Goal: Information Seeking & Learning: Understand process/instructions

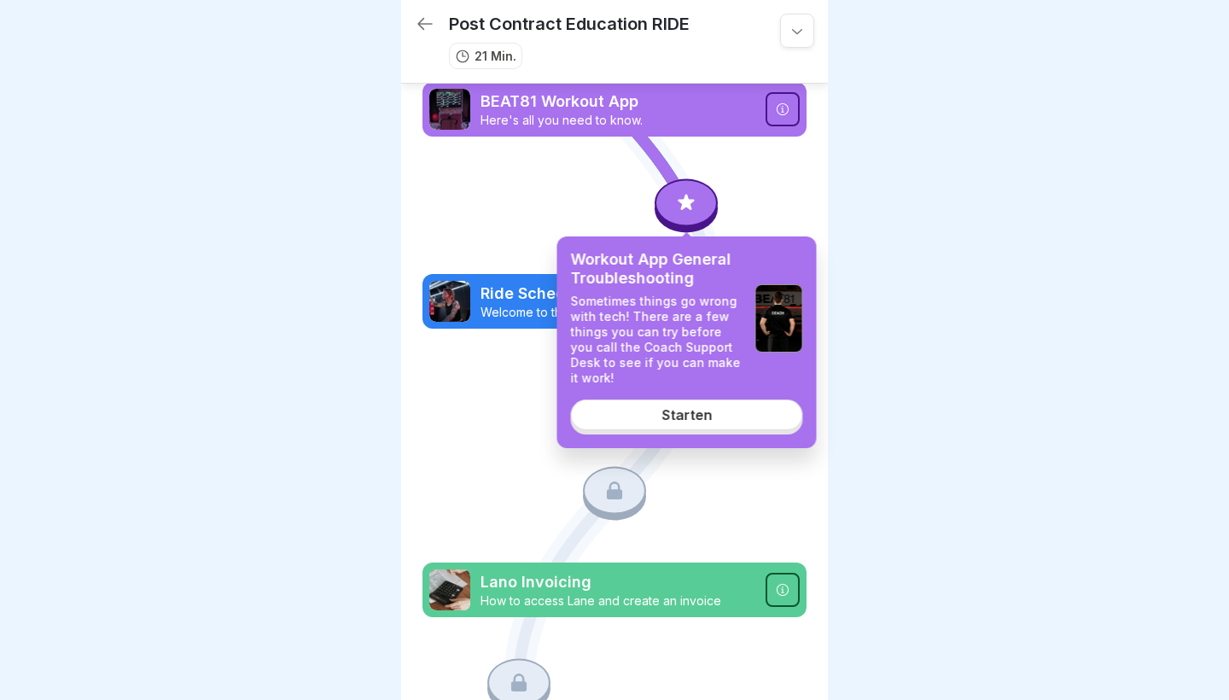
click at [633, 418] on link "Starten" at bounding box center [687, 414] width 232 height 31
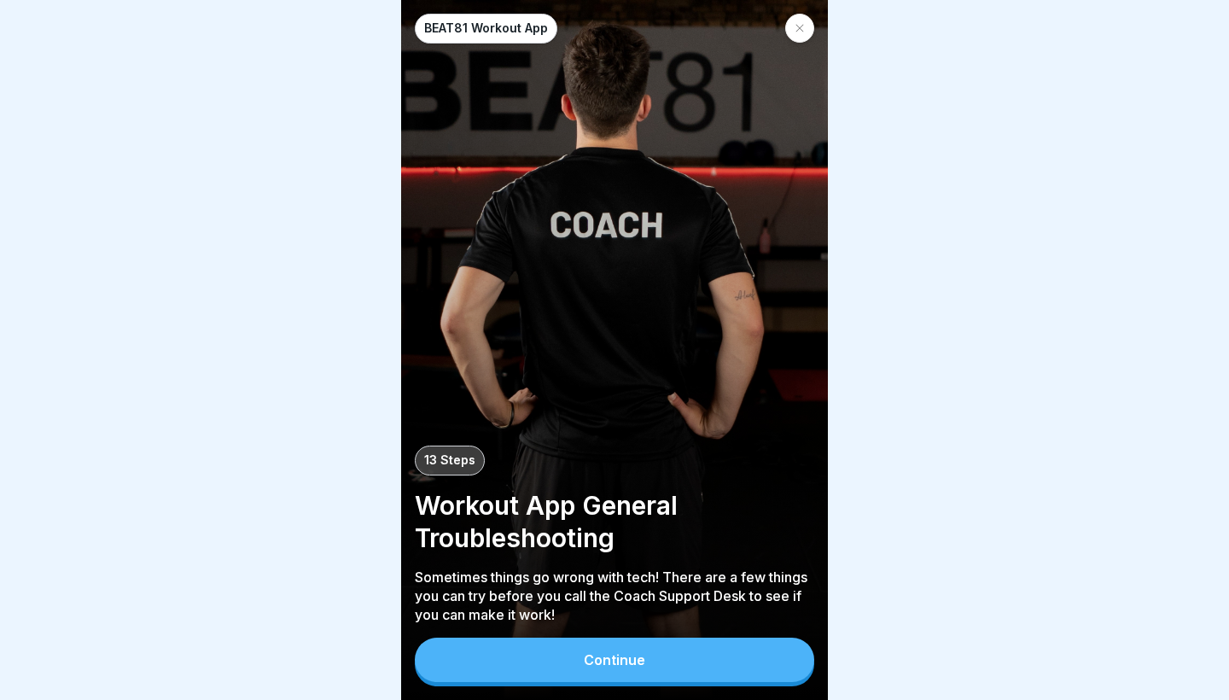
click at [546, 668] on button "Continue" at bounding box center [614, 660] width 399 height 44
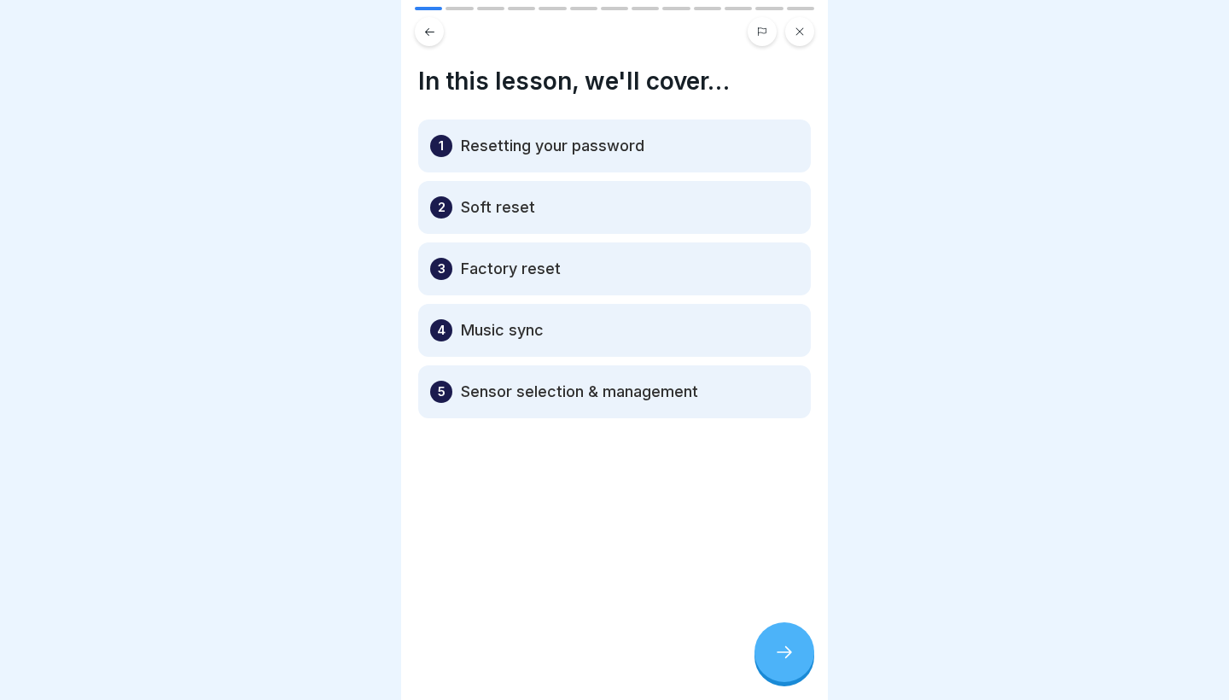
click at [762, 647] on div at bounding box center [784, 652] width 60 height 60
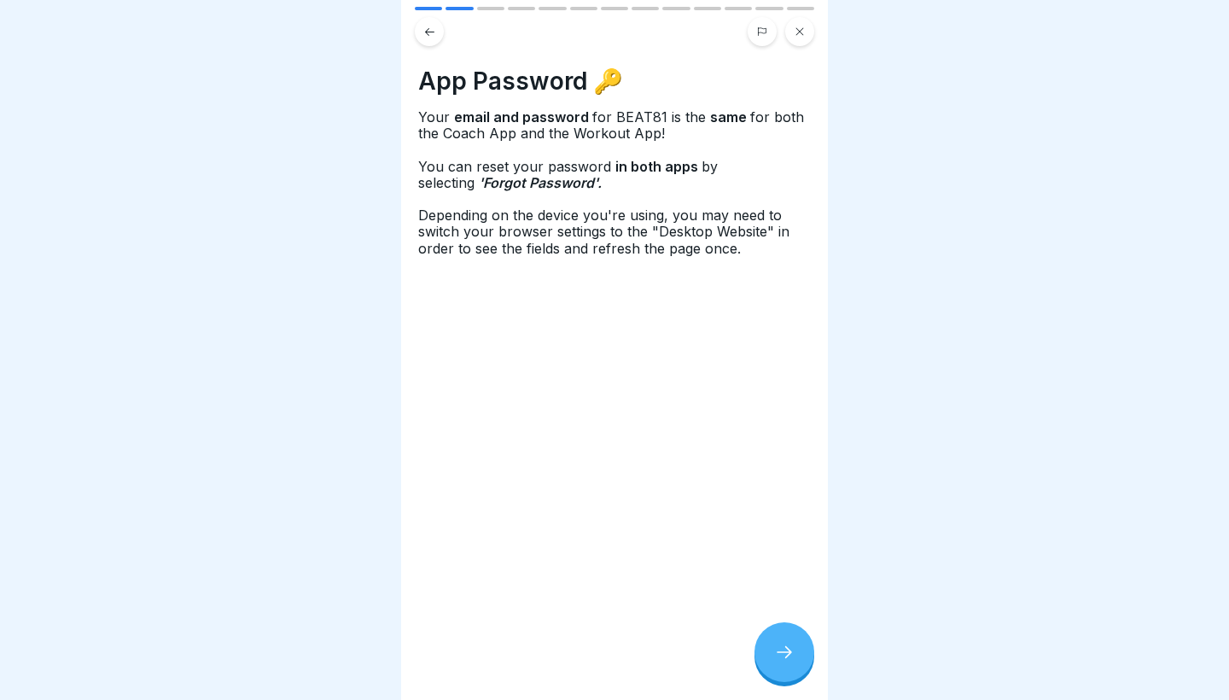
click at [767, 650] on div at bounding box center [784, 652] width 60 height 60
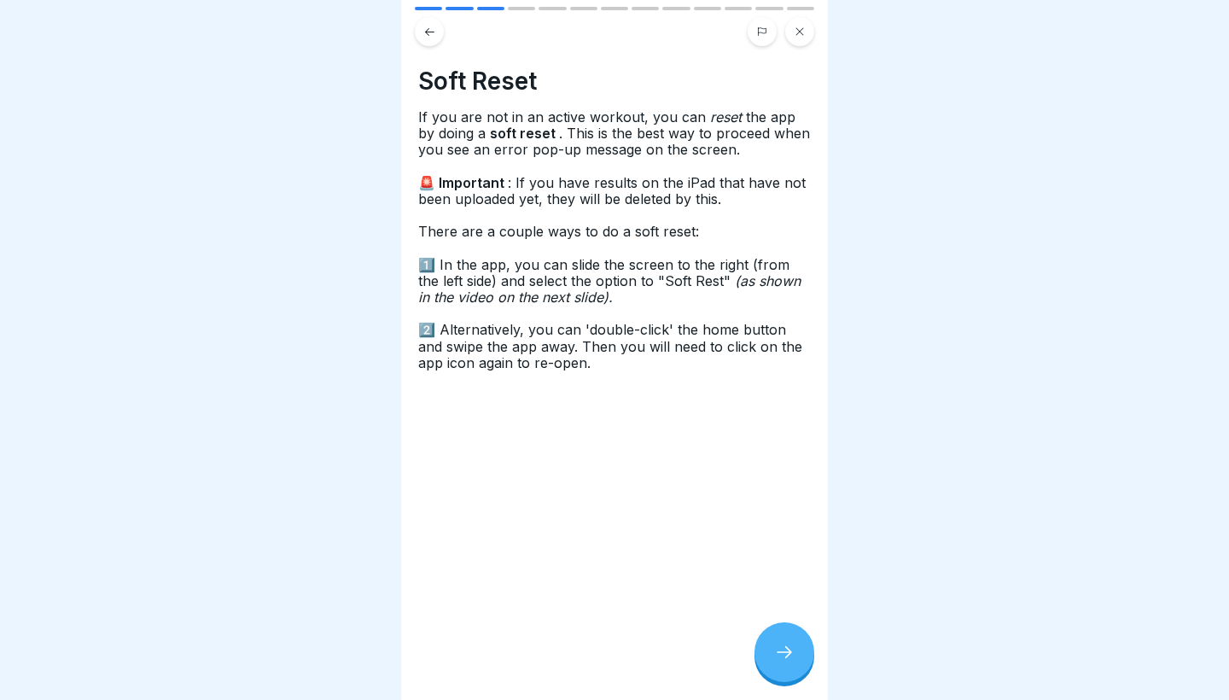
click at [767, 650] on div at bounding box center [784, 652] width 60 height 60
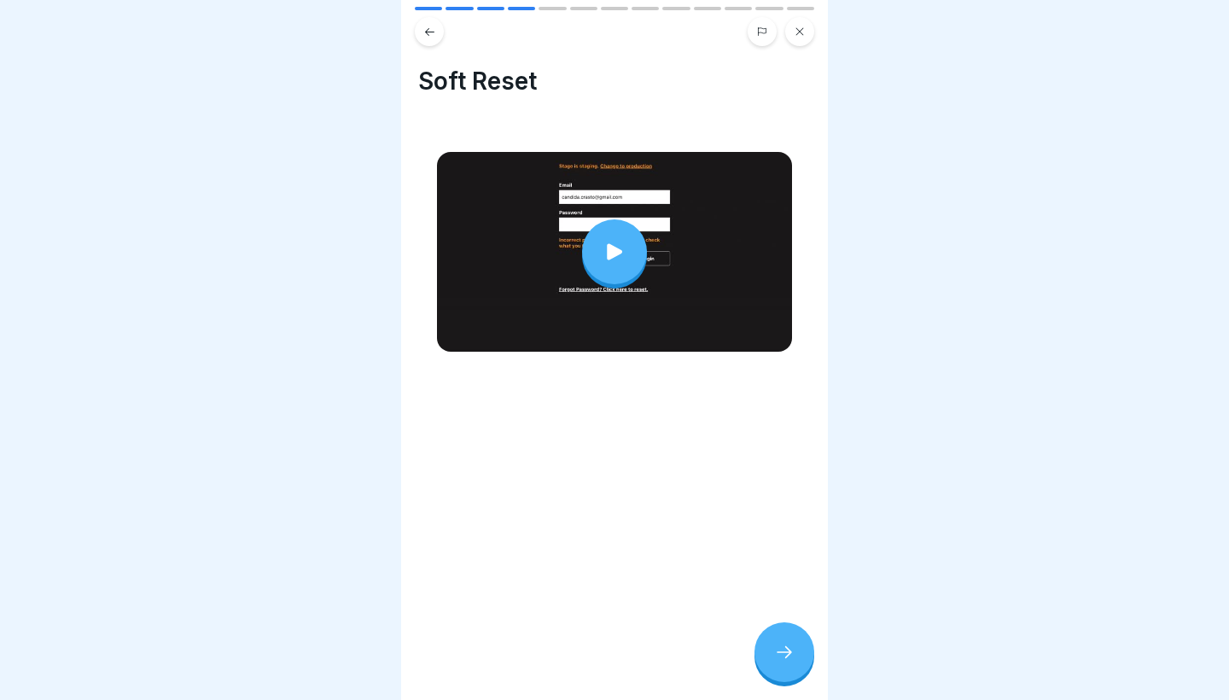
click at [614, 240] on div at bounding box center [614, 251] width 65 height 65
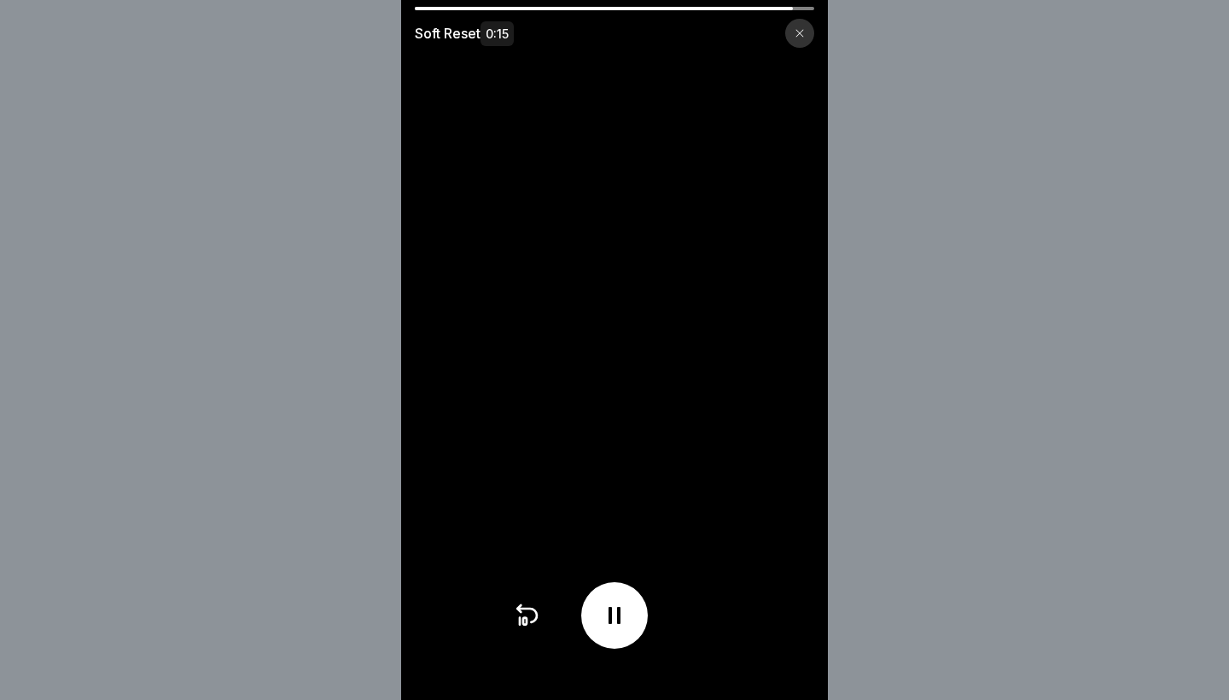
click at [801, 36] on icon at bounding box center [800, 33] width 10 height 10
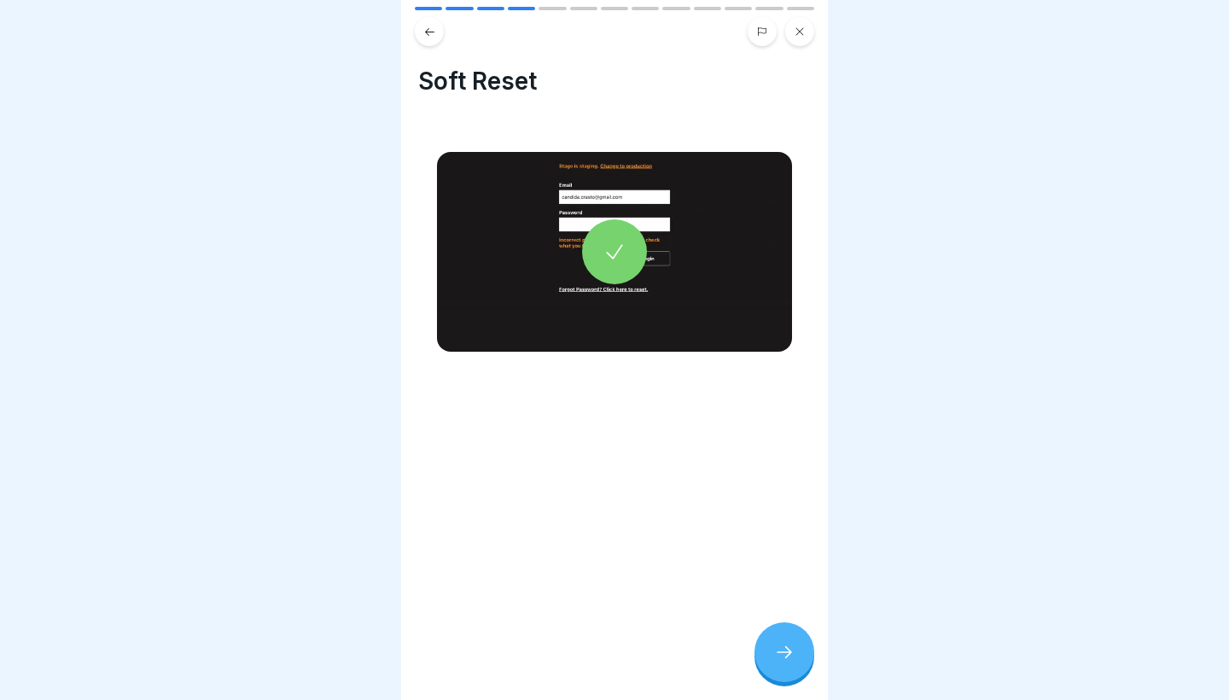
click at [777, 651] on icon at bounding box center [784, 652] width 20 height 20
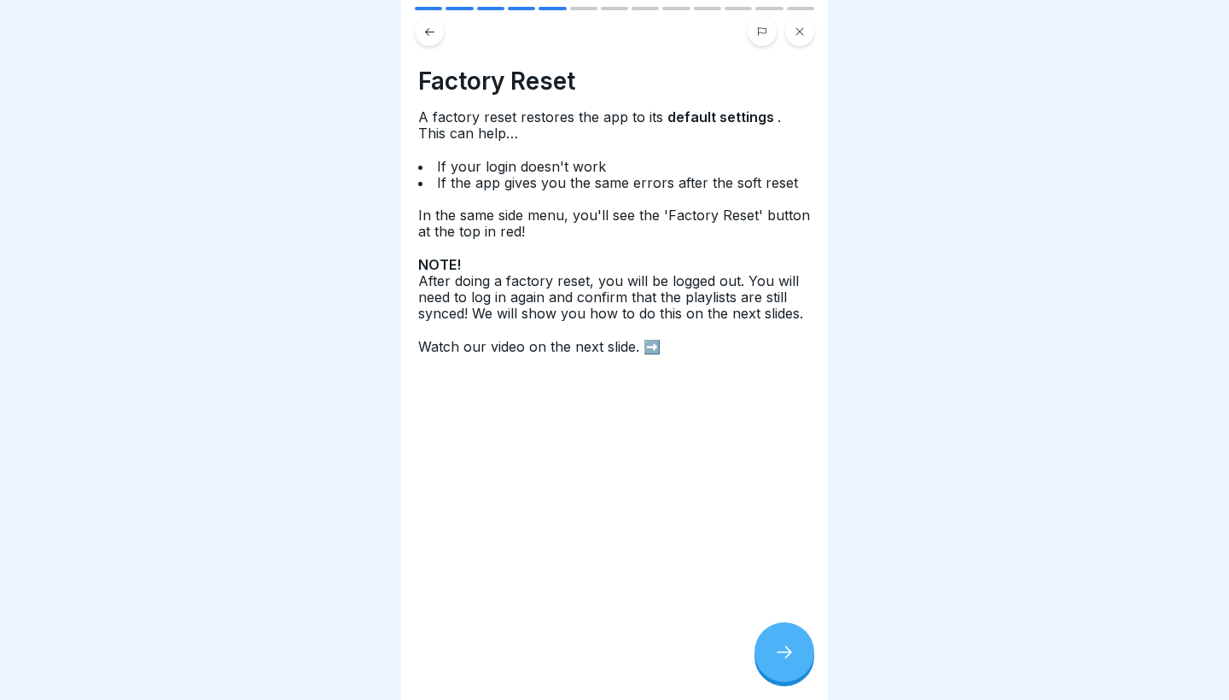
click at [777, 651] on icon at bounding box center [784, 652] width 20 height 20
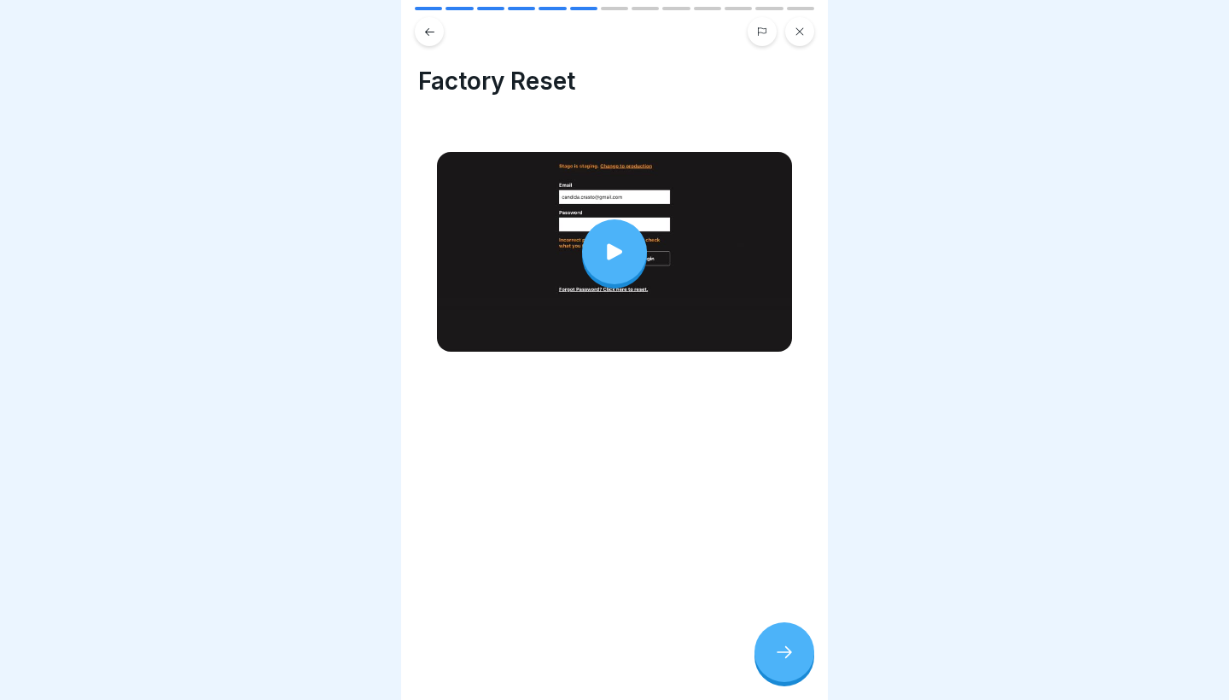
click at [618, 266] on div at bounding box center [614, 251] width 65 height 65
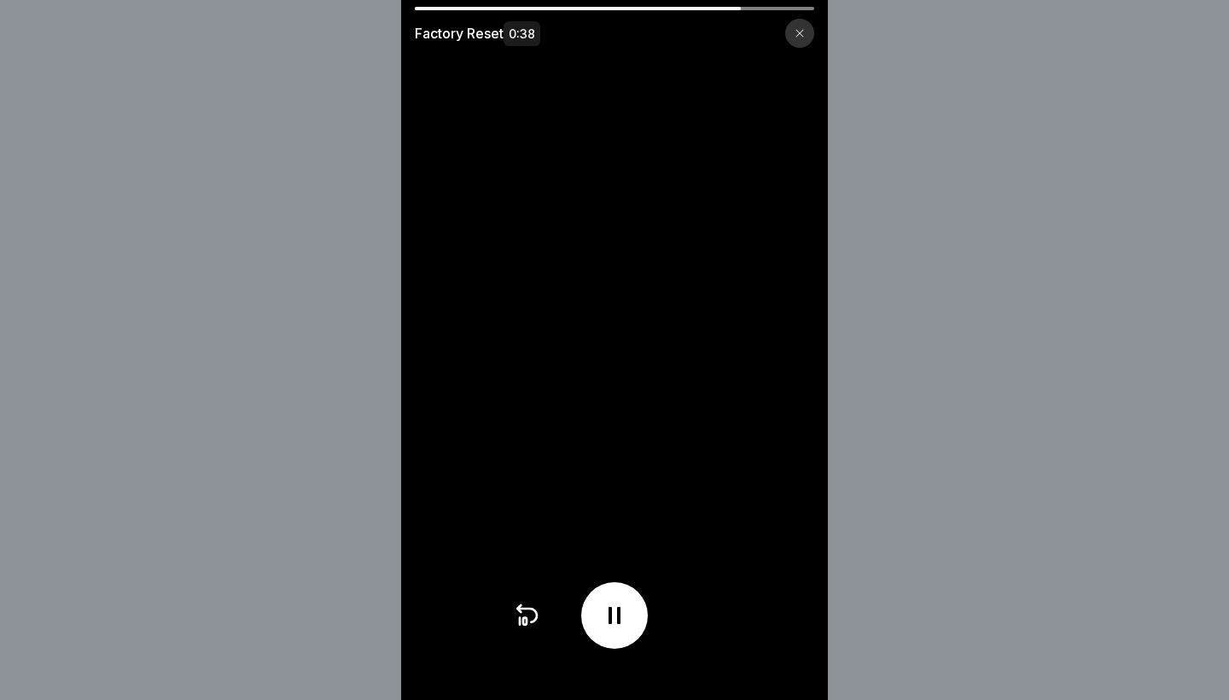
click at [649, 326] on video at bounding box center [614, 350] width 427 height 700
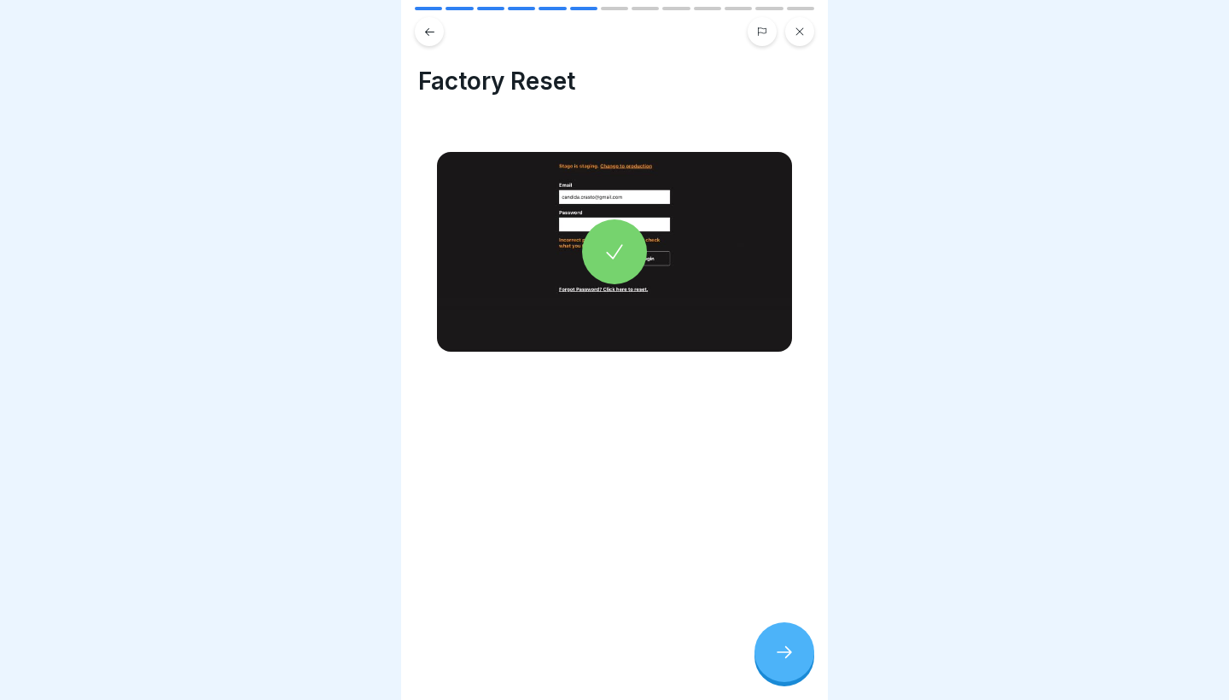
click at [797, 646] on div at bounding box center [784, 652] width 60 height 60
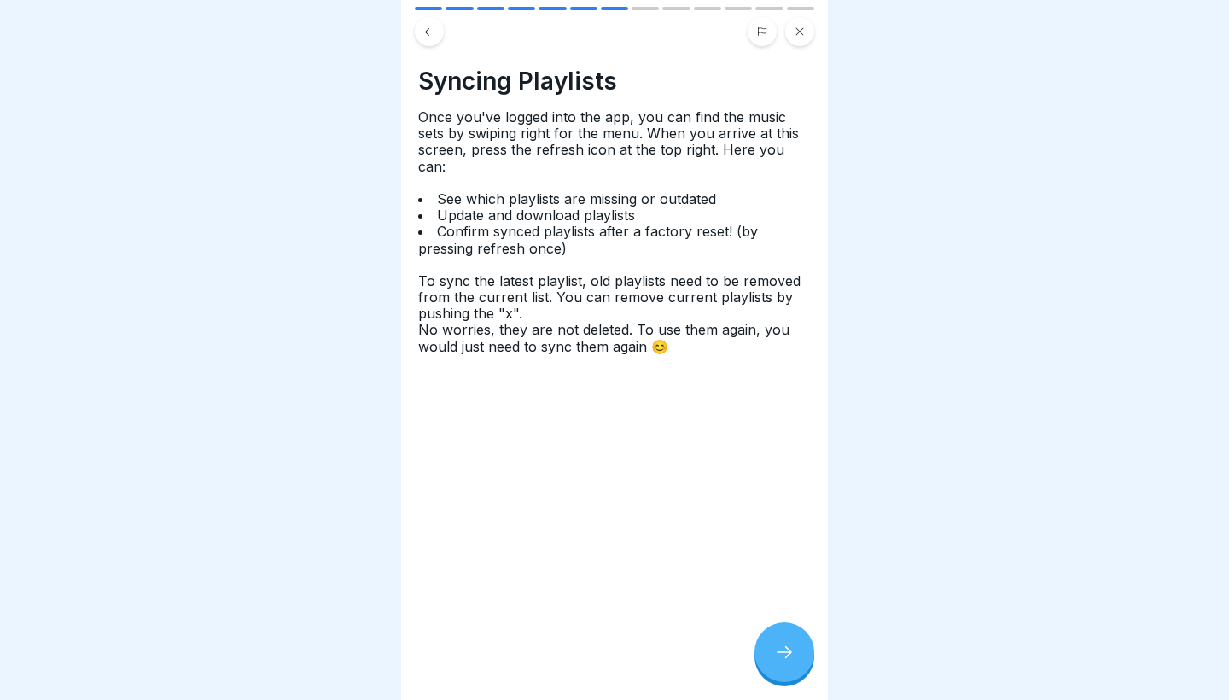
click at [797, 646] on div at bounding box center [784, 652] width 60 height 60
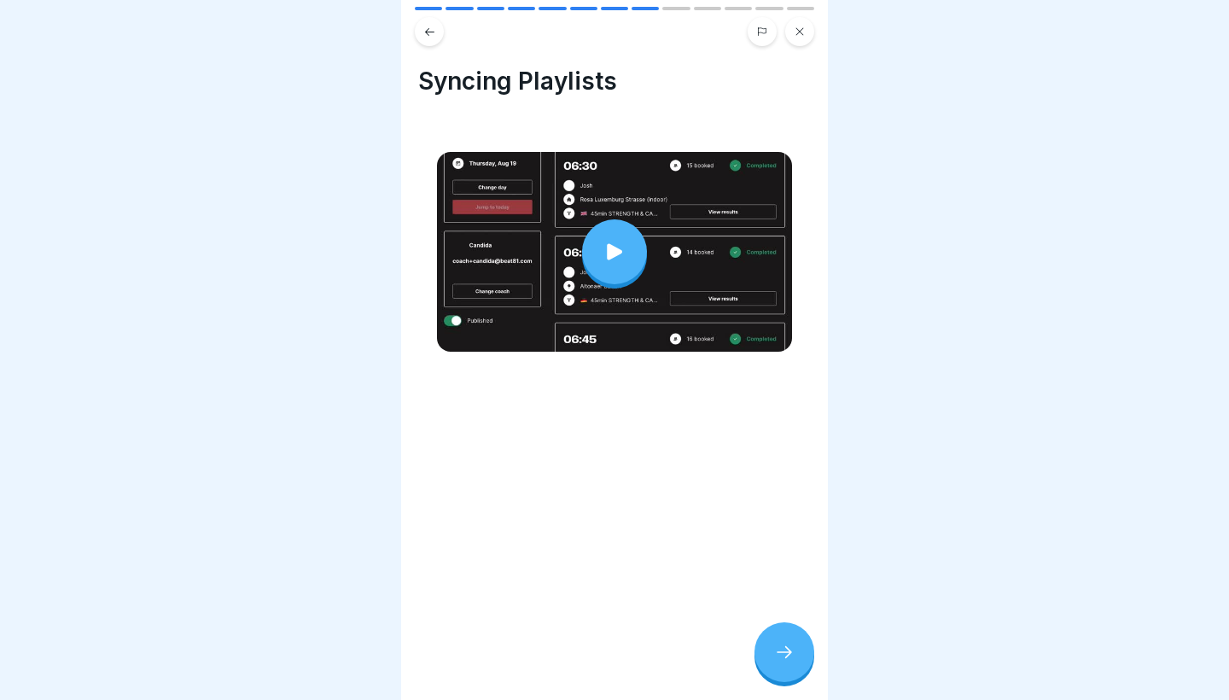
click at [617, 236] on div at bounding box center [614, 251] width 65 height 65
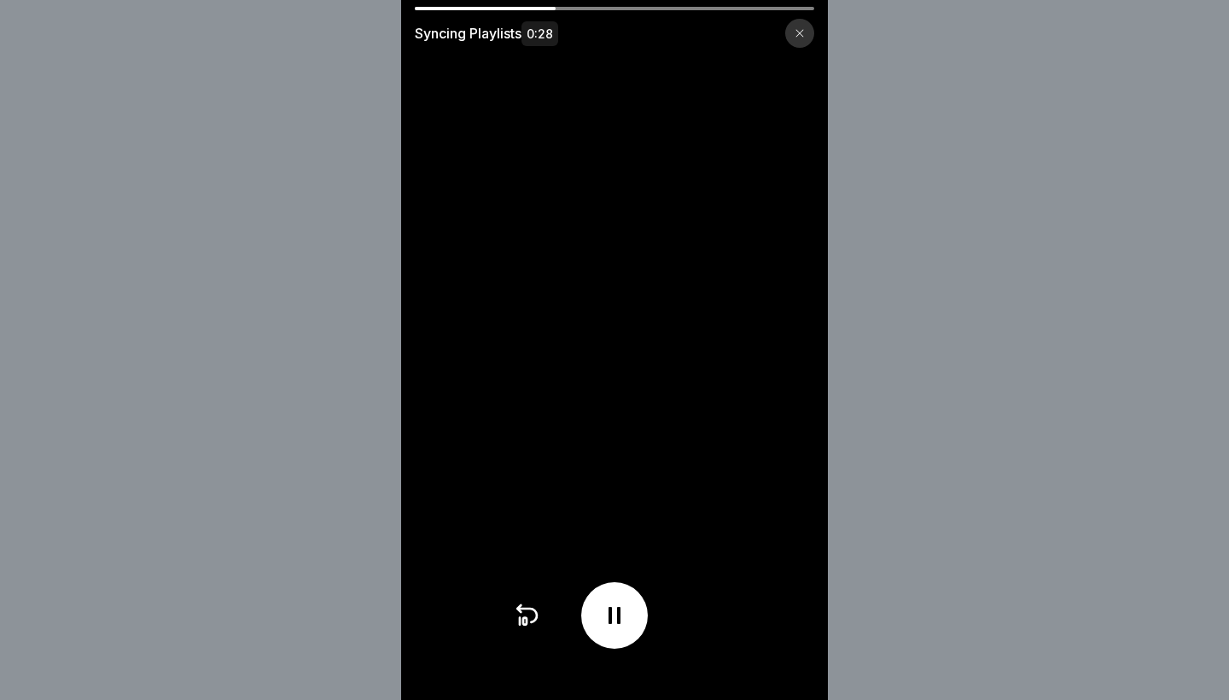
click at [684, 338] on video at bounding box center [614, 350] width 427 height 700
click at [702, 352] on video at bounding box center [614, 350] width 427 height 700
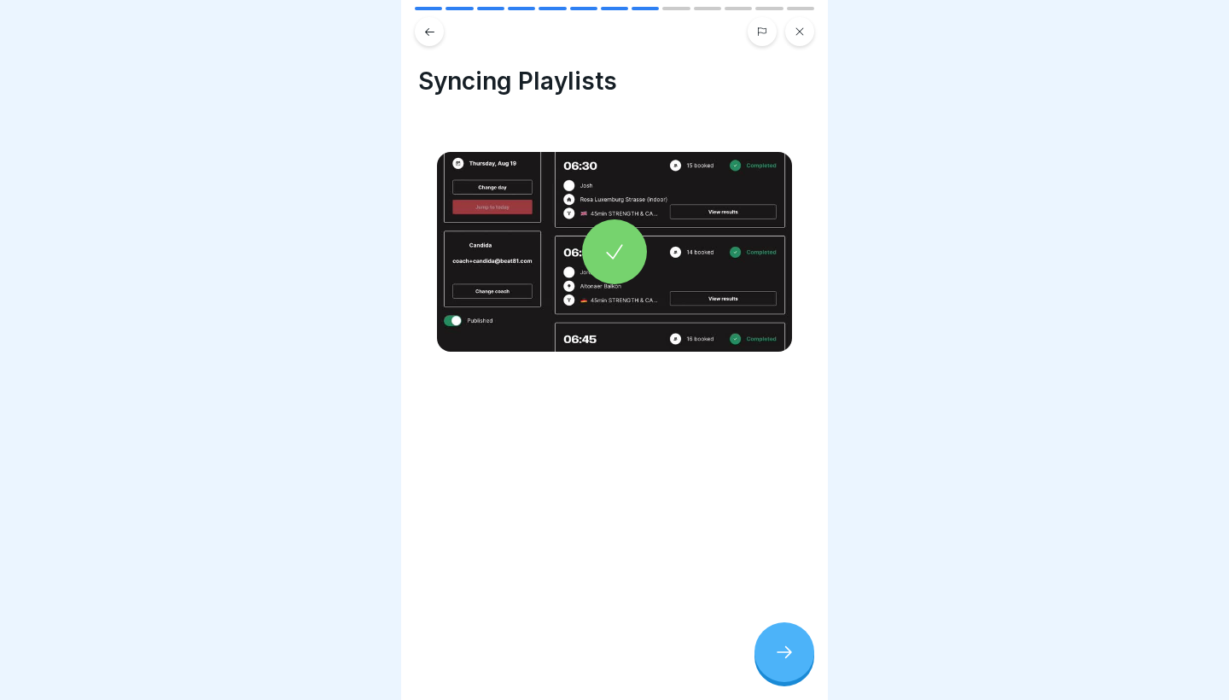
click at [790, 657] on icon at bounding box center [784, 652] width 20 height 20
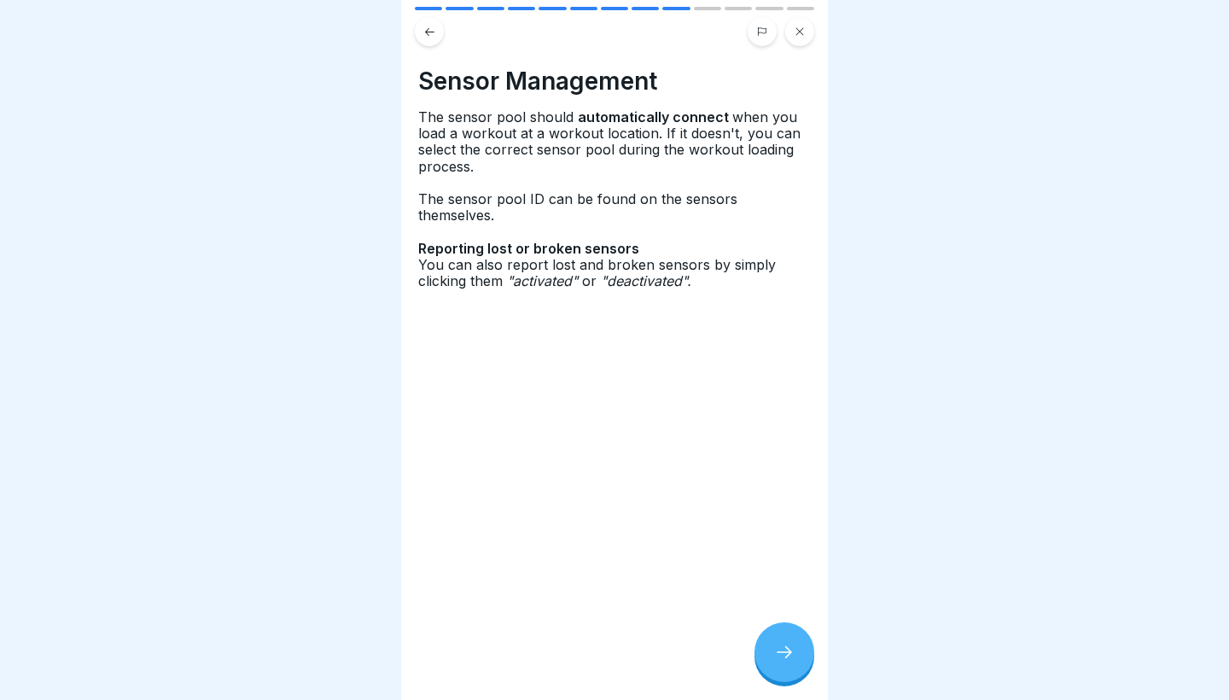
click at [790, 657] on icon at bounding box center [784, 652] width 20 height 20
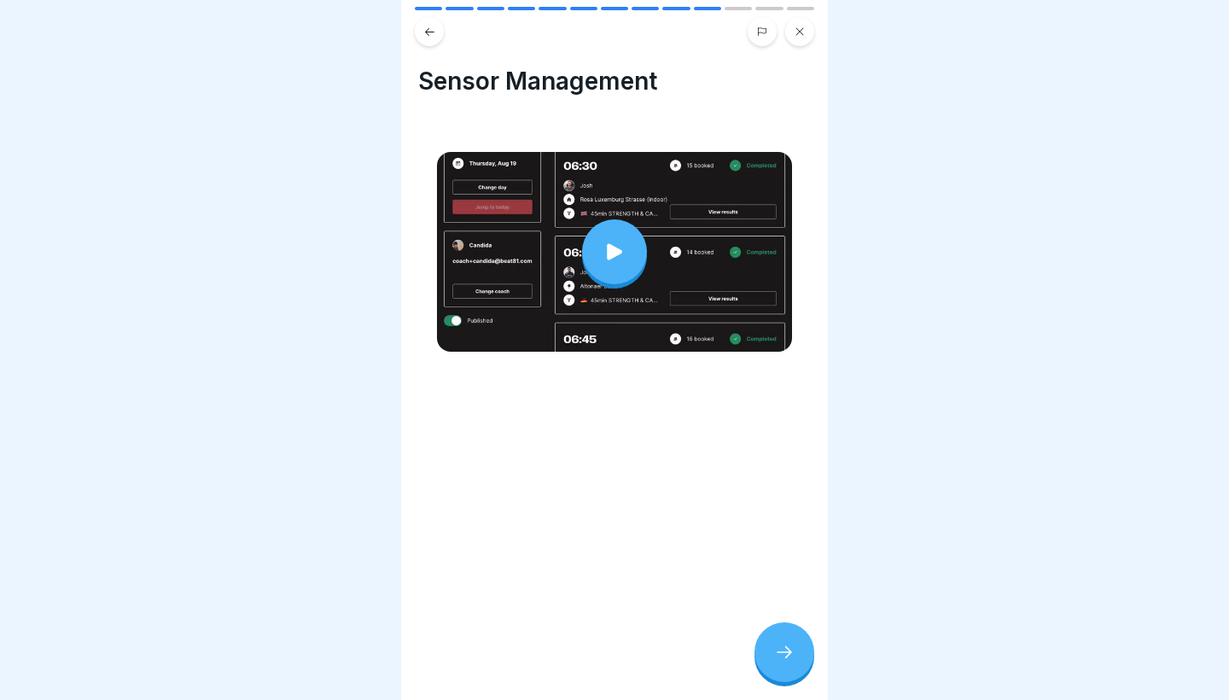
click at [621, 251] on icon at bounding box center [615, 252] width 24 height 24
click at [789, 655] on icon at bounding box center [784, 652] width 15 height 12
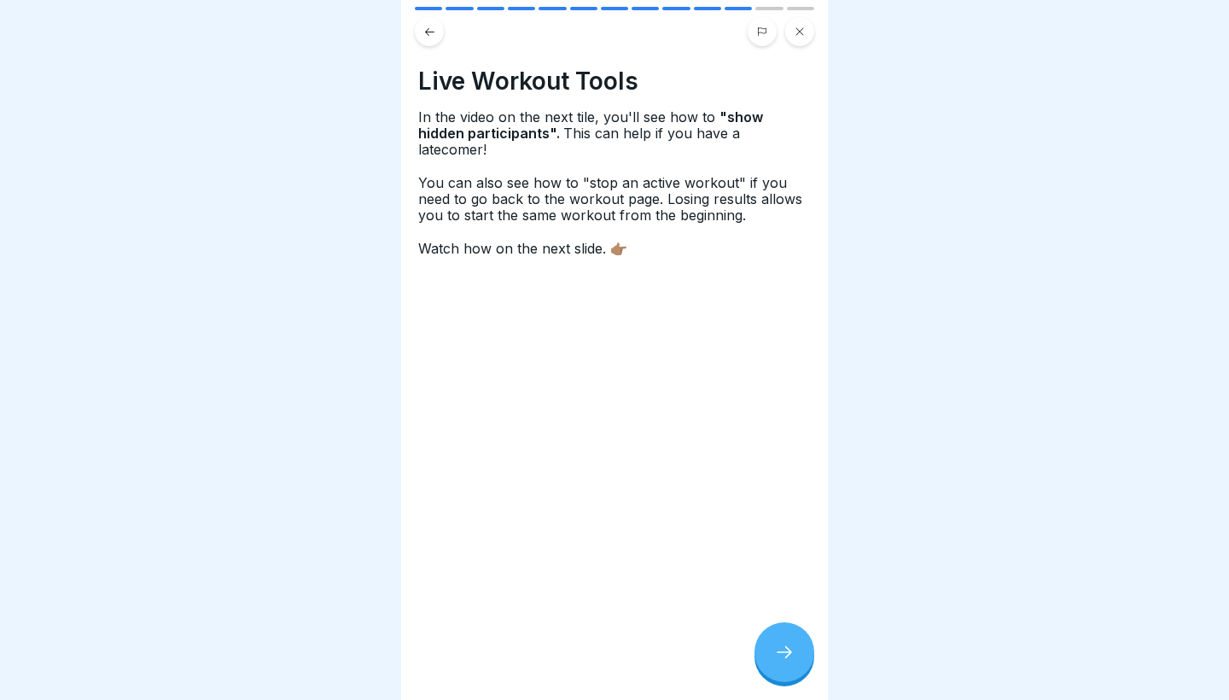
click at [789, 655] on icon at bounding box center [784, 652] width 20 height 20
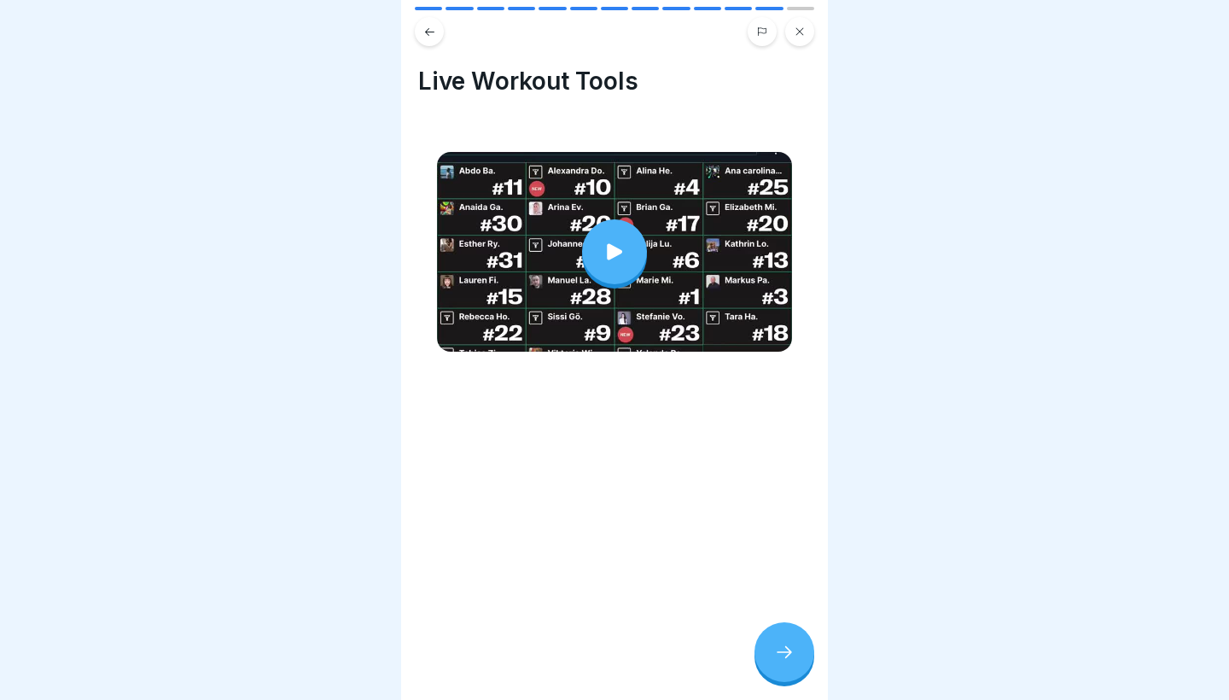
click at [611, 252] on icon at bounding box center [614, 251] width 15 height 16
click at [801, 661] on div at bounding box center [784, 652] width 60 height 60
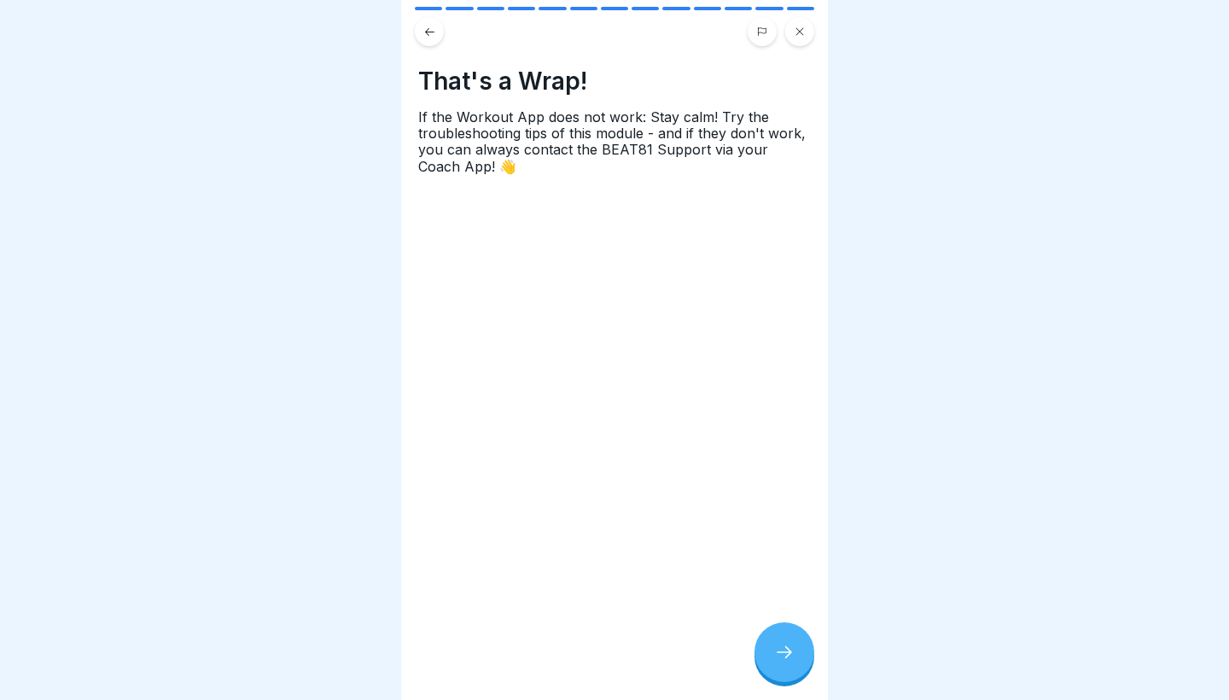
click at [801, 661] on div at bounding box center [784, 652] width 60 height 60
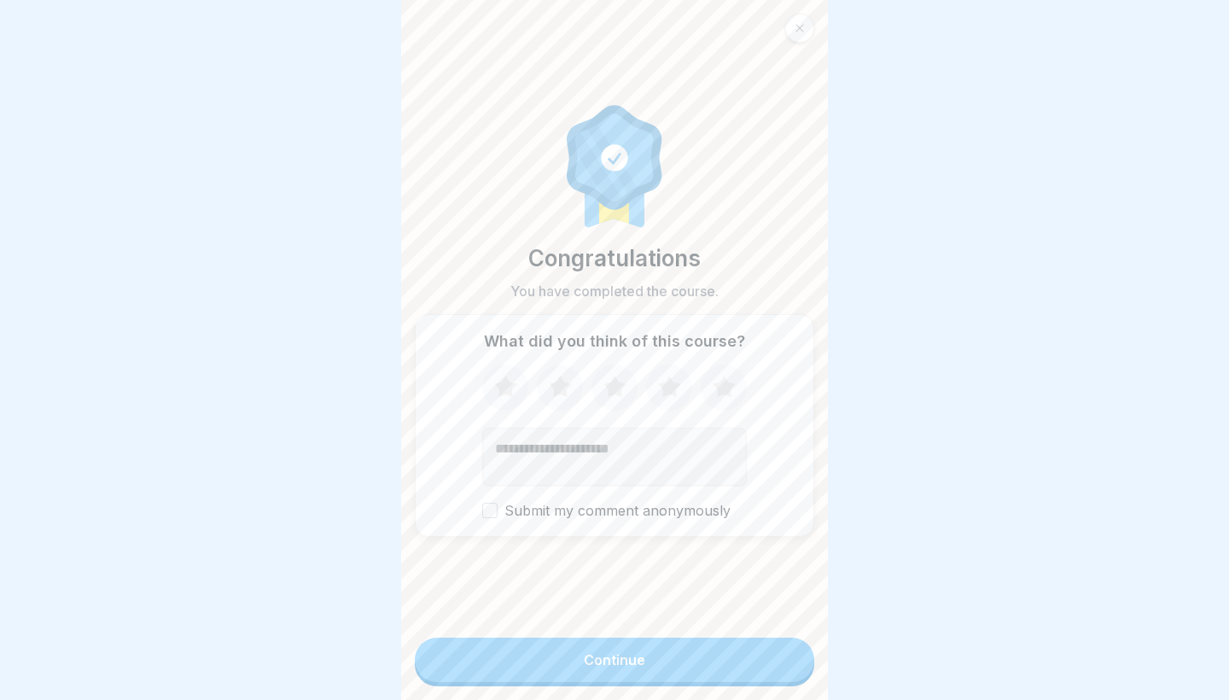
click at [723, 654] on button "Continue" at bounding box center [614, 660] width 399 height 44
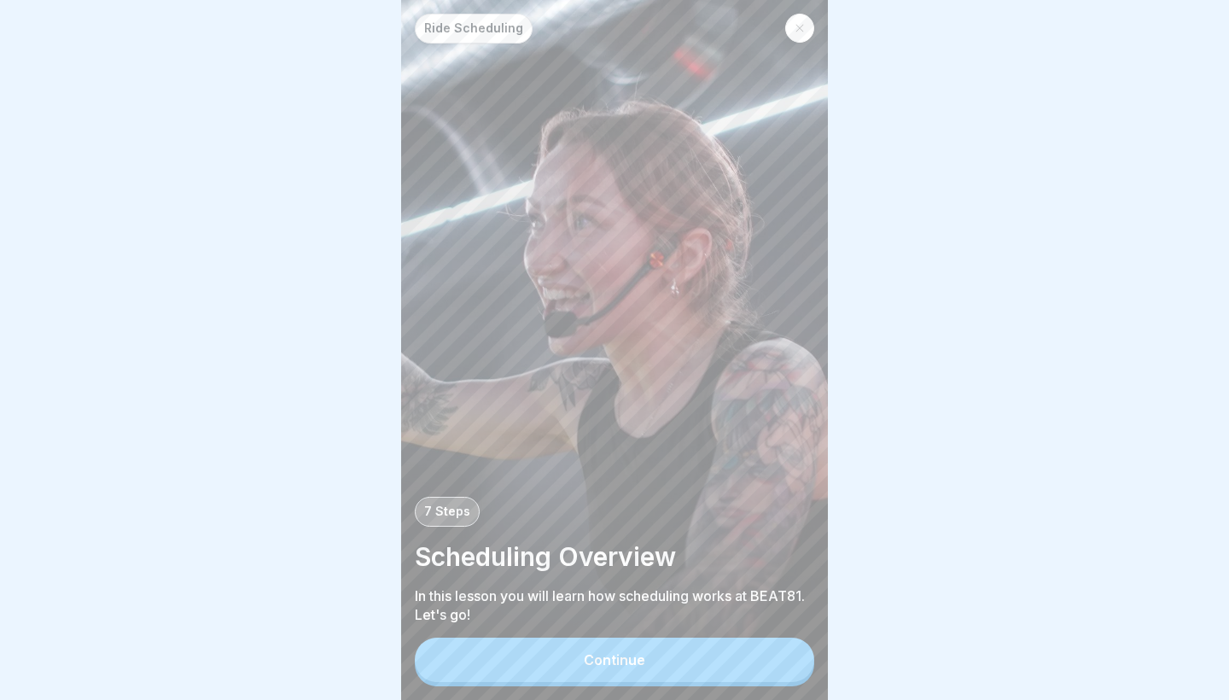
click at [702, 654] on button "Continue" at bounding box center [614, 660] width 399 height 44
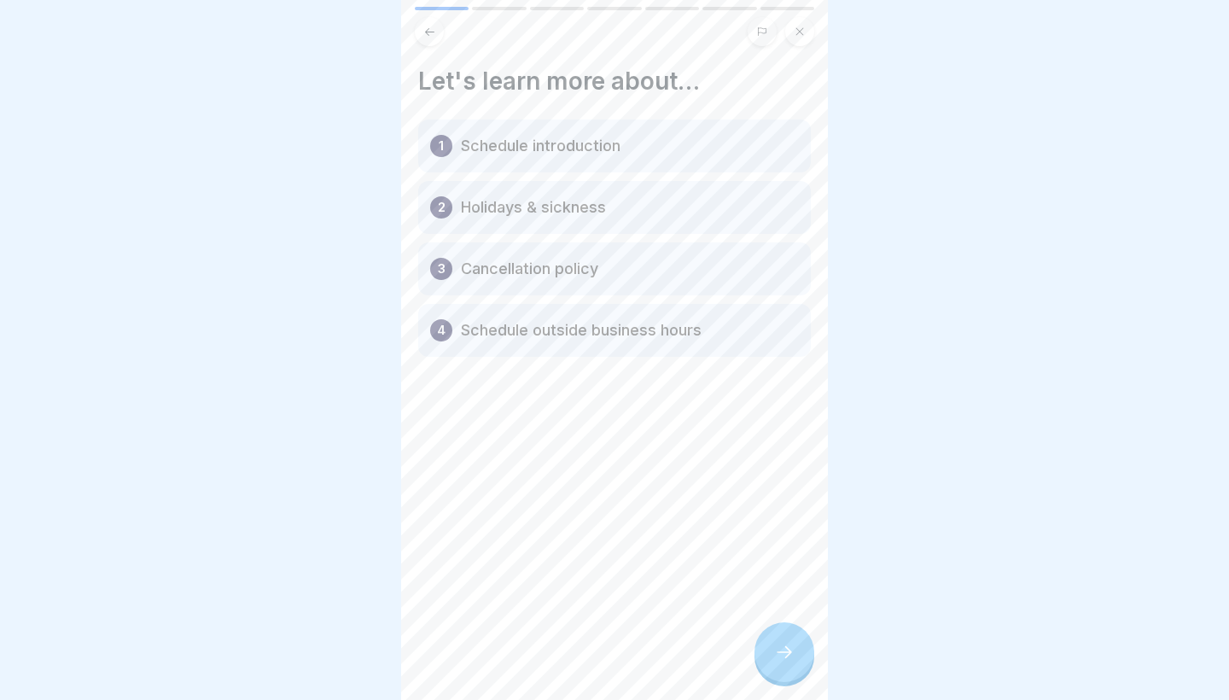
click at [780, 663] on div at bounding box center [784, 652] width 60 height 60
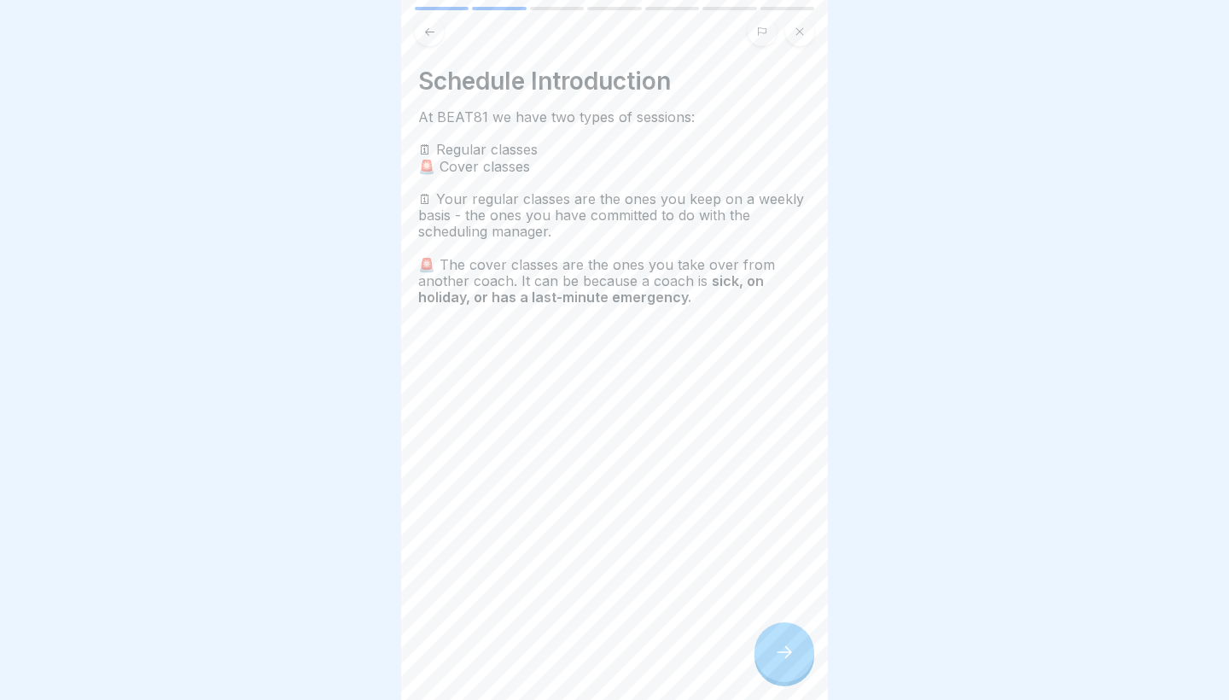
click at [780, 663] on div at bounding box center [784, 652] width 60 height 60
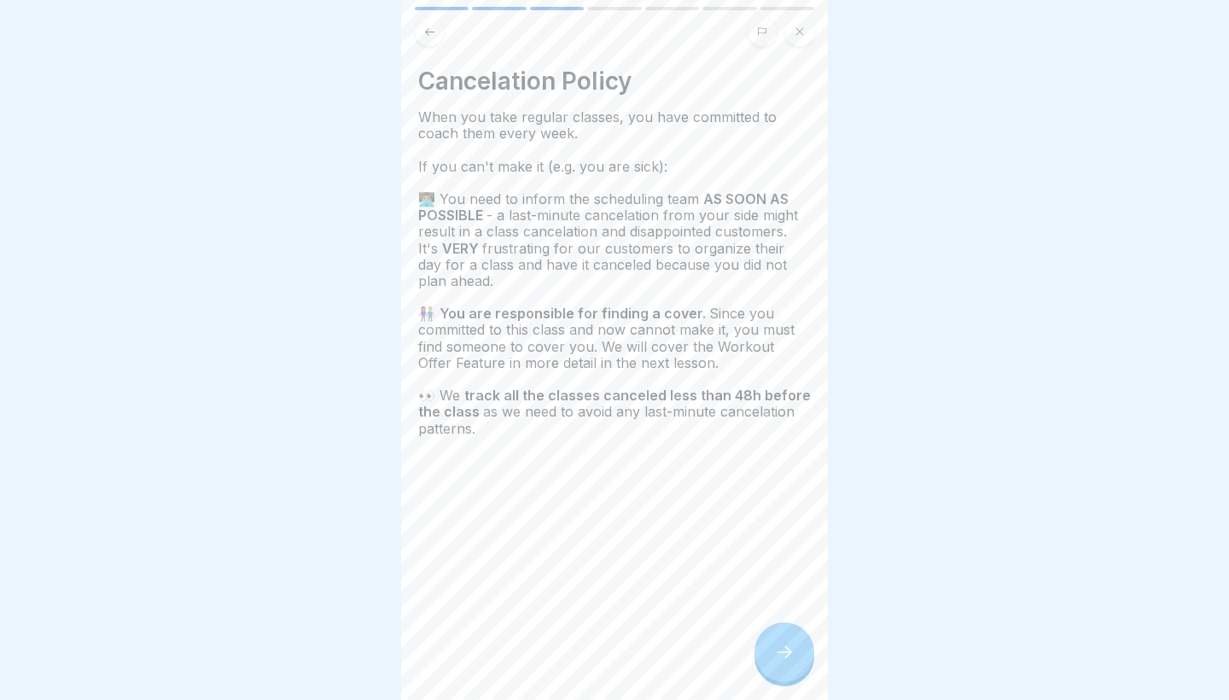
click at [780, 663] on div at bounding box center [784, 652] width 60 height 60
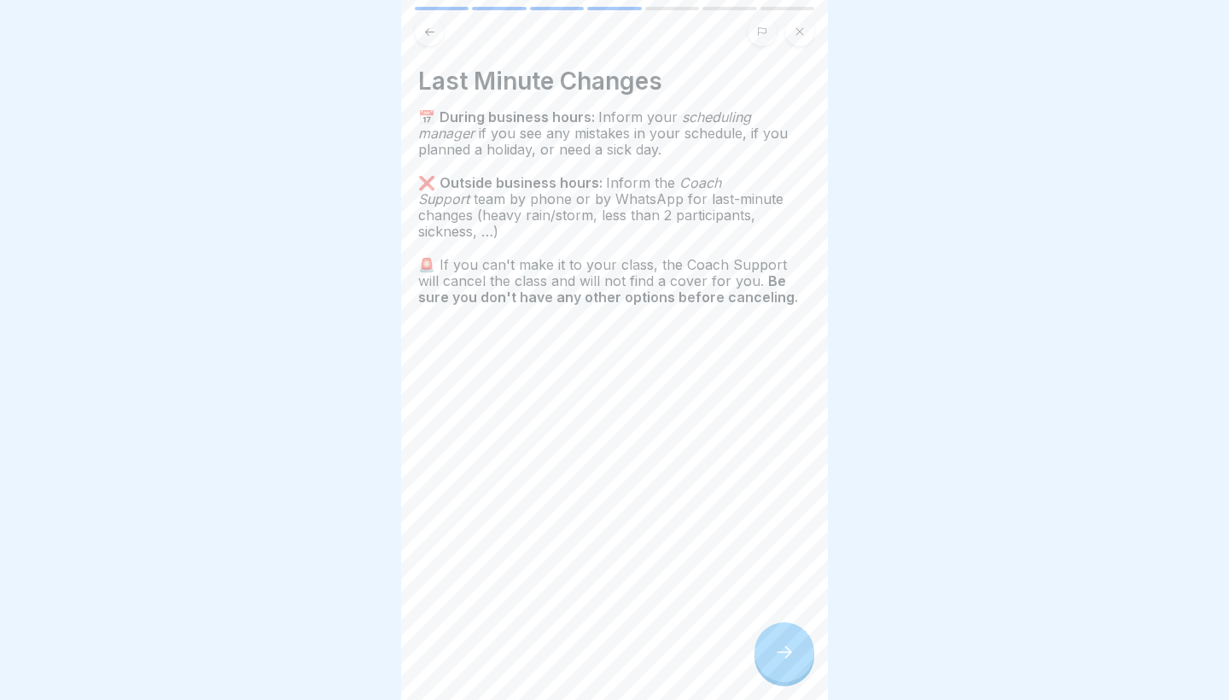
click at [780, 663] on div at bounding box center [784, 652] width 60 height 60
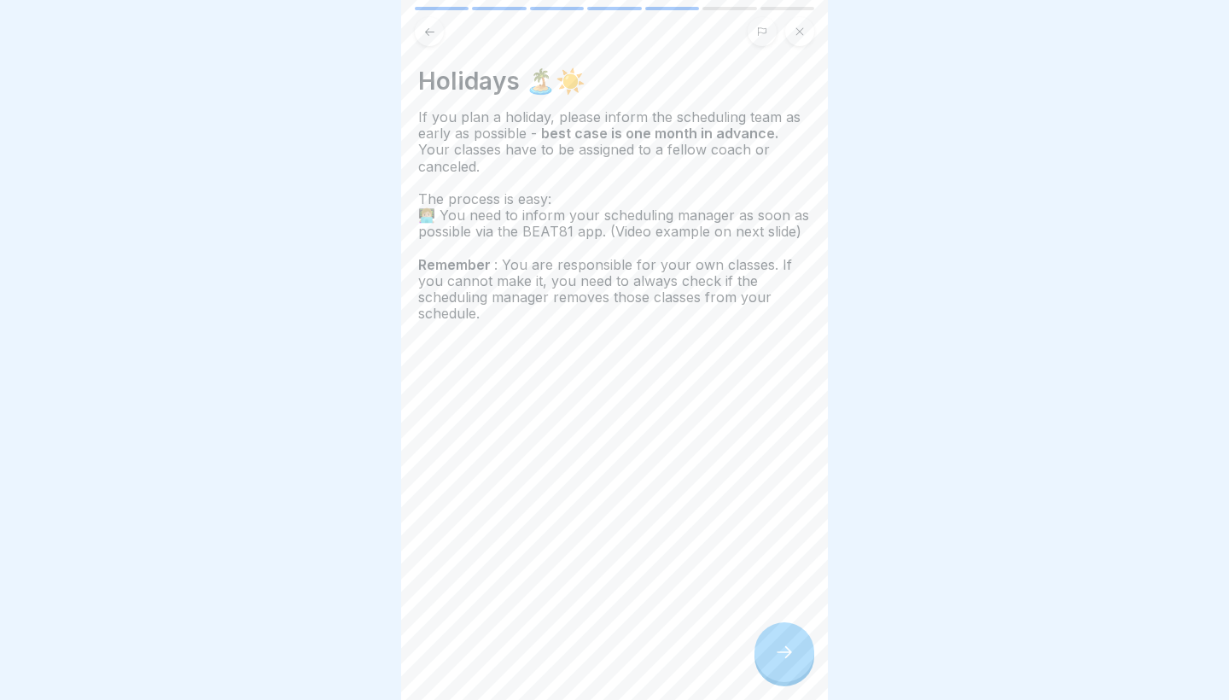
click at [780, 663] on div at bounding box center [784, 652] width 60 height 60
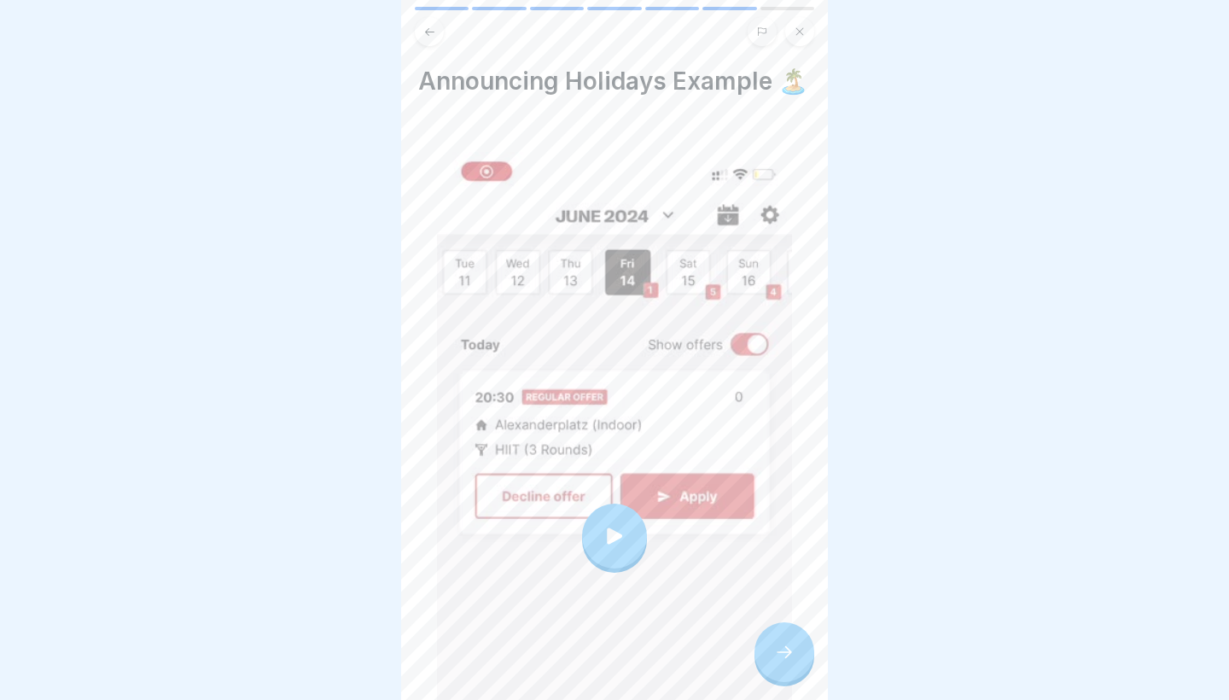
click at [611, 535] on icon at bounding box center [614, 535] width 15 height 16
click at [787, 643] on div at bounding box center [784, 652] width 60 height 60
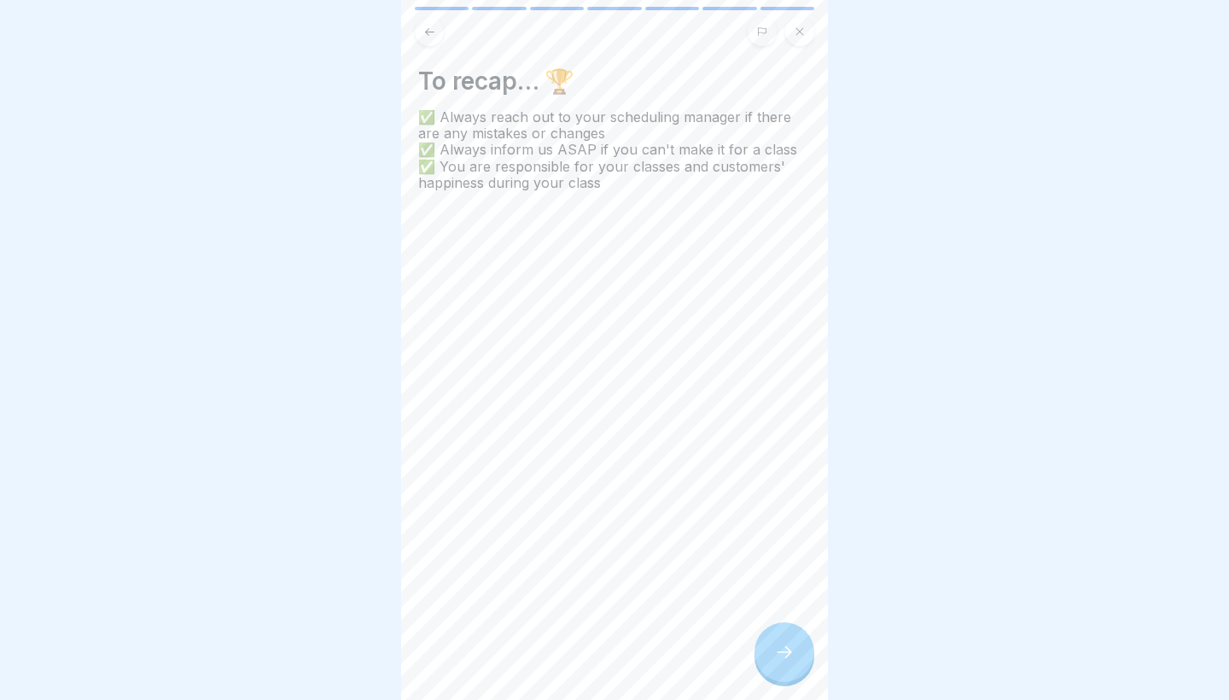
click at [787, 643] on div at bounding box center [784, 652] width 60 height 60
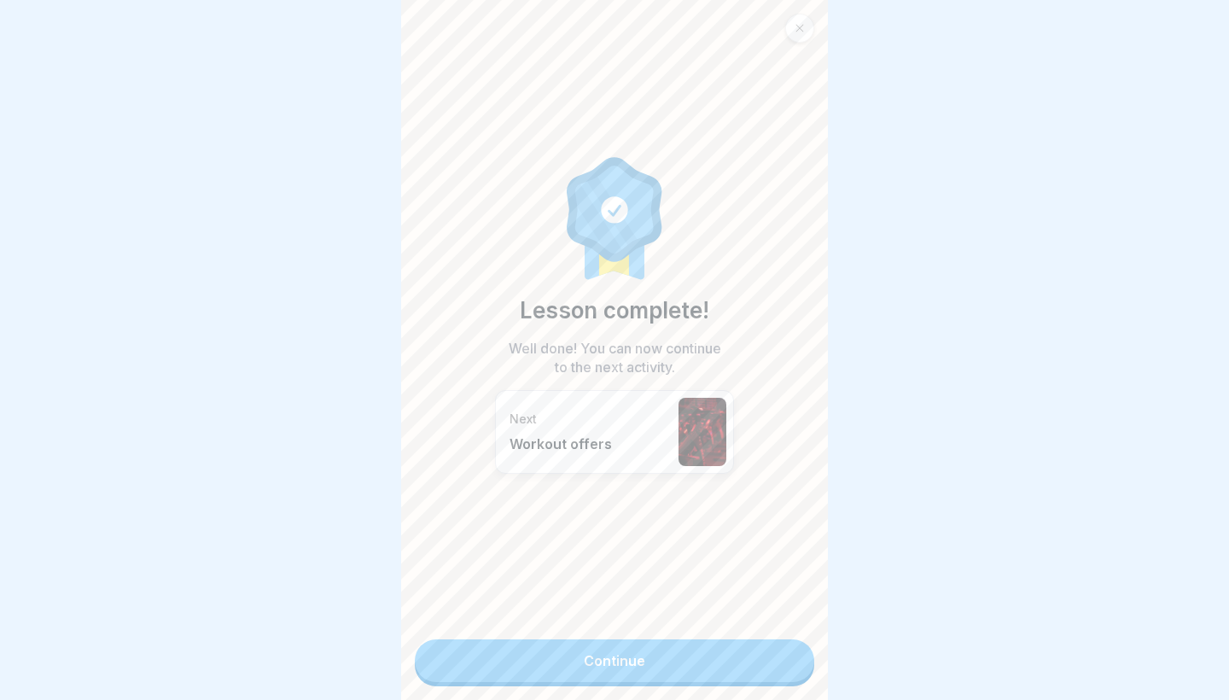
click at [755, 655] on link "Continue" at bounding box center [614, 660] width 399 height 43
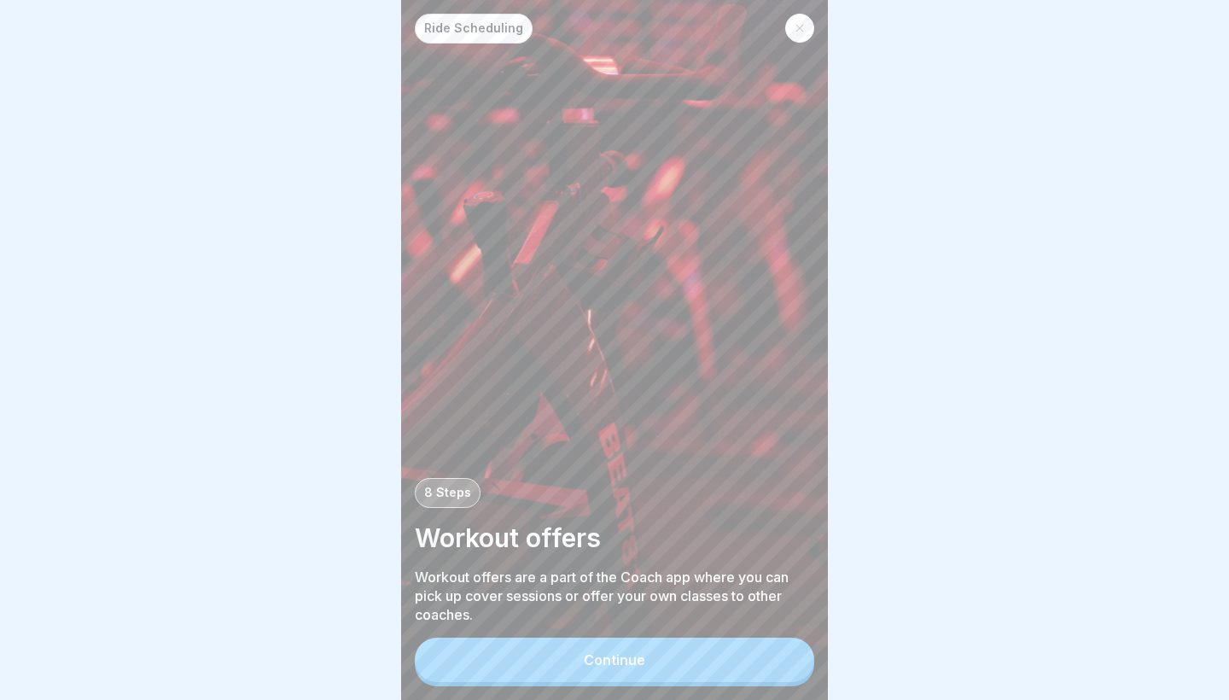
click at [725, 659] on button "Continue" at bounding box center [614, 660] width 399 height 44
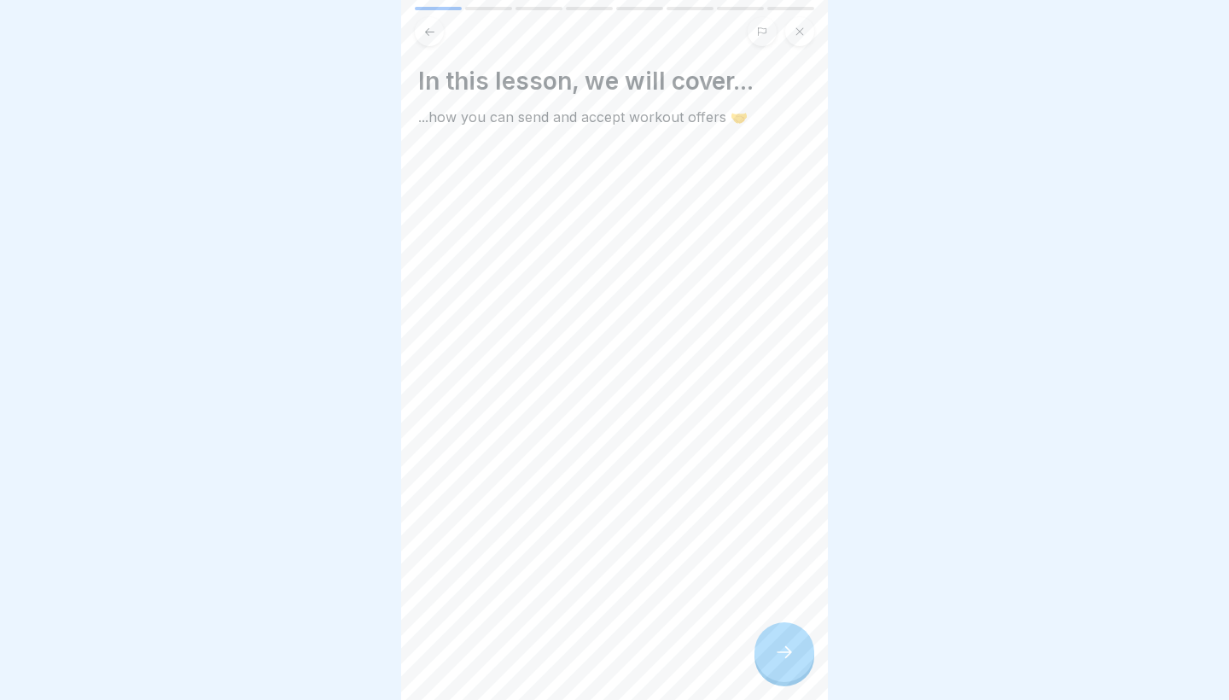
click at [779, 643] on div at bounding box center [784, 652] width 60 height 60
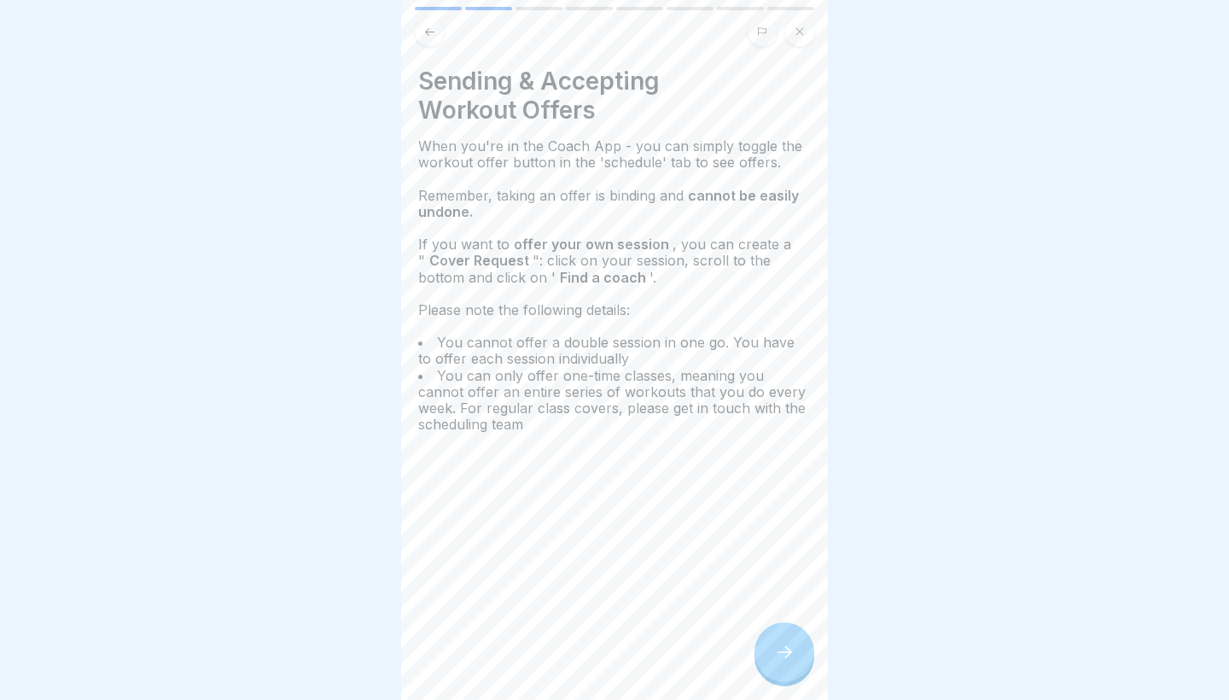
click at [779, 643] on div at bounding box center [784, 652] width 60 height 60
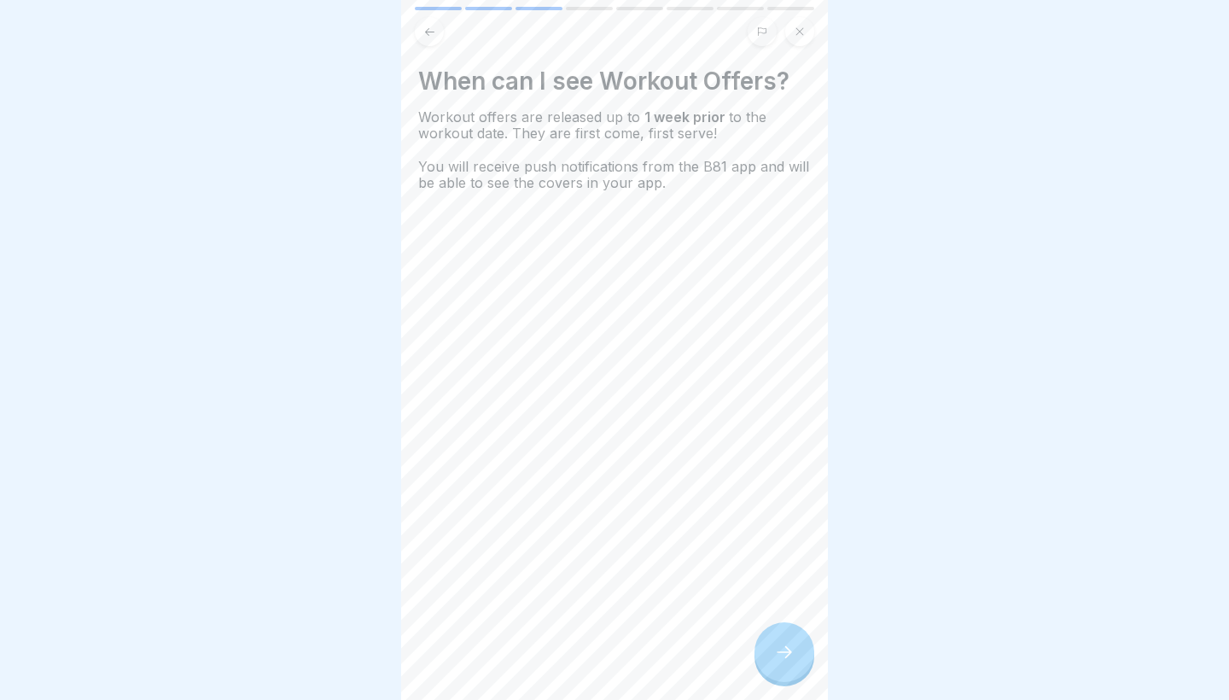
click at [779, 643] on div at bounding box center [784, 652] width 60 height 60
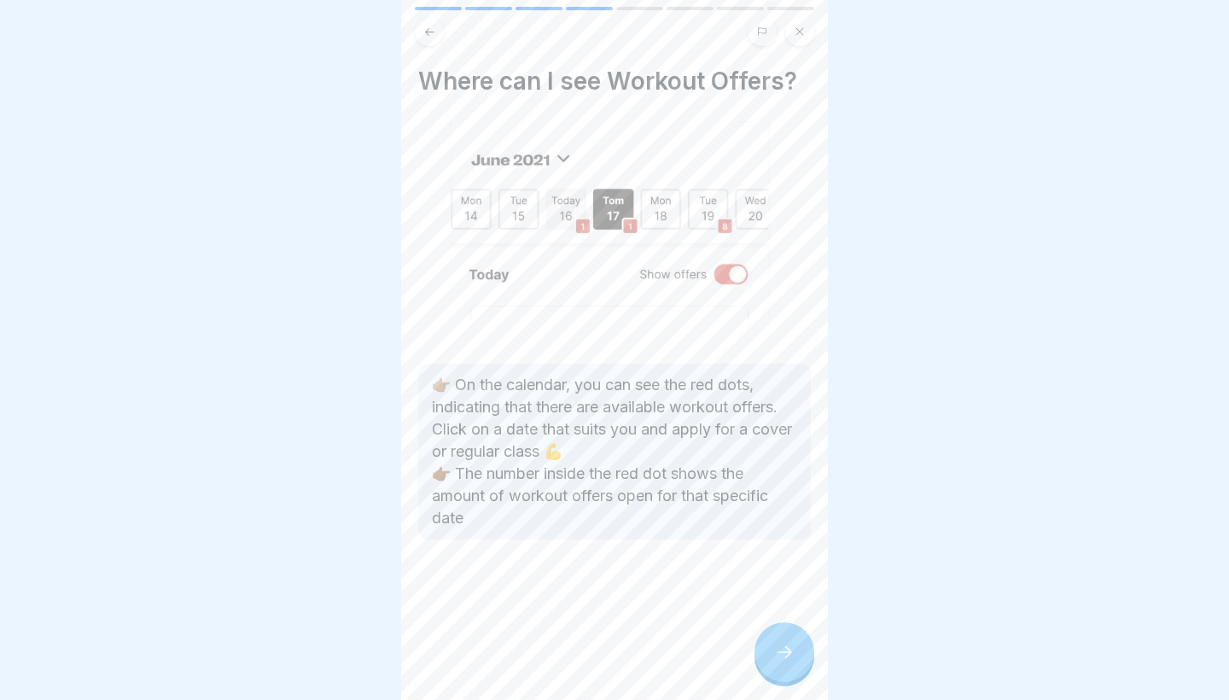
click at [779, 643] on div at bounding box center [784, 652] width 60 height 60
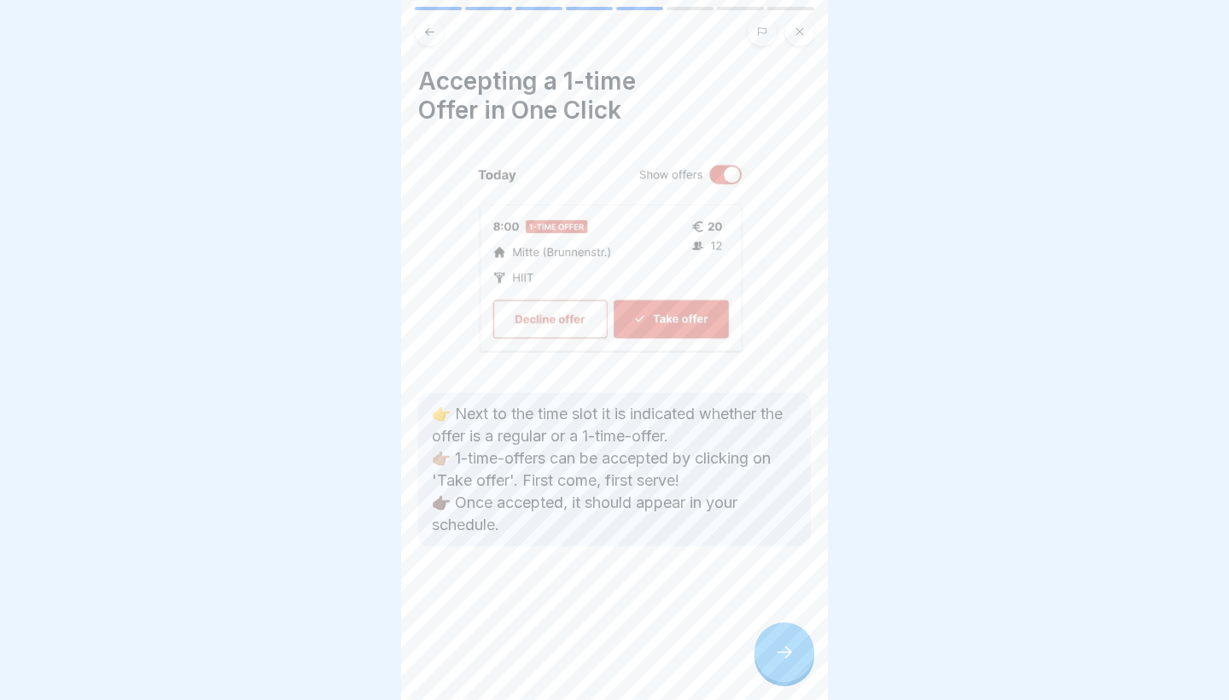
click at [779, 643] on div at bounding box center [784, 652] width 60 height 60
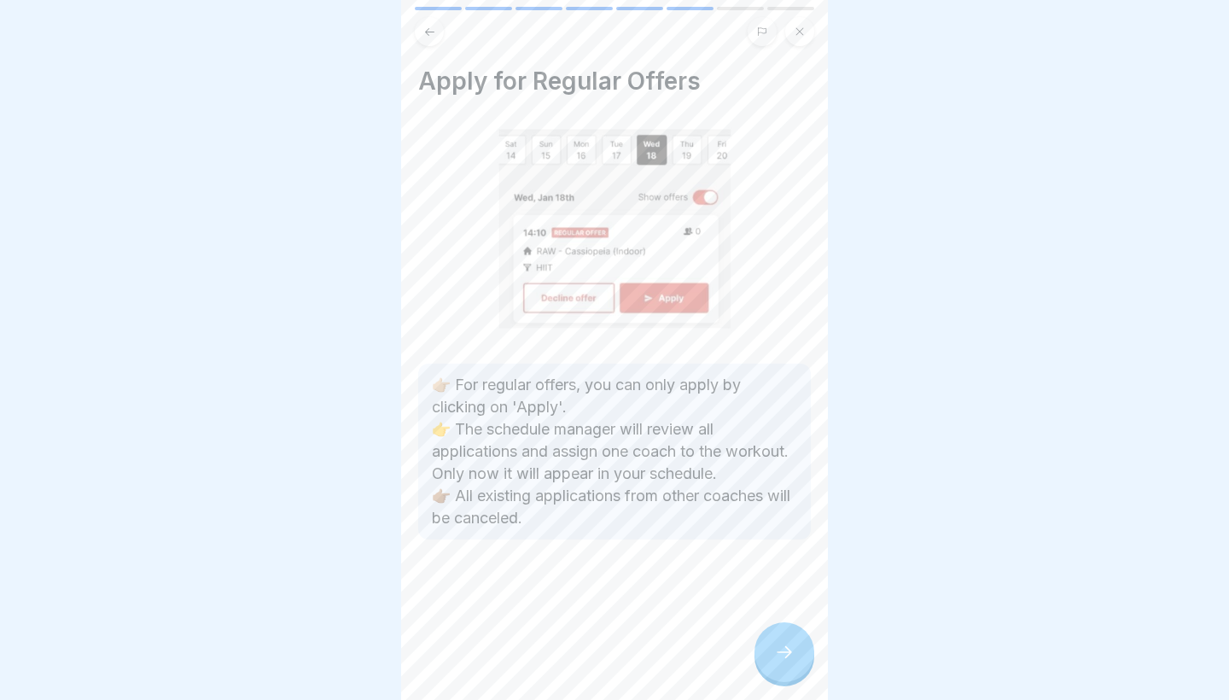
click at [779, 643] on div at bounding box center [784, 652] width 60 height 60
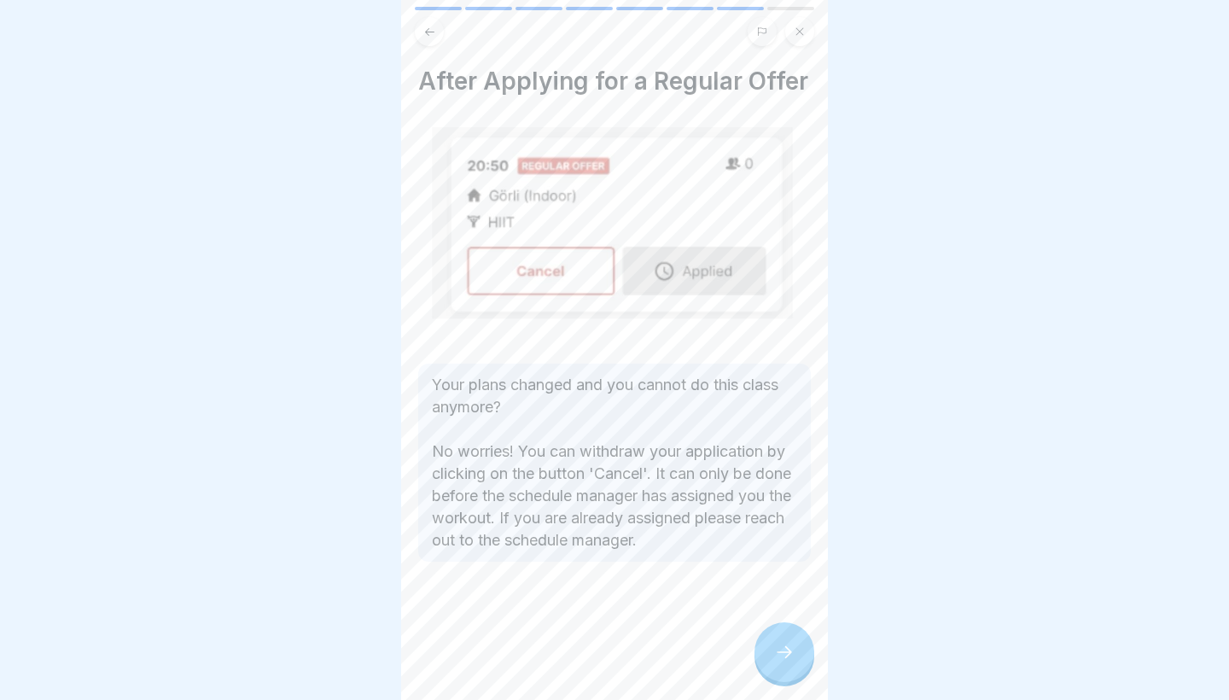
click at [779, 643] on div at bounding box center [784, 652] width 60 height 60
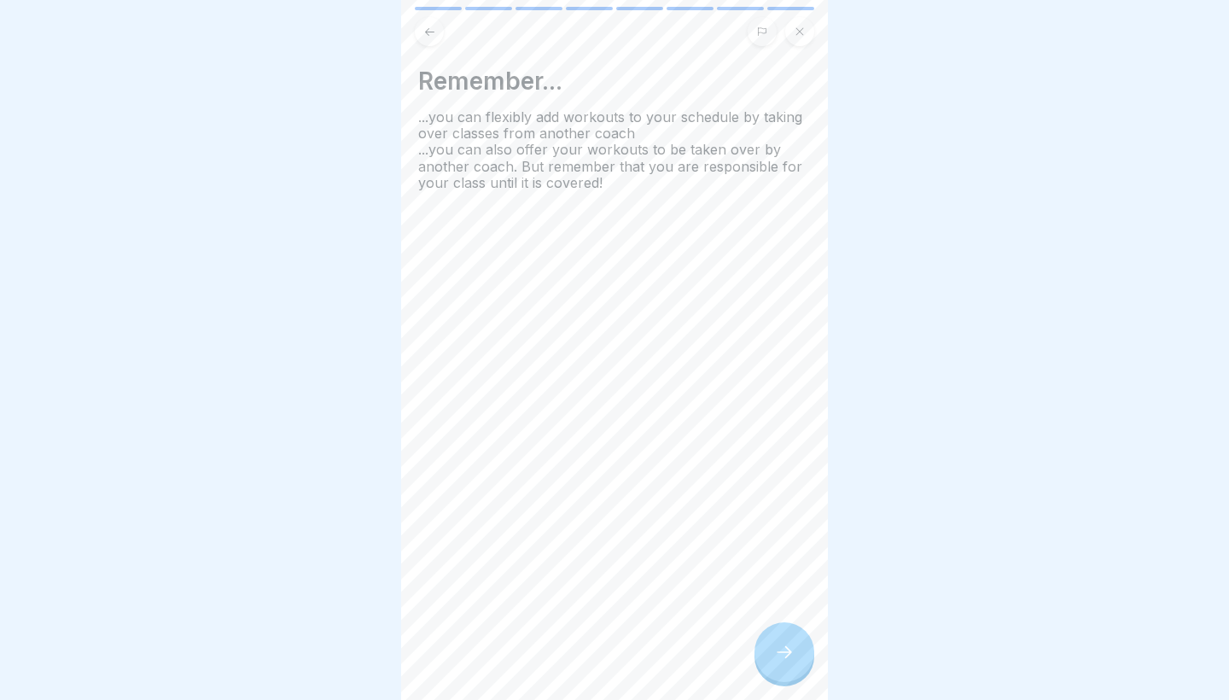
click at [779, 643] on div at bounding box center [784, 652] width 60 height 60
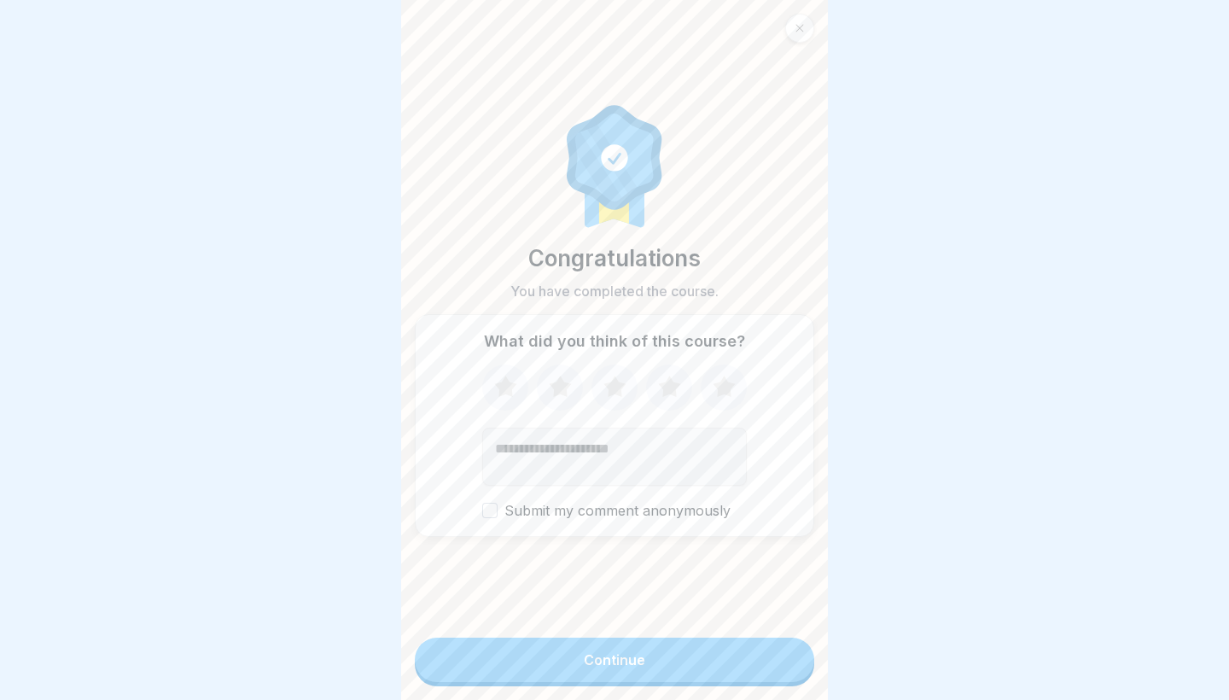
click at [736, 655] on button "Continue" at bounding box center [614, 660] width 399 height 44
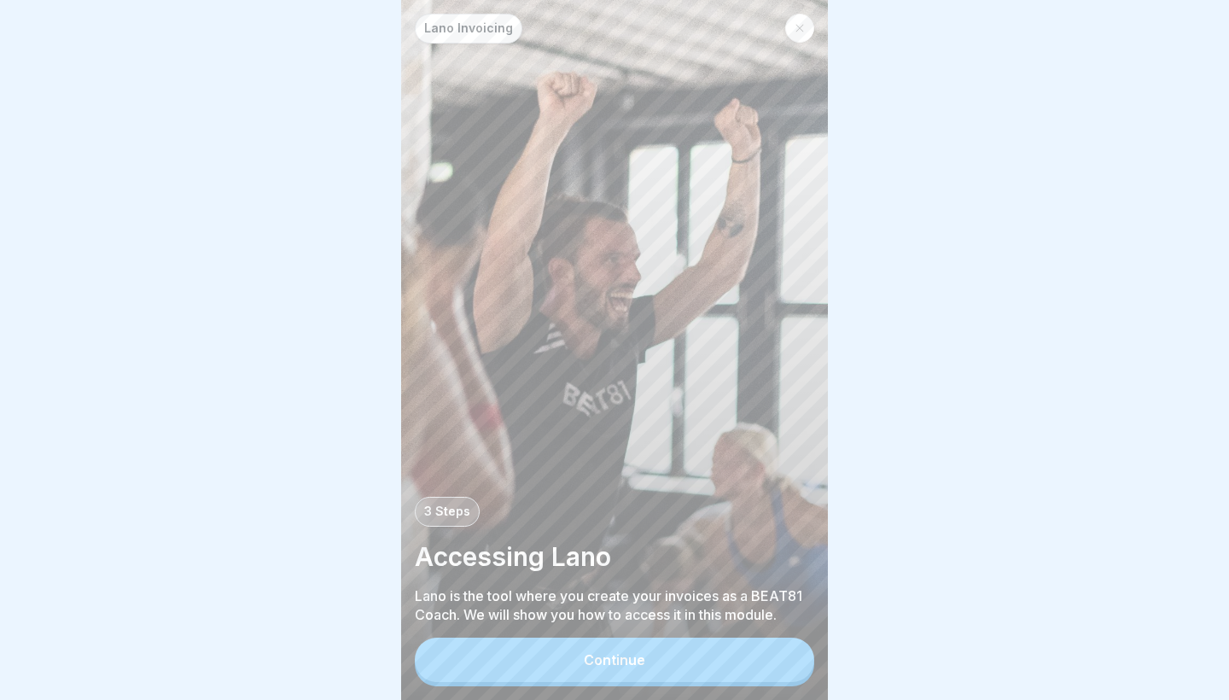
click at [702, 658] on button "Continue" at bounding box center [614, 660] width 399 height 44
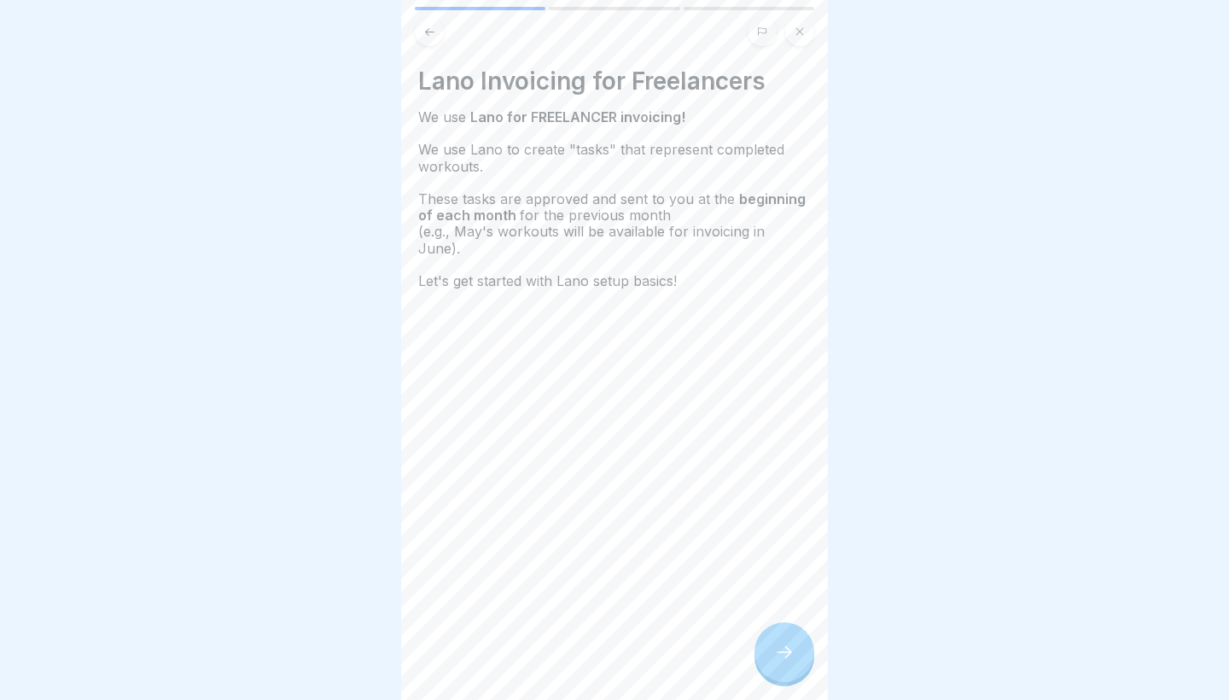
click at [778, 645] on icon at bounding box center [784, 652] width 20 height 20
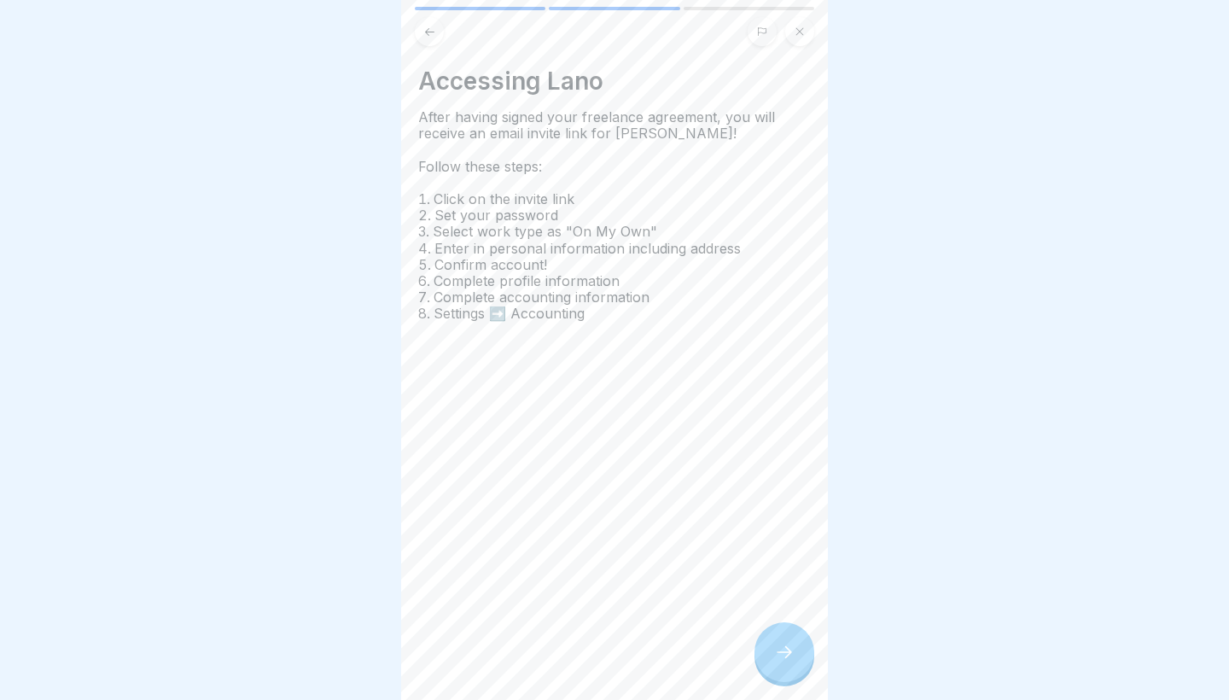
click at [778, 645] on icon at bounding box center [784, 652] width 20 height 20
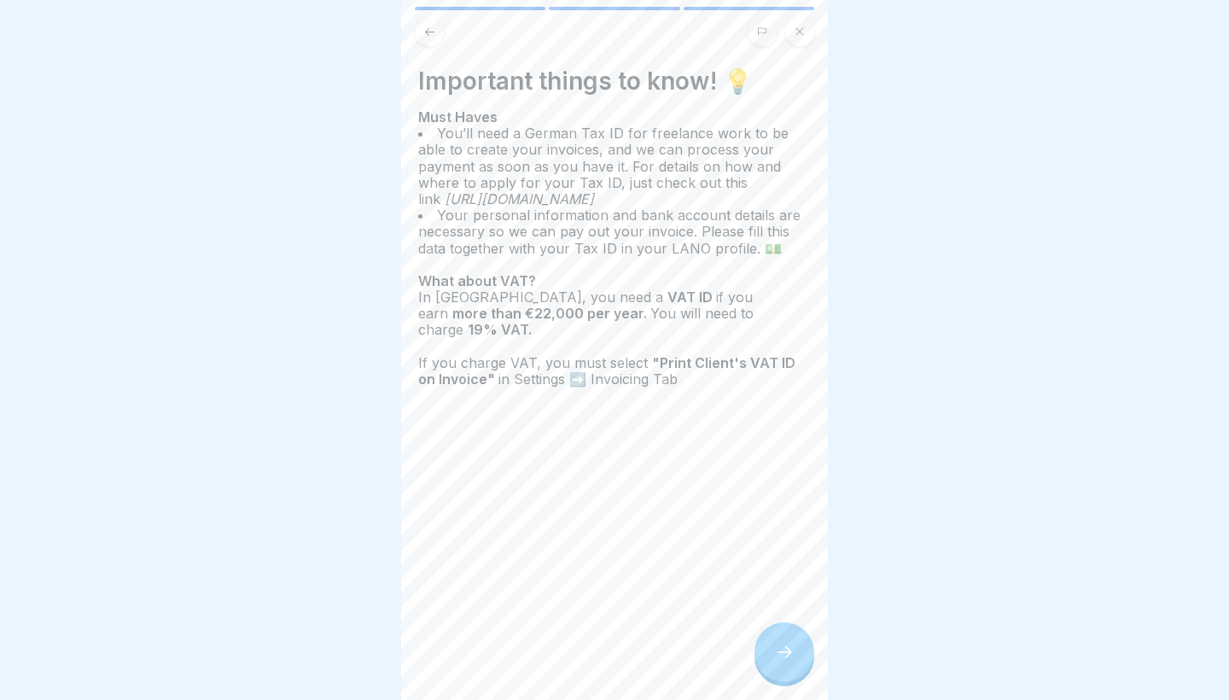
click at [778, 645] on icon at bounding box center [784, 652] width 20 height 20
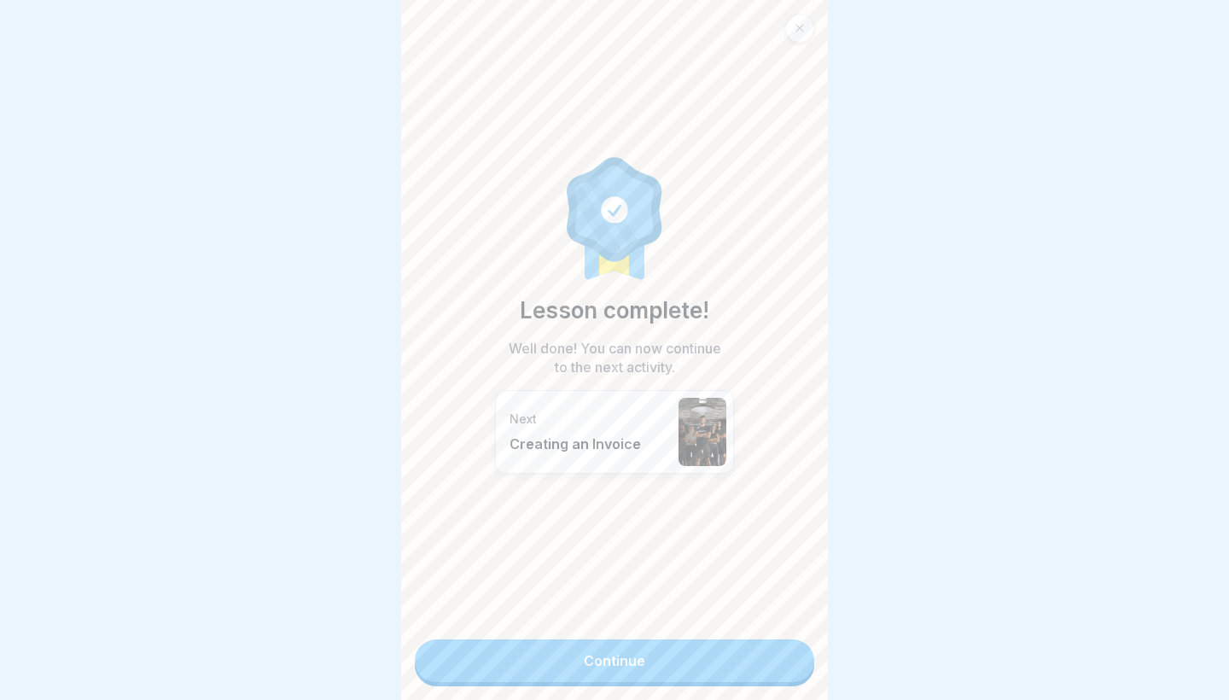
click at [737, 664] on link "Continue" at bounding box center [614, 660] width 399 height 43
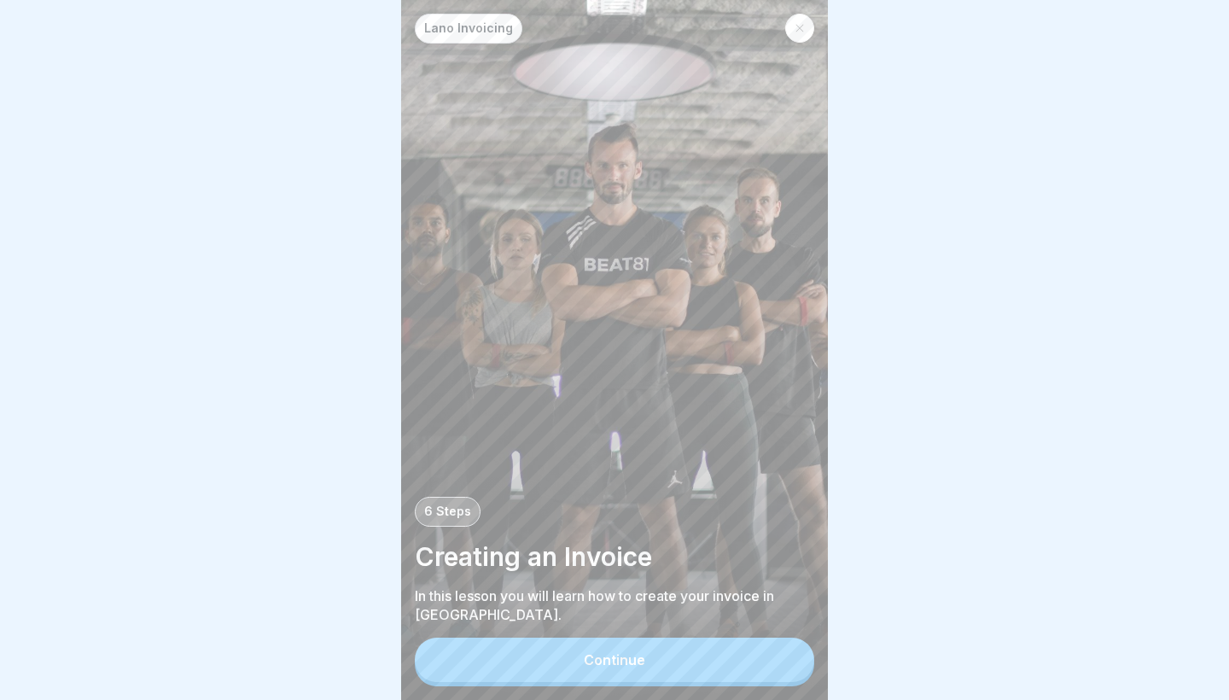
click at [737, 664] on button "Continue" at bounding box center [614, 660] width 399 height 44
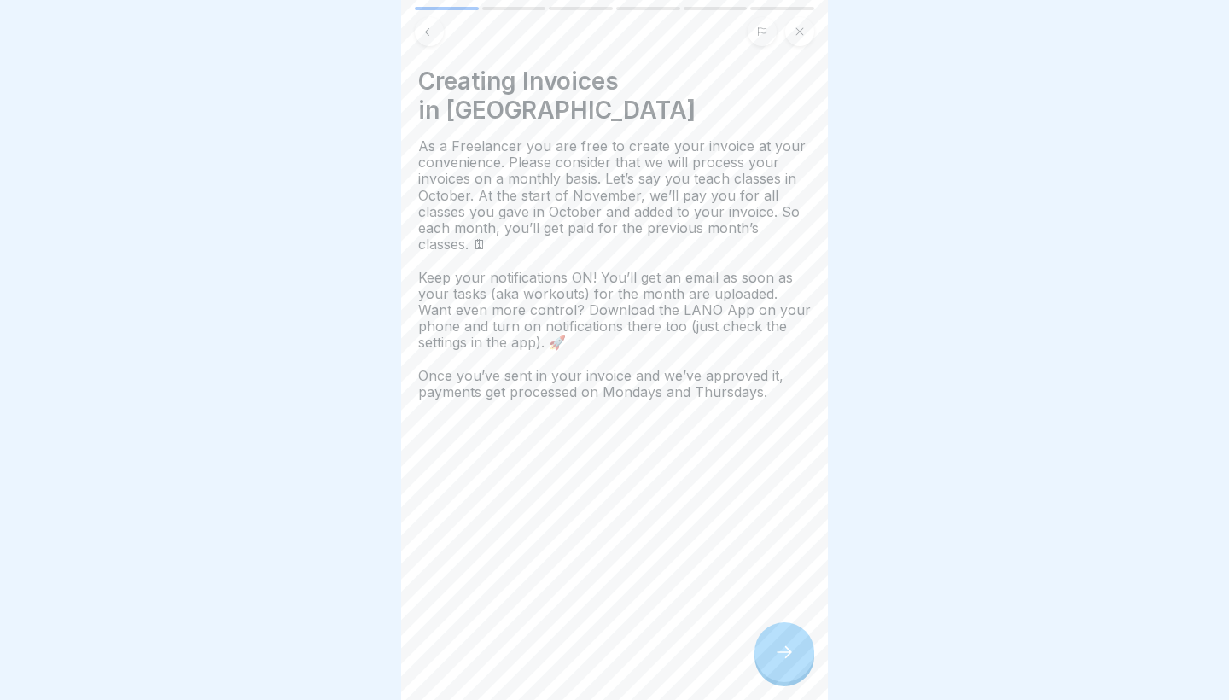
click at [787, 649] on icon at bounding box center [784, 652] width 20 height 20
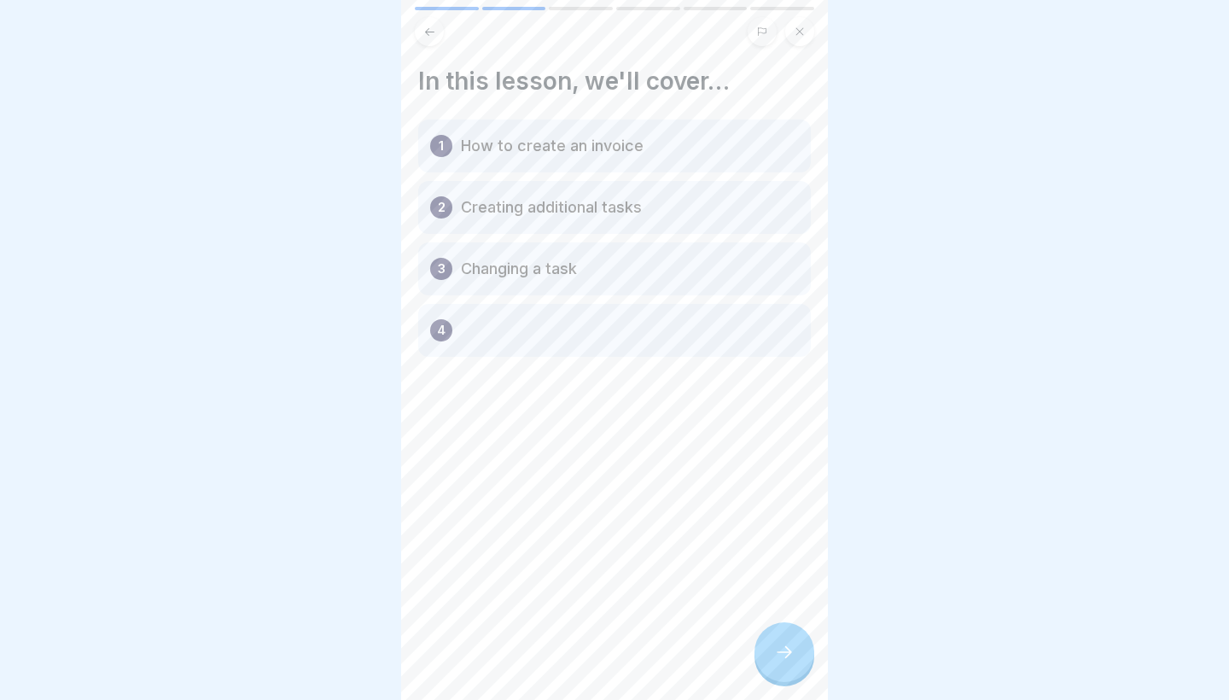
click at [787, 649] on icon at bounding box center [784, 652] width 20 height 20
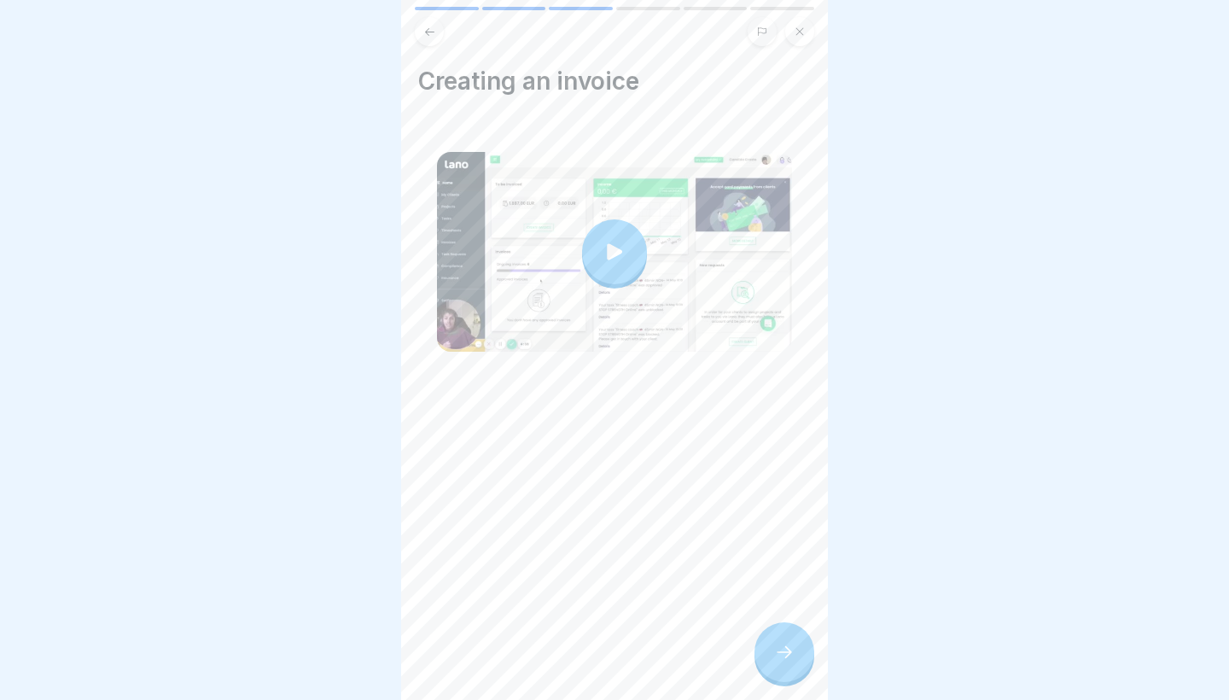
click at [611, 248] on icon at bounding box center [614, 251] width 15 height 16
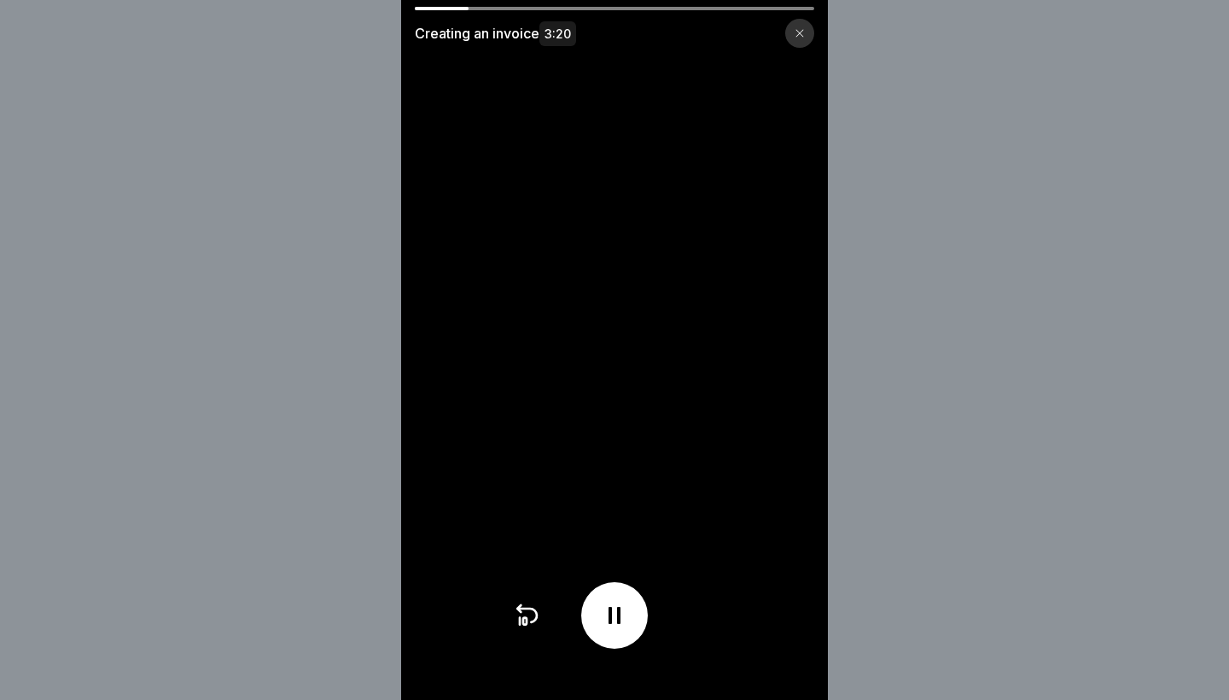
click at [801, 32] on icon at bounding box center [800, 34] width 8 height 8
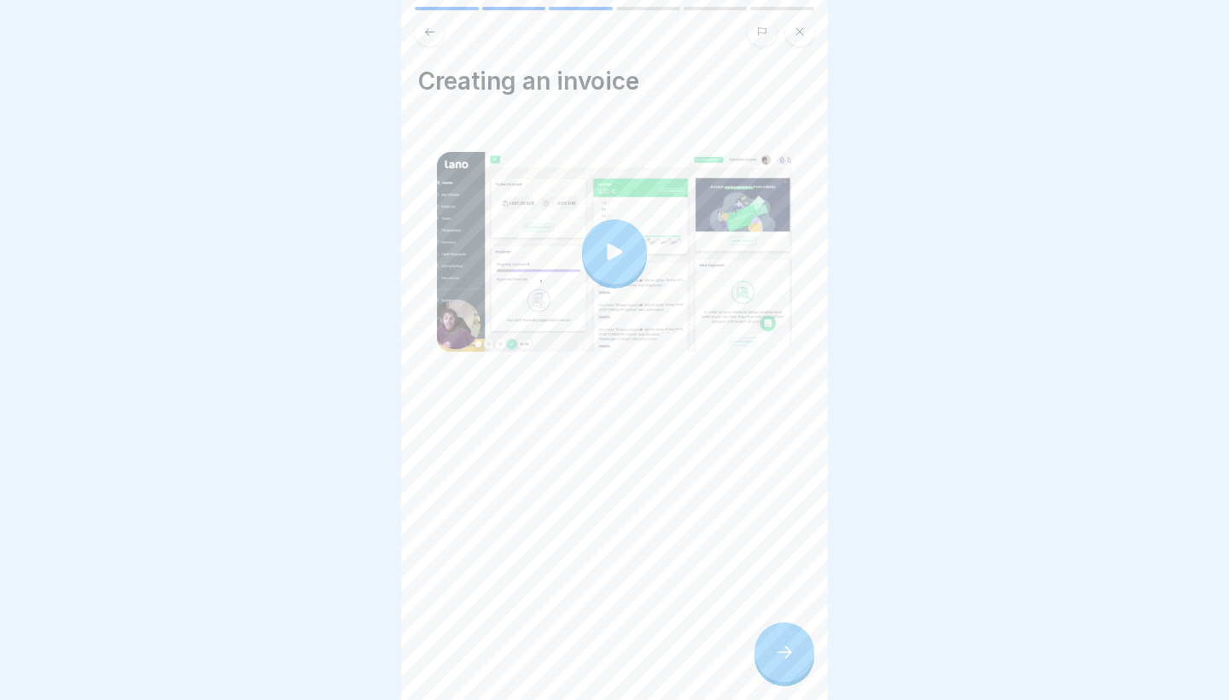
click at [791, 642] on div at bounding box center [784, 652] width 60 height 60
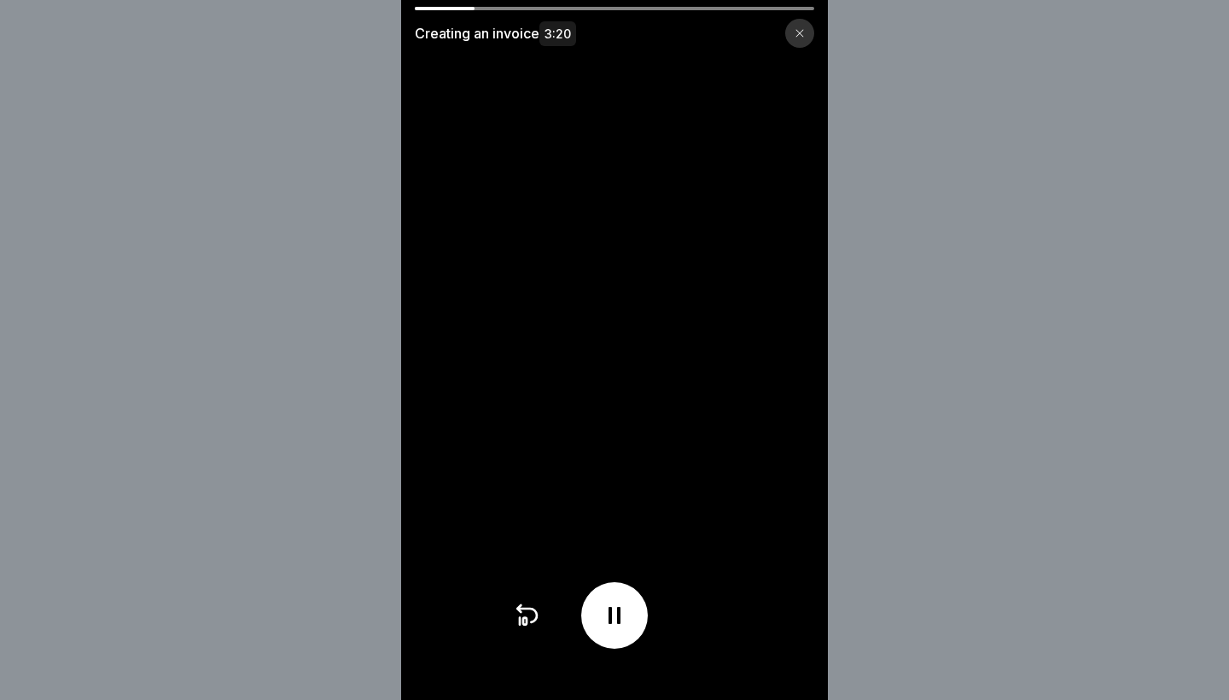
click at [801, 36] on icon at bounding box center [800, 33] width 10 height 10
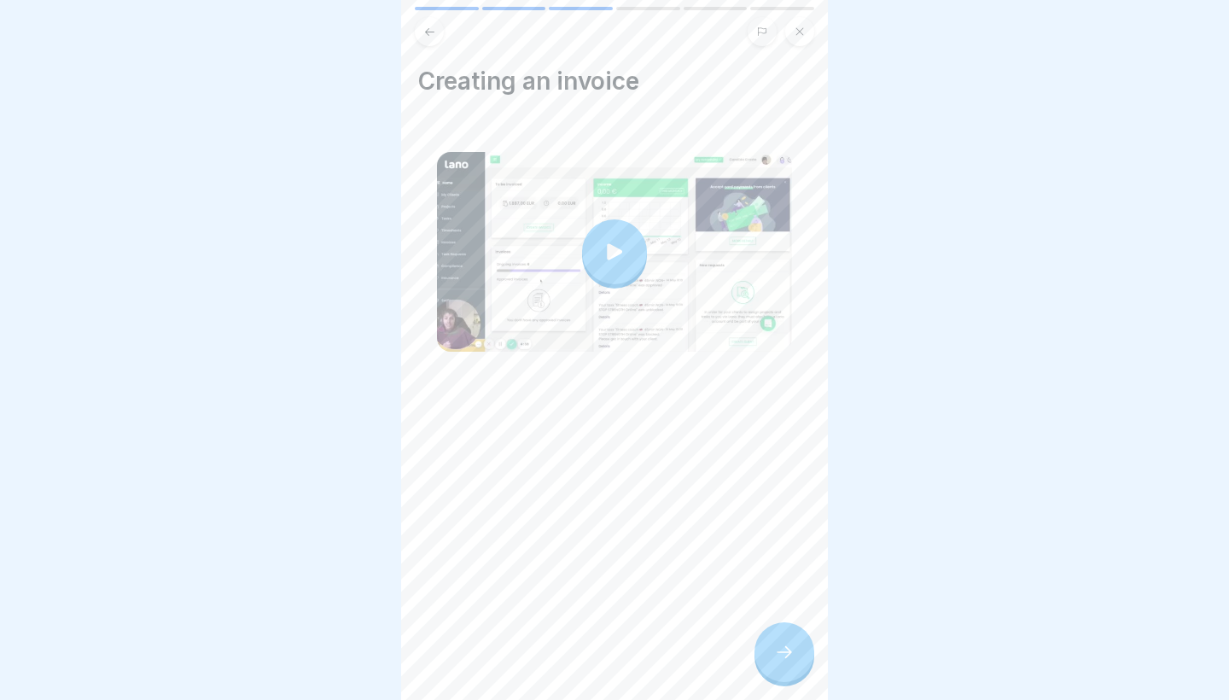
click at [793, 668] on div at bounding box center [784, 652] width 60 height 60
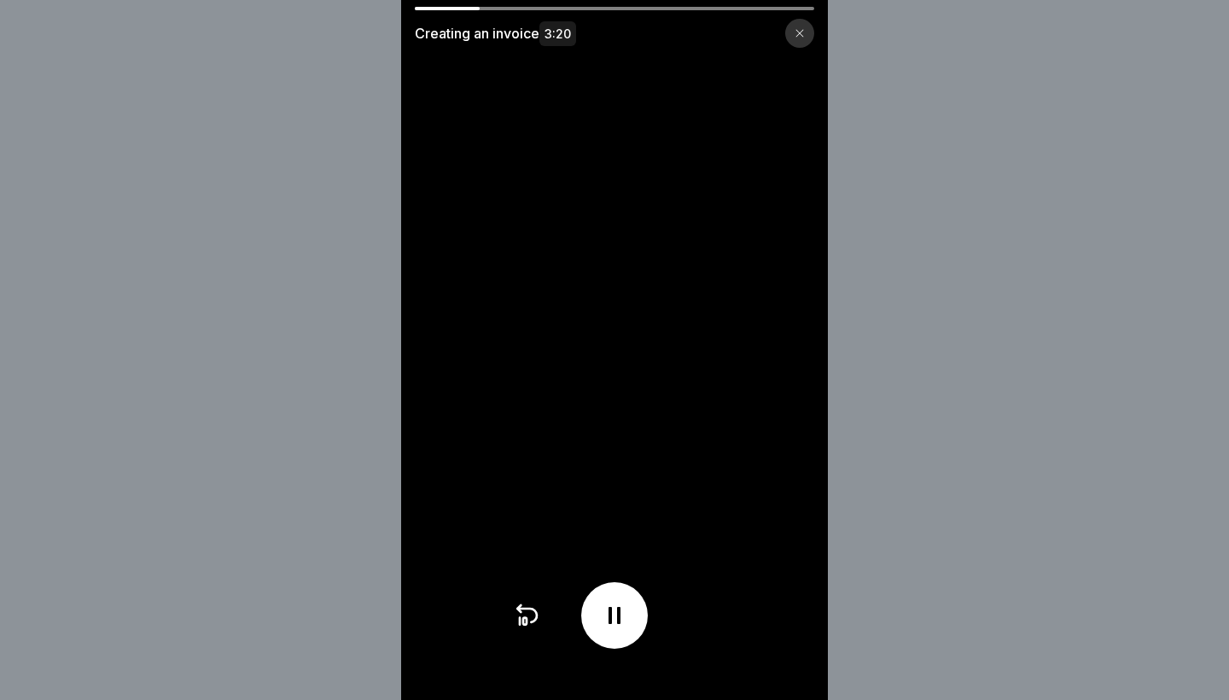
drag, startPoint x: 479, startPoint y: 9, endPoint x: 591, endPoint y: 9, distance: 111.8
click at [591, 9] on div at bounding box center [614, 8] width 399 height 3
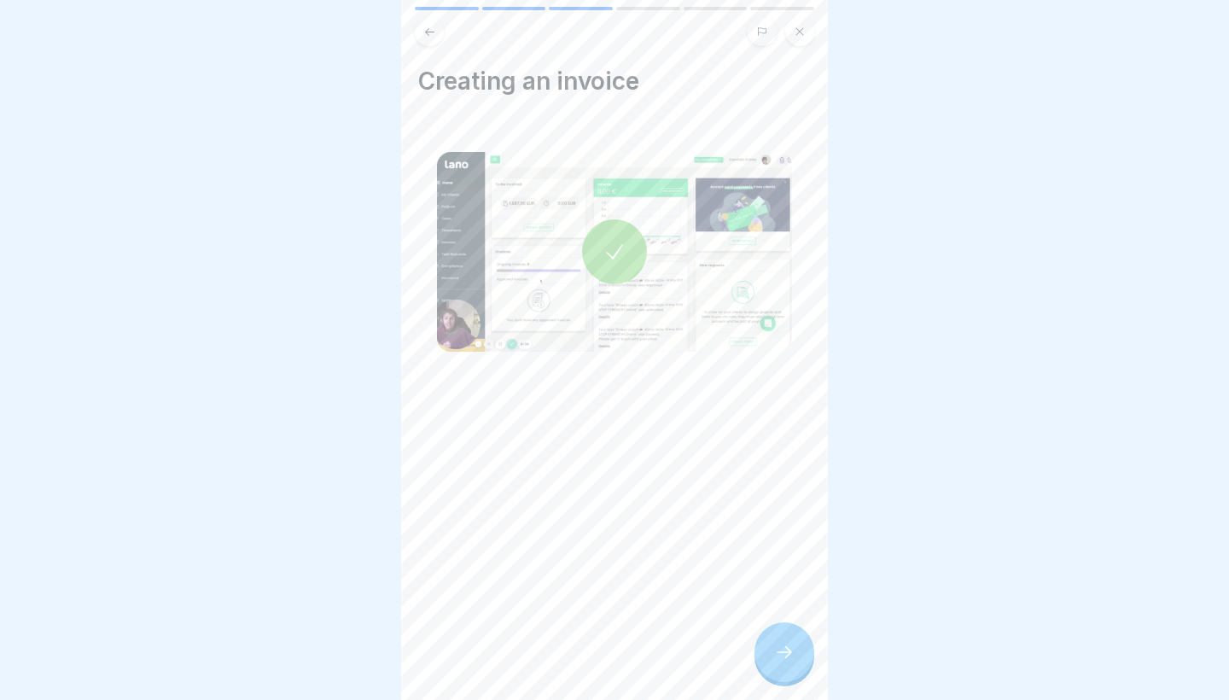
click at [786, 661] on icon at bounding box center [784, 652] width 20 height 20
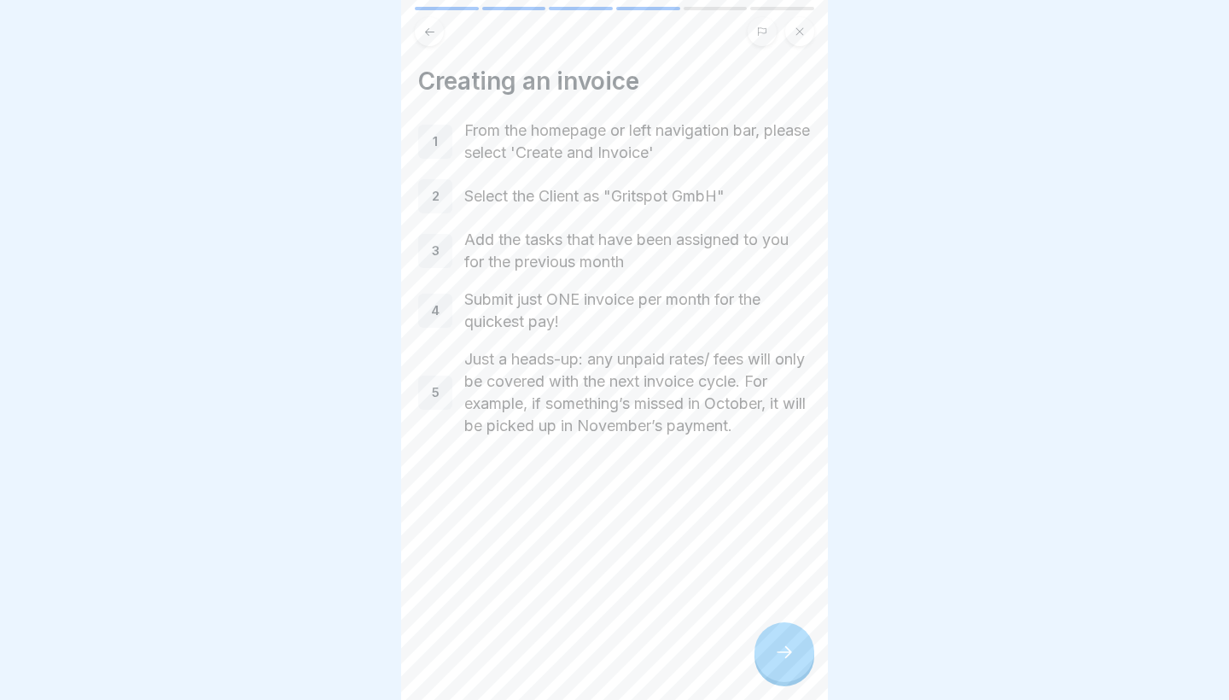
click at [786, 661] on icon at bounding box center [784, 652] width 20 height 20
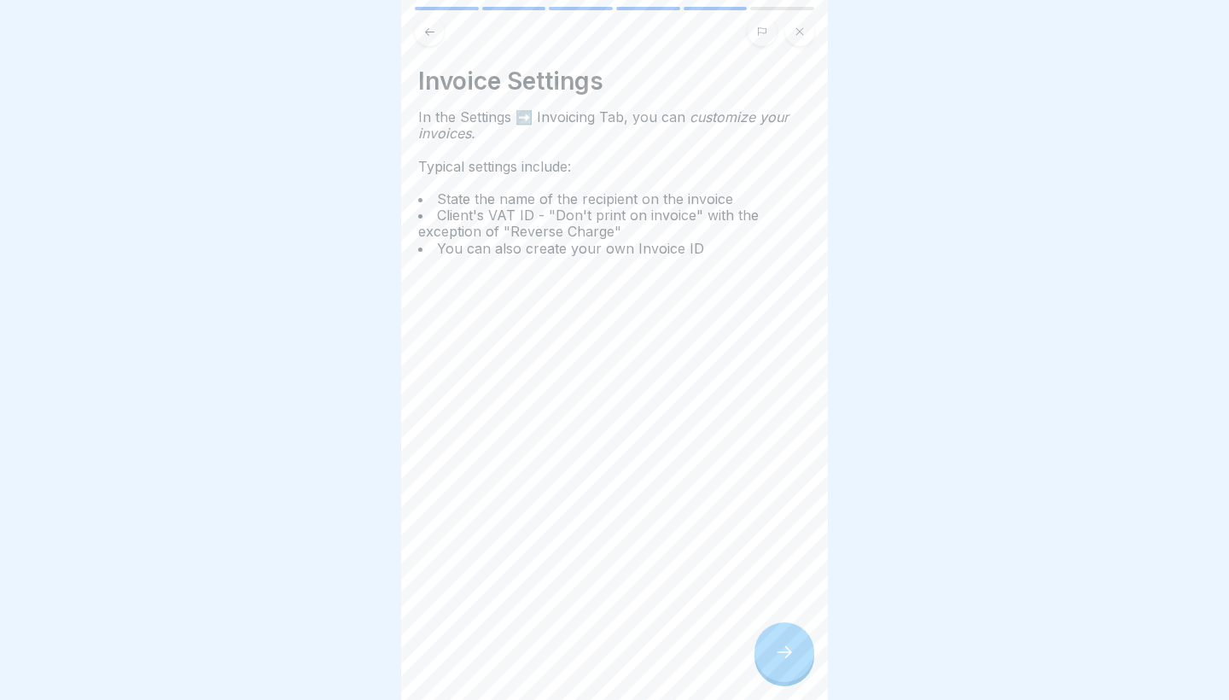
click at [786, 661] on icon at bounding box center [784, 652] width 20 height 20
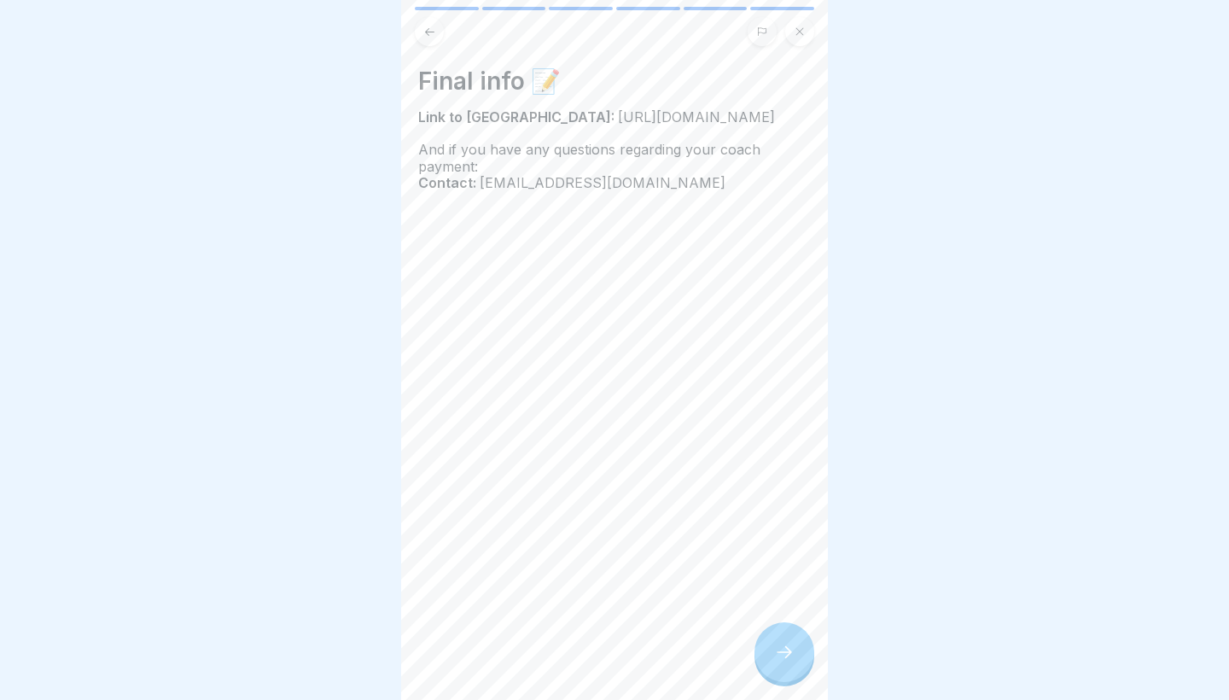
click at [786, 661] on icon at bounding box center [784, 652] width 20 height 20
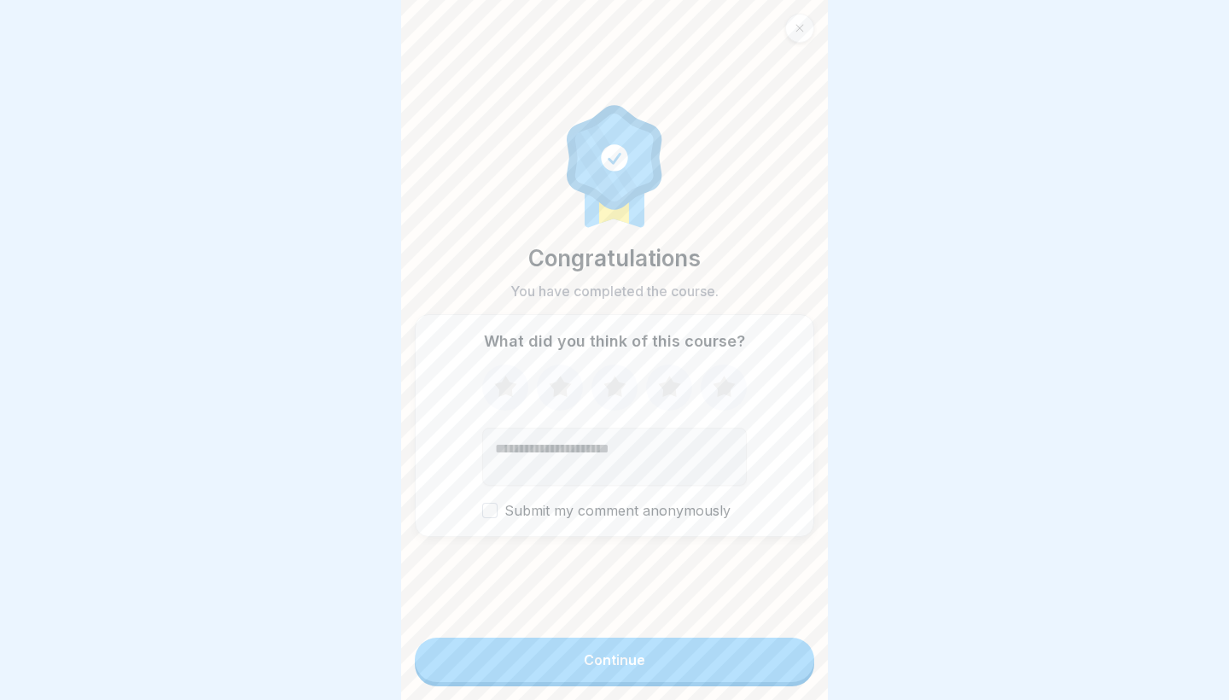
click at [757, 667] on button "Continue" at bounding box center [614, 660] width 399 height 44
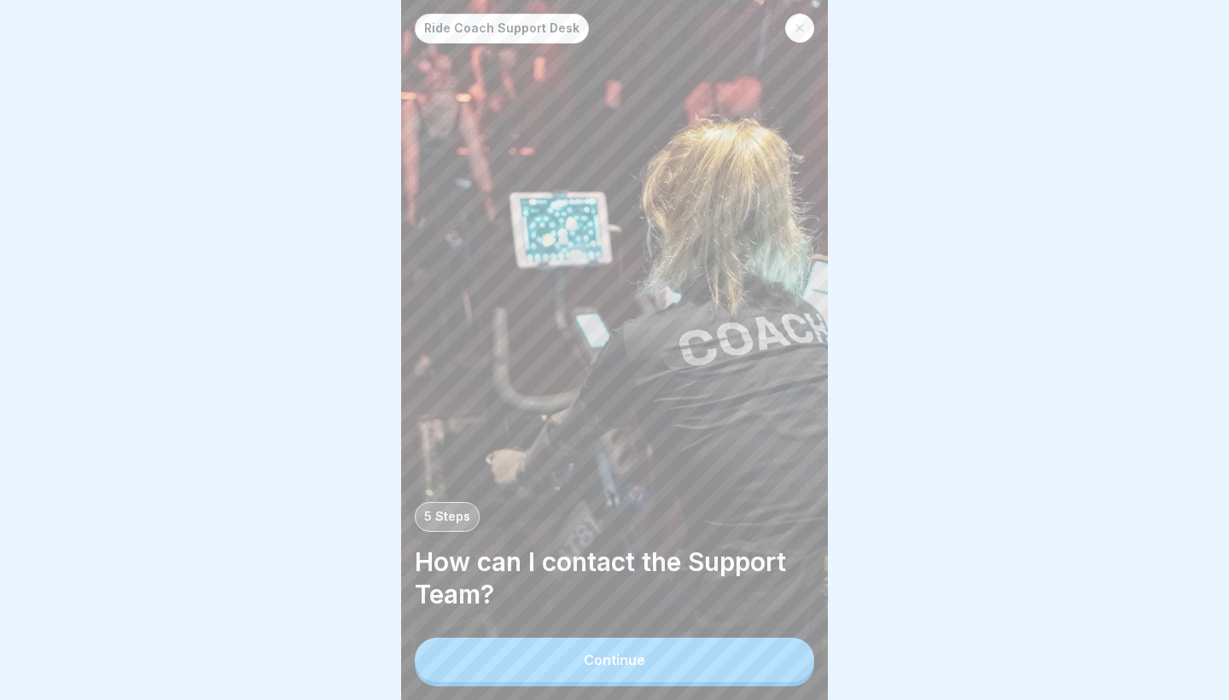
click at [735, 669] on button "Continue" at bounding box center [614, 660] width 399 height 44
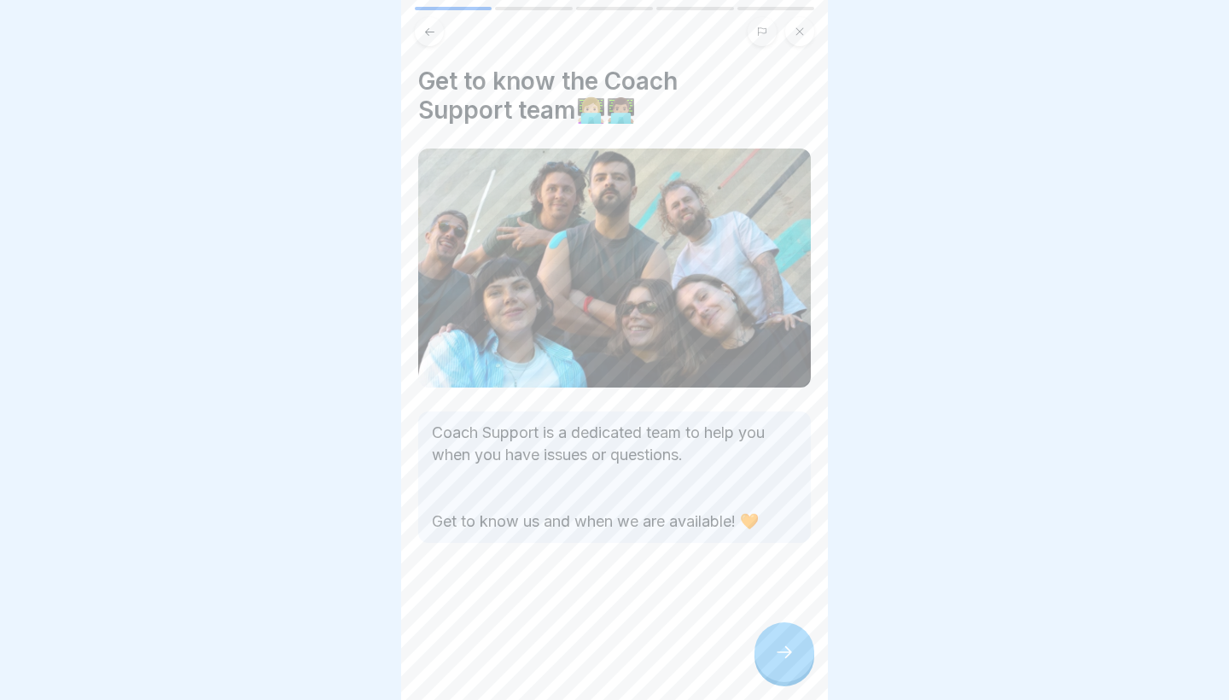
click at [776, 650] on icon at bounding box center [784, 652] width 20 height 20
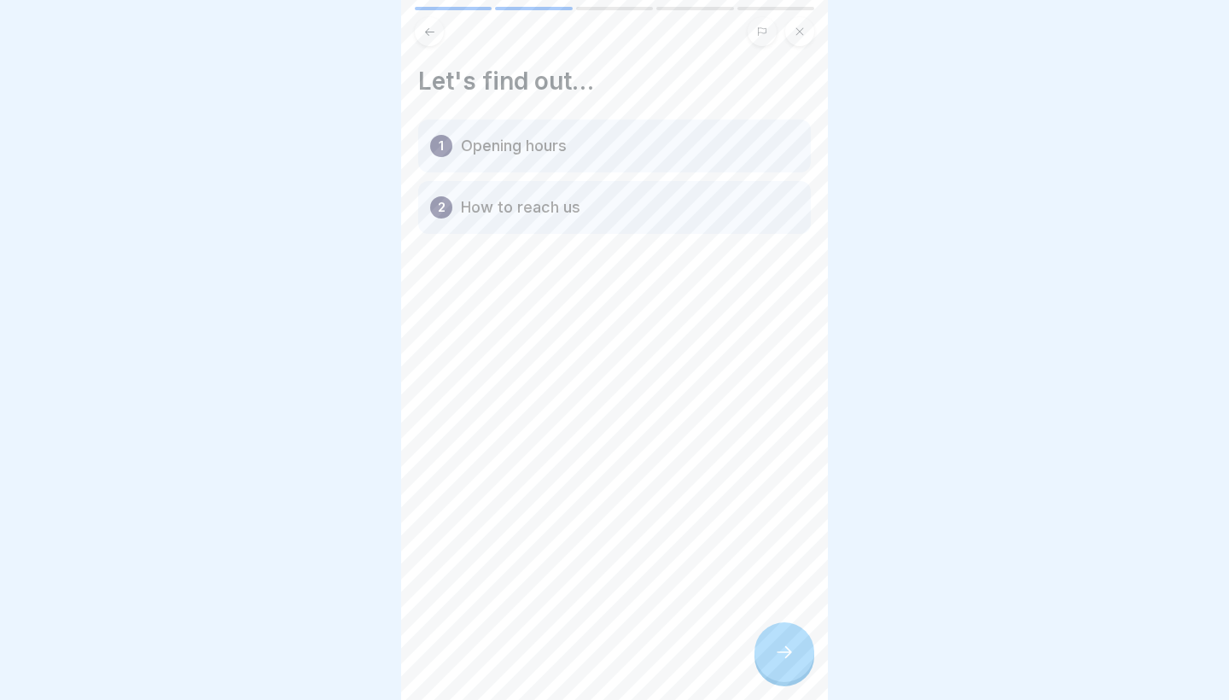
click at [776, 650] on icon at bounding box center [784, 652] width 20 height 20
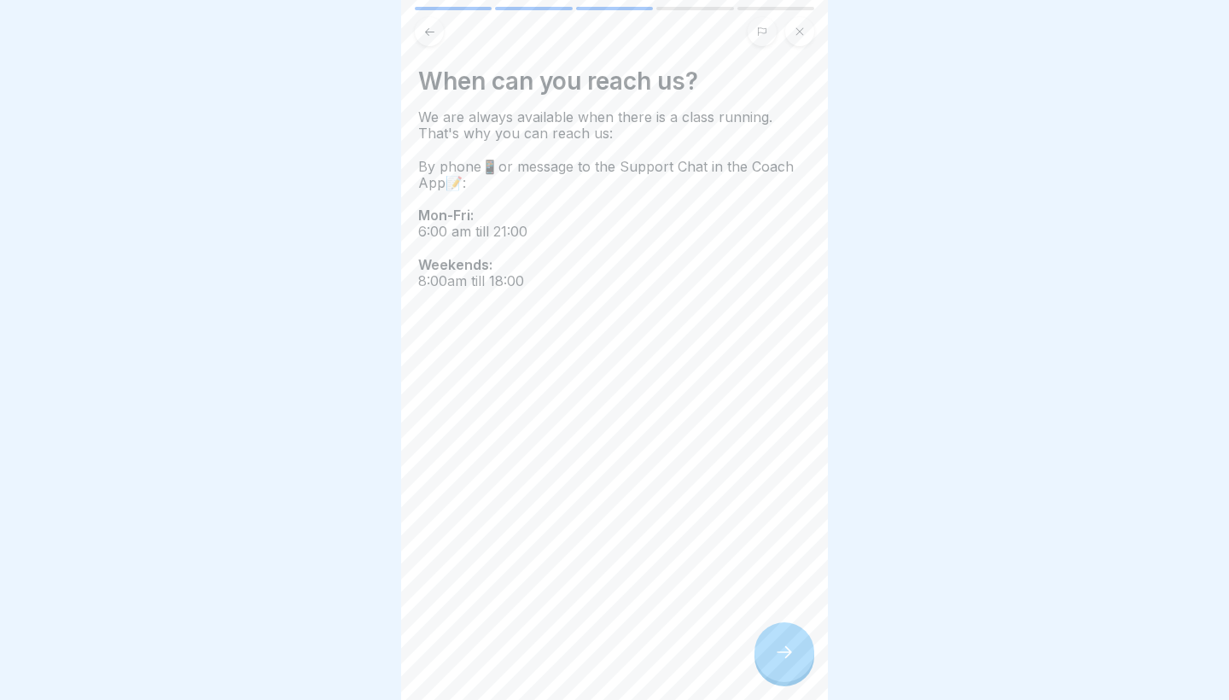
click at [776, 650] on icon at bounding box center [784, 652] width 20 height 20
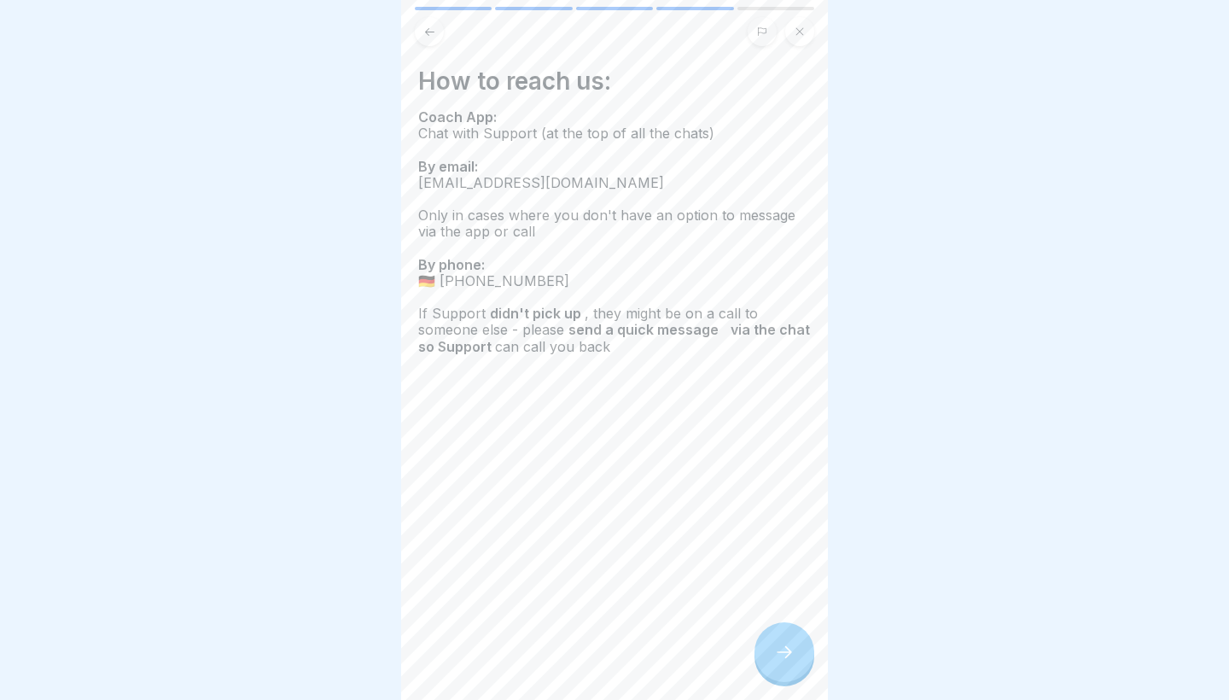
click at [776, 650] on icon at bounding box center [784, 652] width 20 height 20
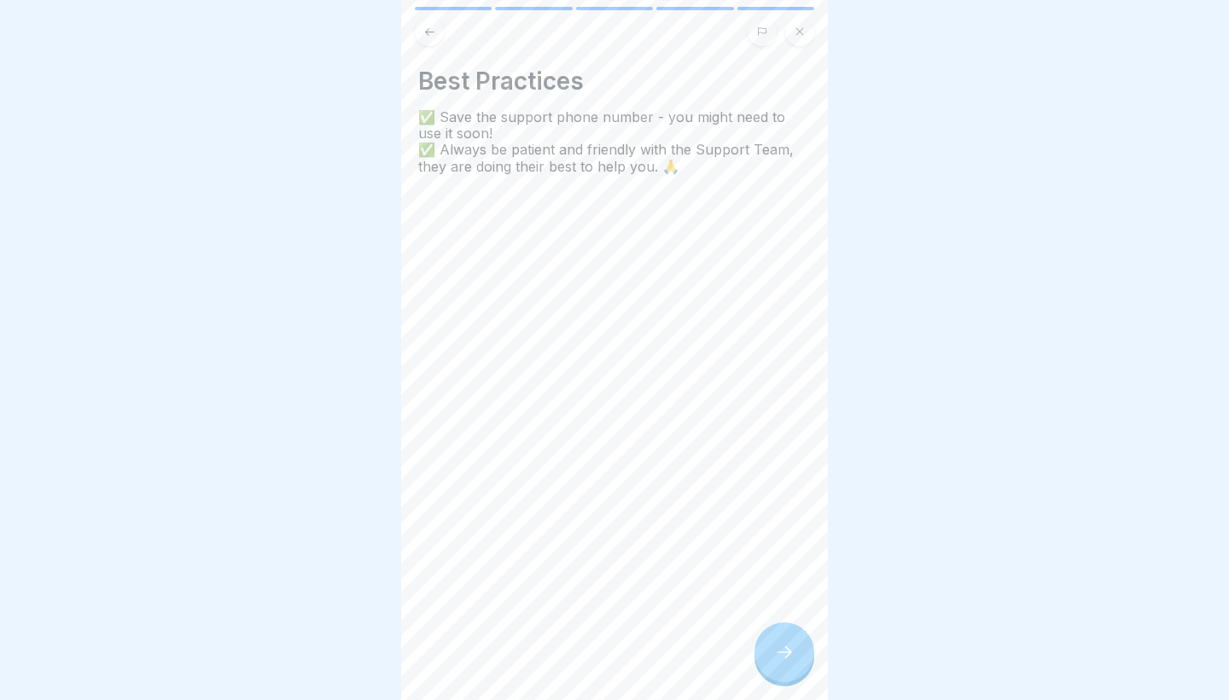
click at [776, 650] on icon at bounding box center [784, 652] width 20 height 20
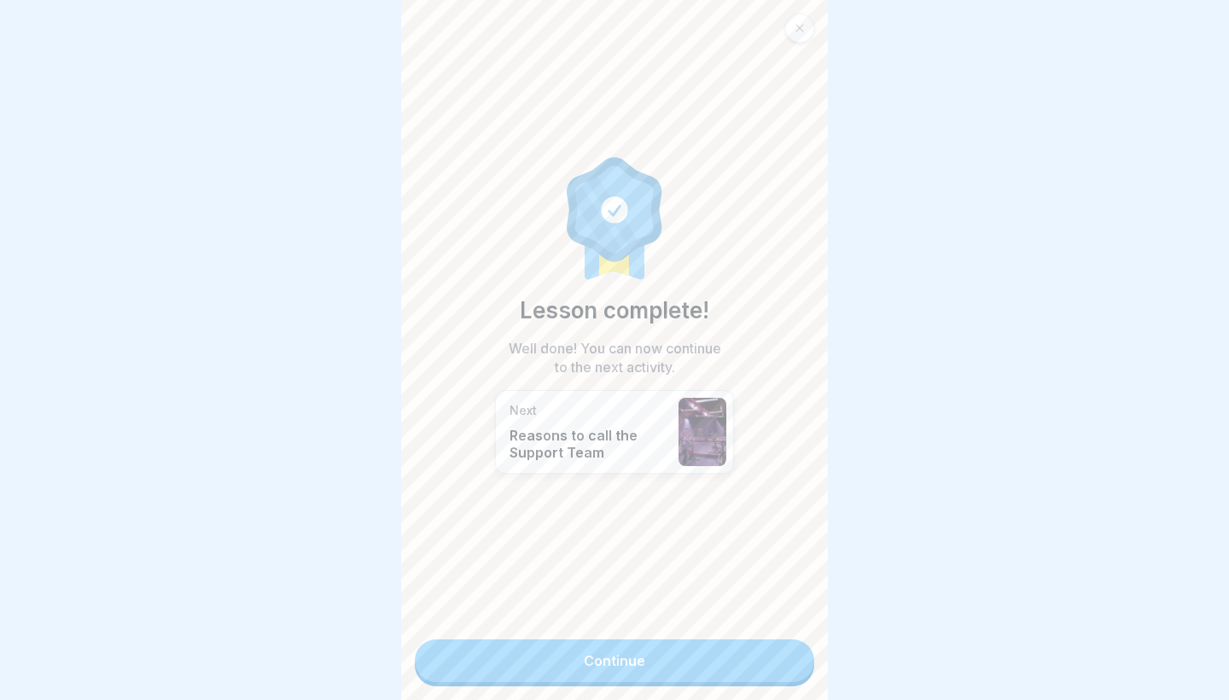
click at [756, 660] on link "Continue" at bounding box center [614, 660] width 399 height 43
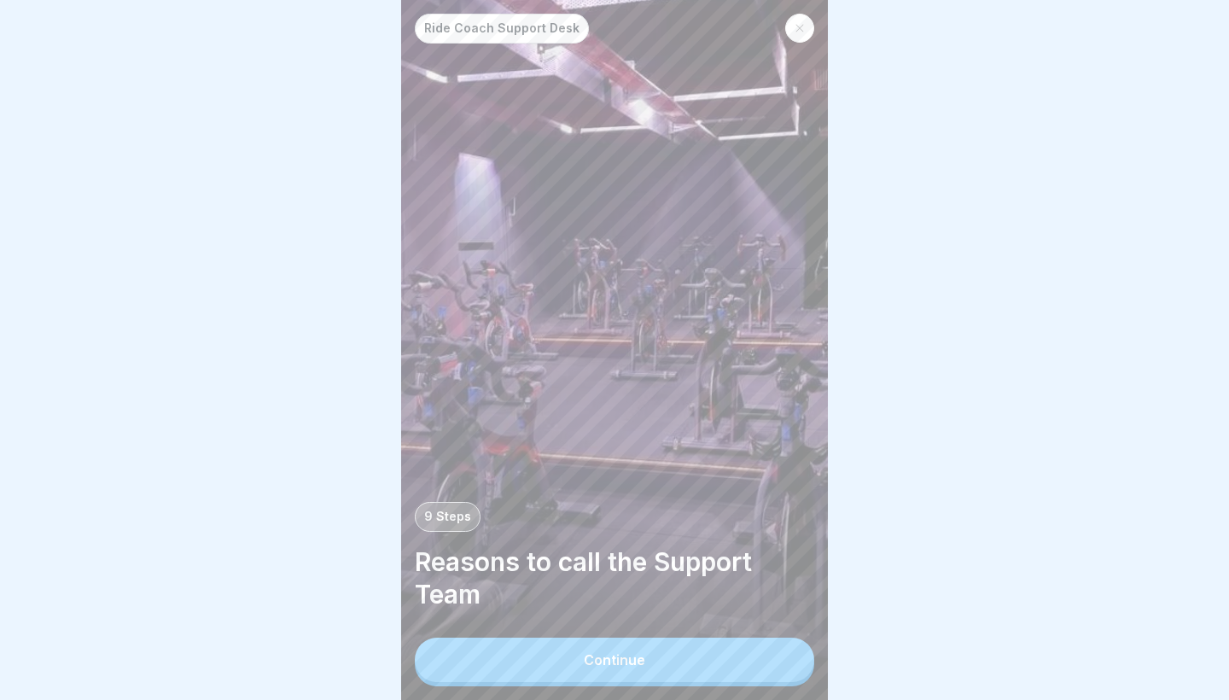
click at [723, 669] on button "Continue" at bounding box center [614, 660] width 399 height 44
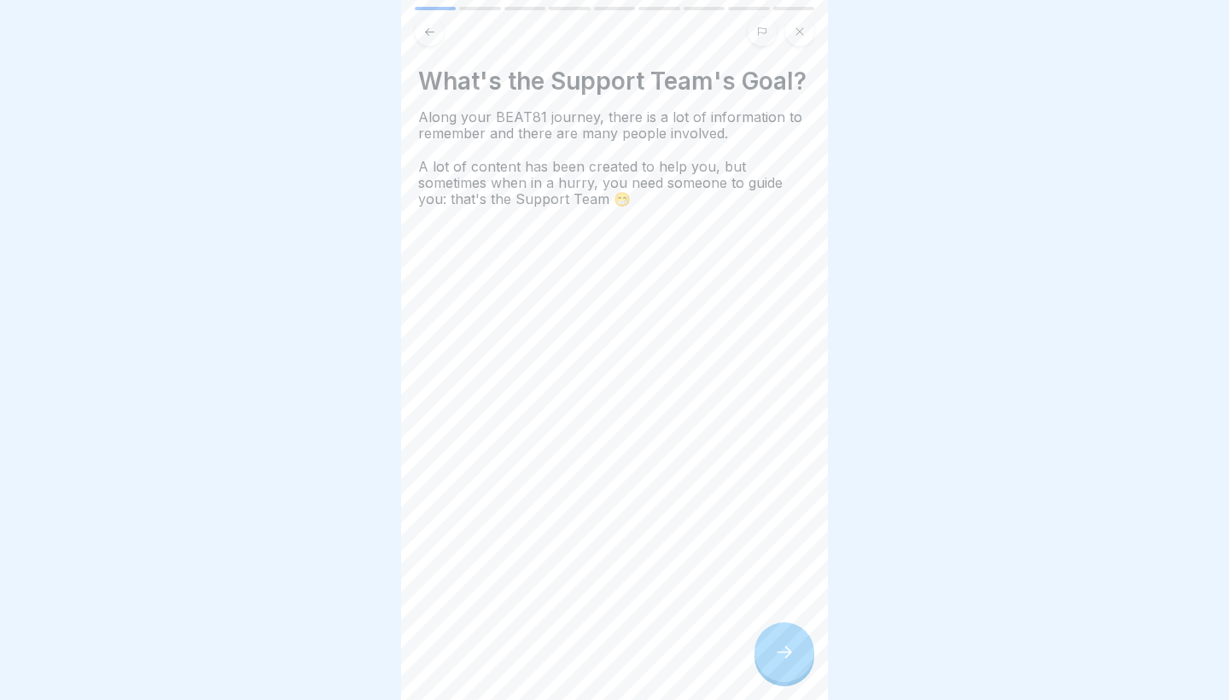
click at [780, 649] on icon at bounding box center [784, 652] width 20 height 20
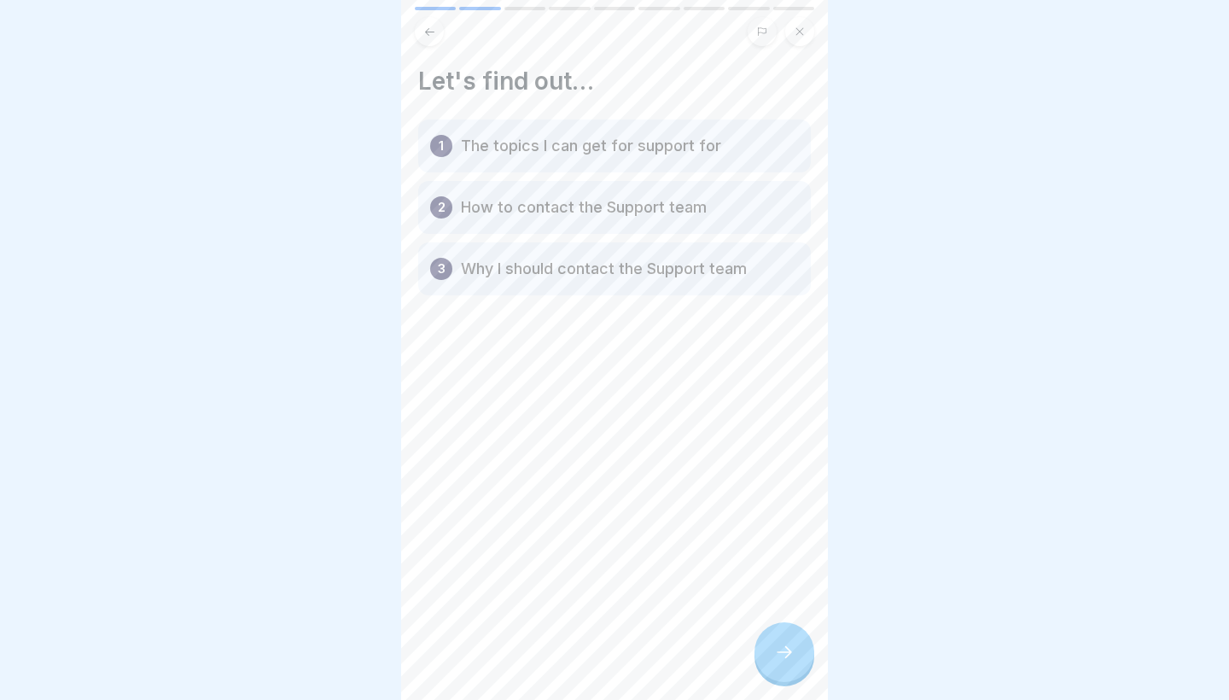
click at [780, 649] on icon at bounding box center [784, 652] width 20 height 20
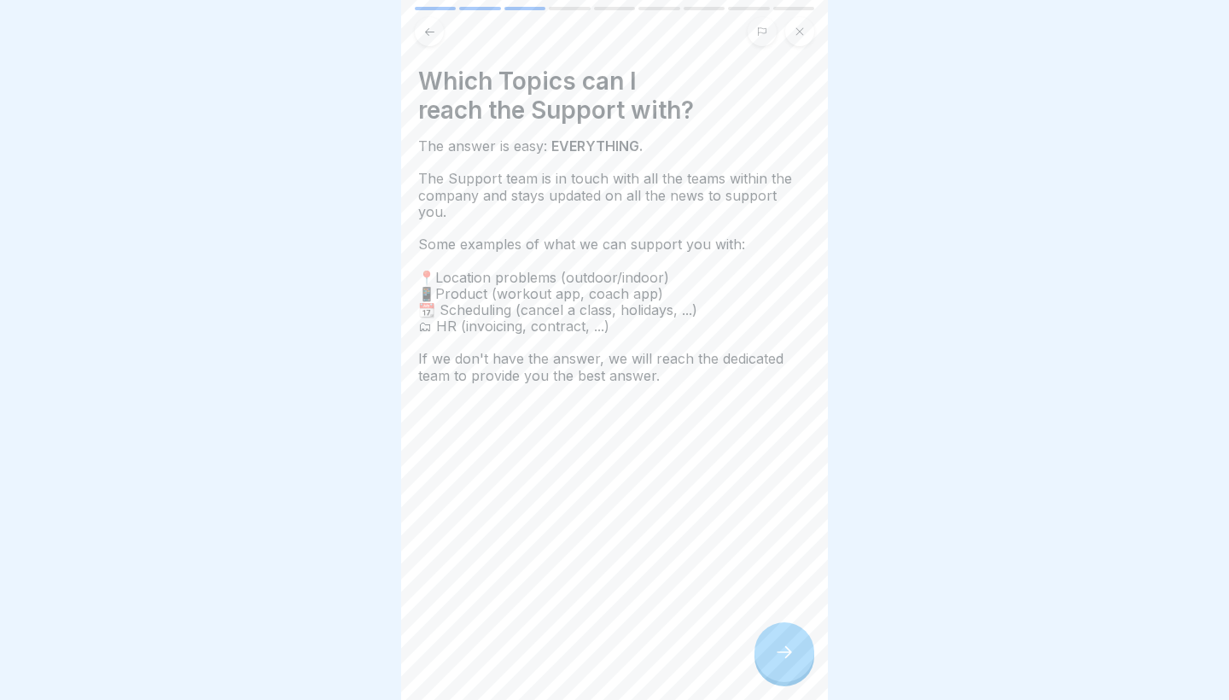
click at [781, 649] on icon at bounding box center [784, 652] width 20 height 20
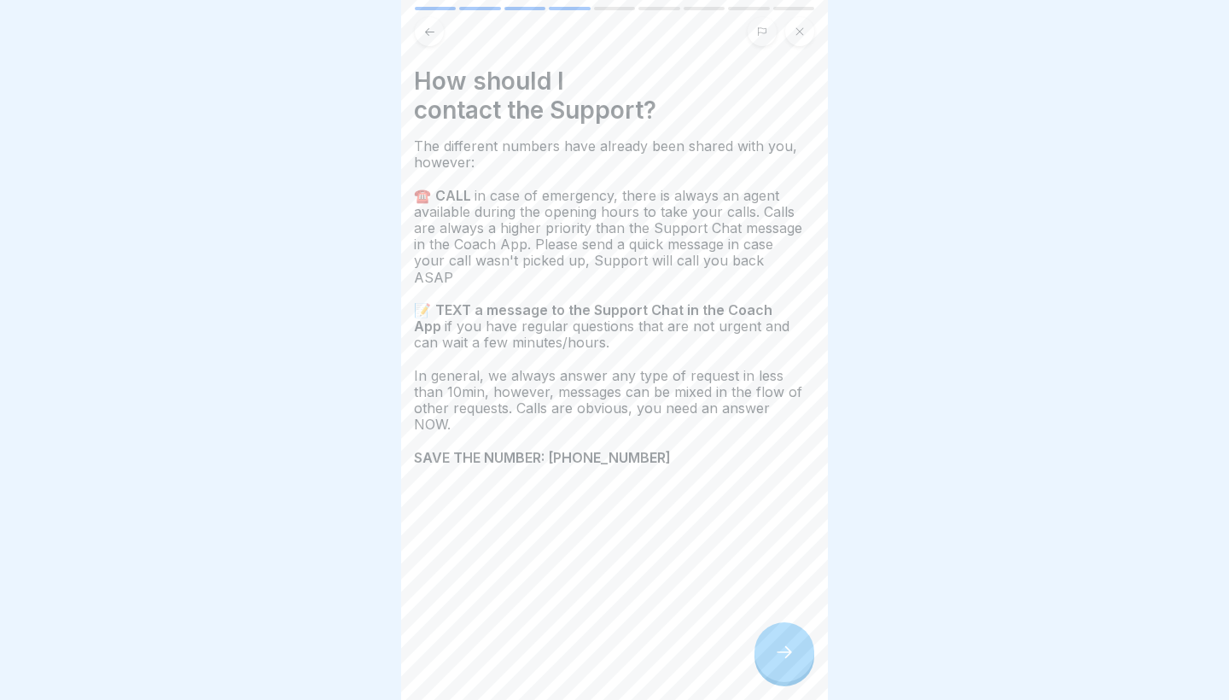
click at [561, 449] on strong "SAVE THE NUMBER: [PHONE_NUMBER]" at bounding box center [544, 457] width 260 height 17
click at [573, 449] on strong "SAVE THE NUMBER: [PHONE_NUMBER]" at bounding box center [548, 457] width 260 height 17
click at [579, 449] on strong "SAVE THE NUMBER: [PHONE_NUMBER]" at bounding box center [548, 457] width 260 height 17
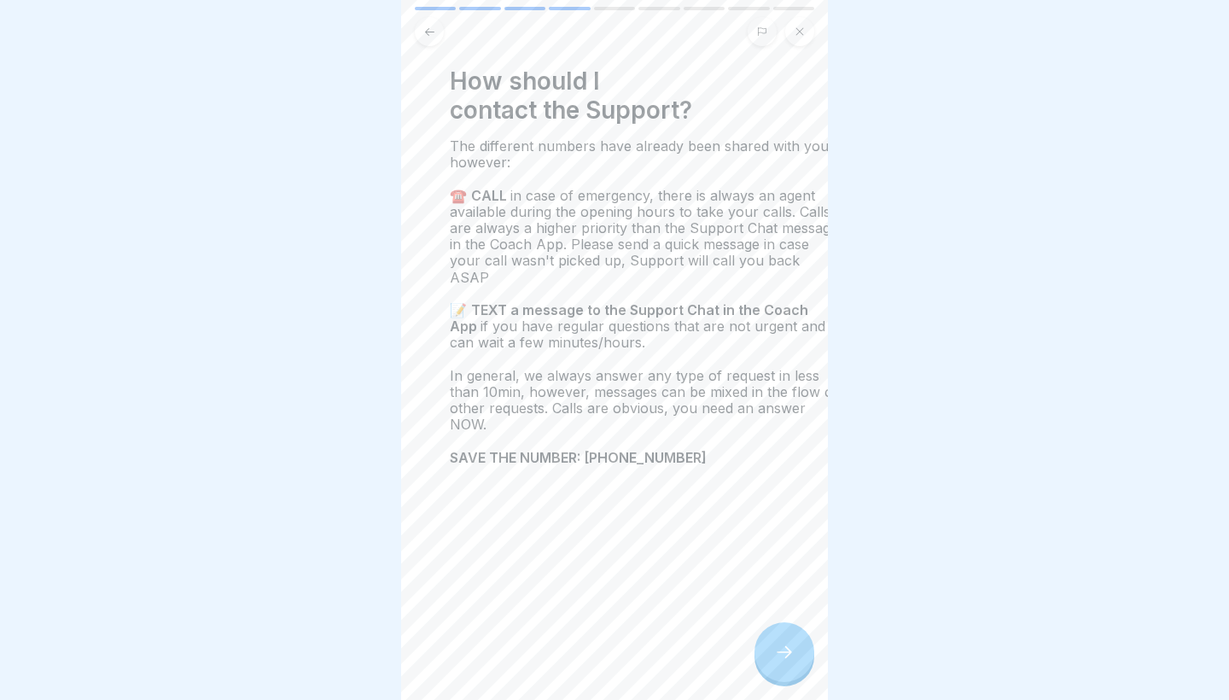
click at [585, 449] on strong "SAVE THE NUMBER: [PHONE_NUMBER]" at bounding box center [580, 457] width 260 height 17
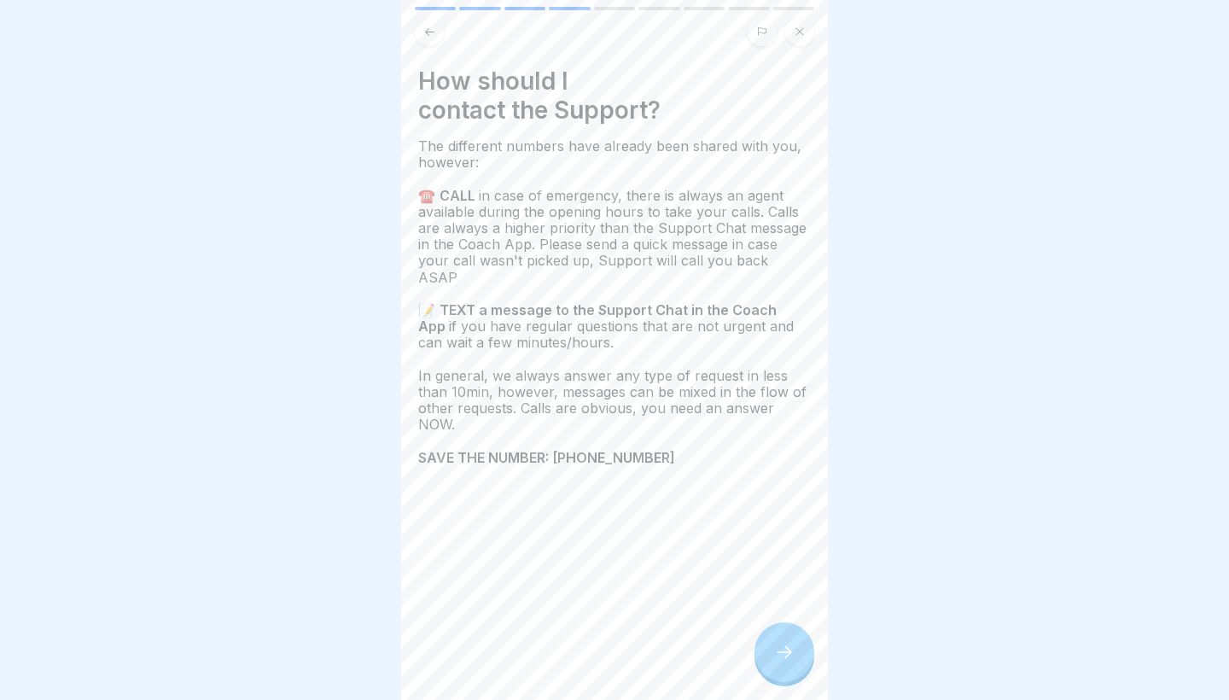
click at [797, 638] on div at bounding box center [784, 652] width 60 height 60
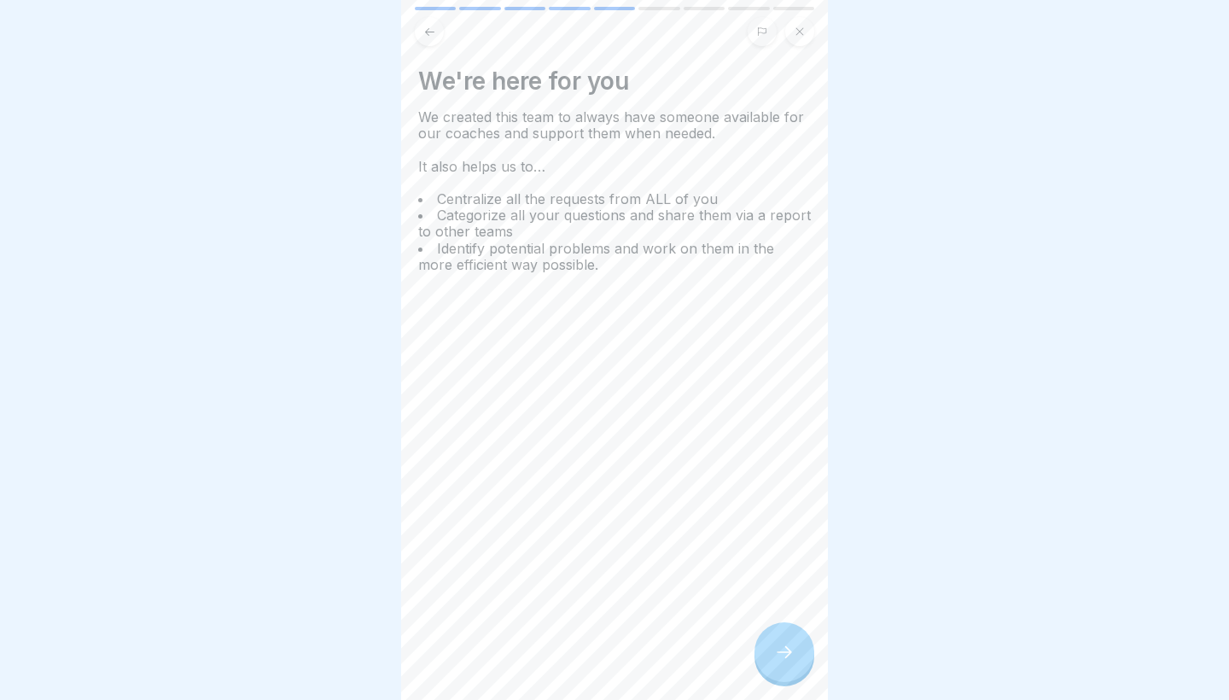
click at [794, 647] on icon at bounding box center [784, 652] width 20 height 20
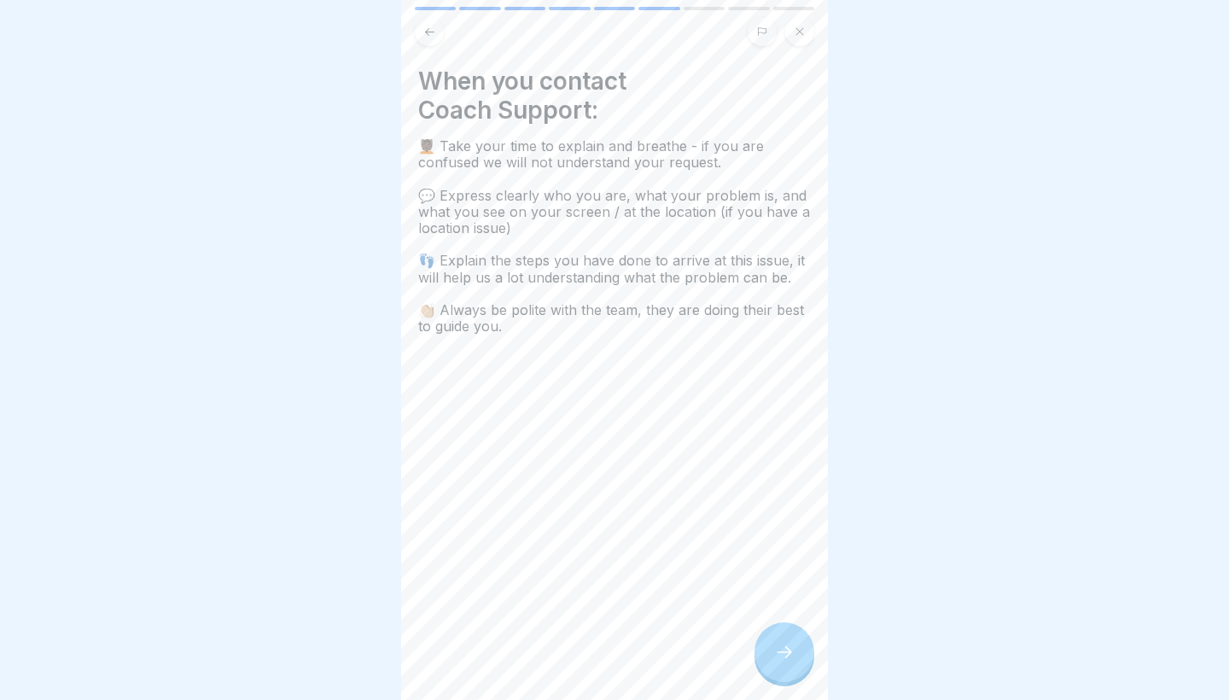
click at [794, 647] on icon at bounding box center [784, 652] width 20 height 20
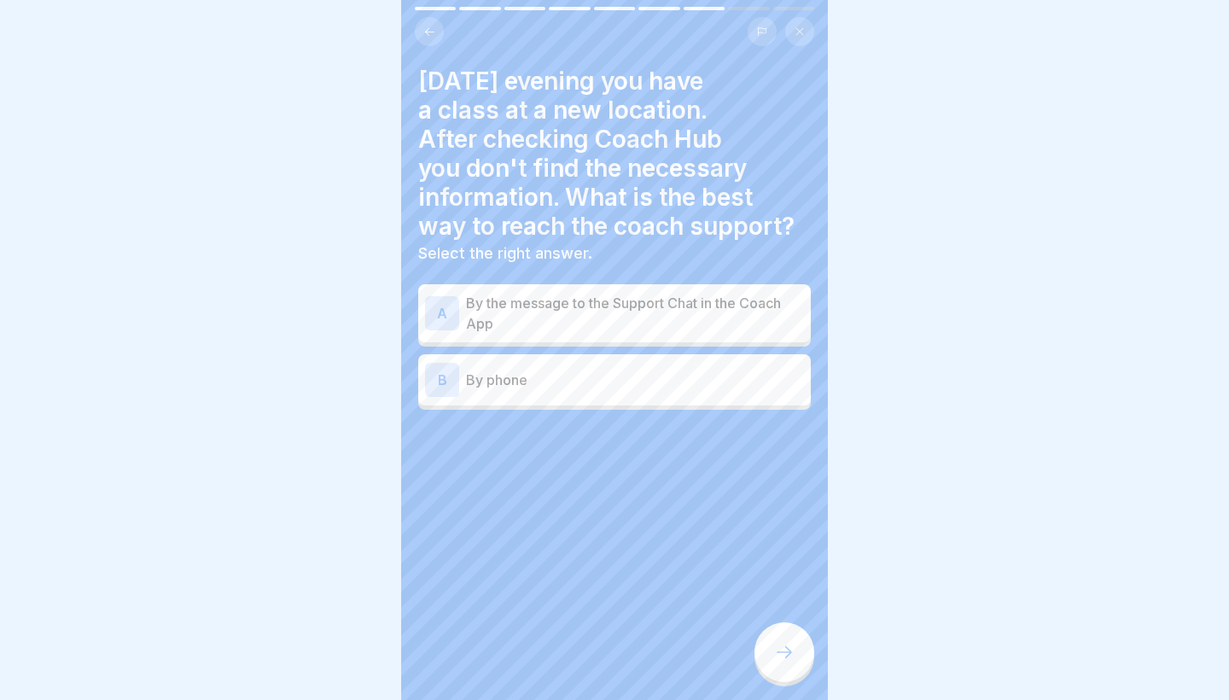
click at [679, 320] on p "By the message to the Support Chat in the Coach App" at bounding box center [635, 313] width 338 height 41
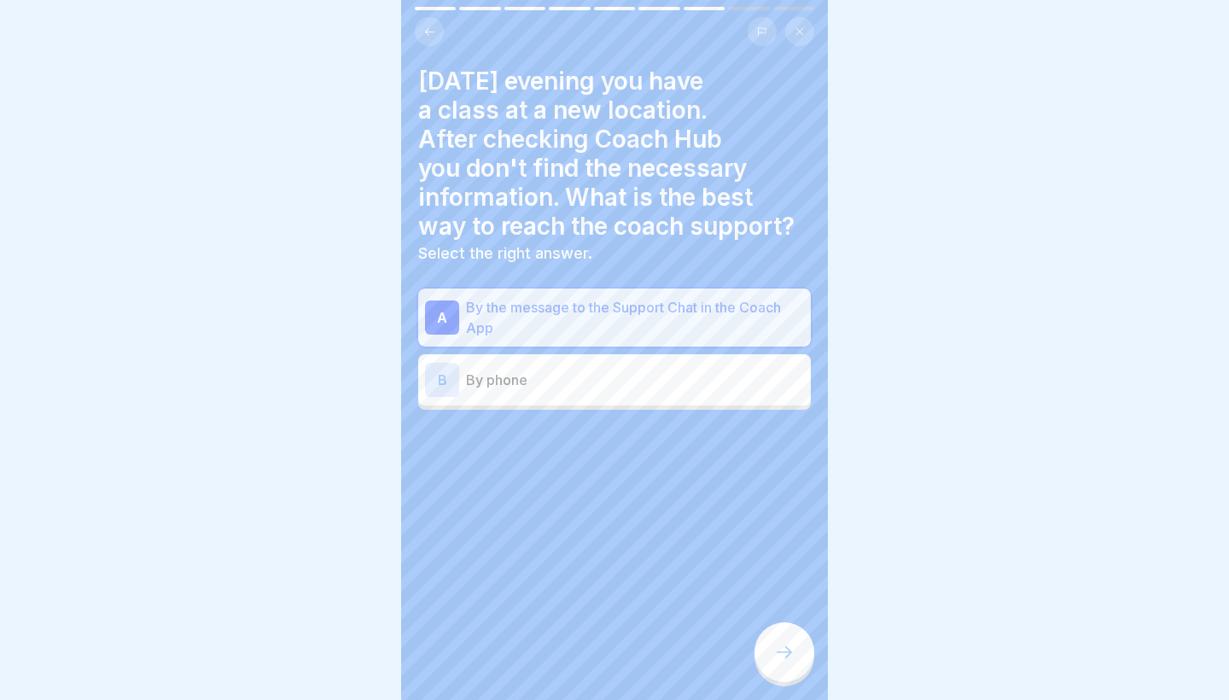
click at [780, 665] on div at bounding box center [784, 652] width 60 height 60
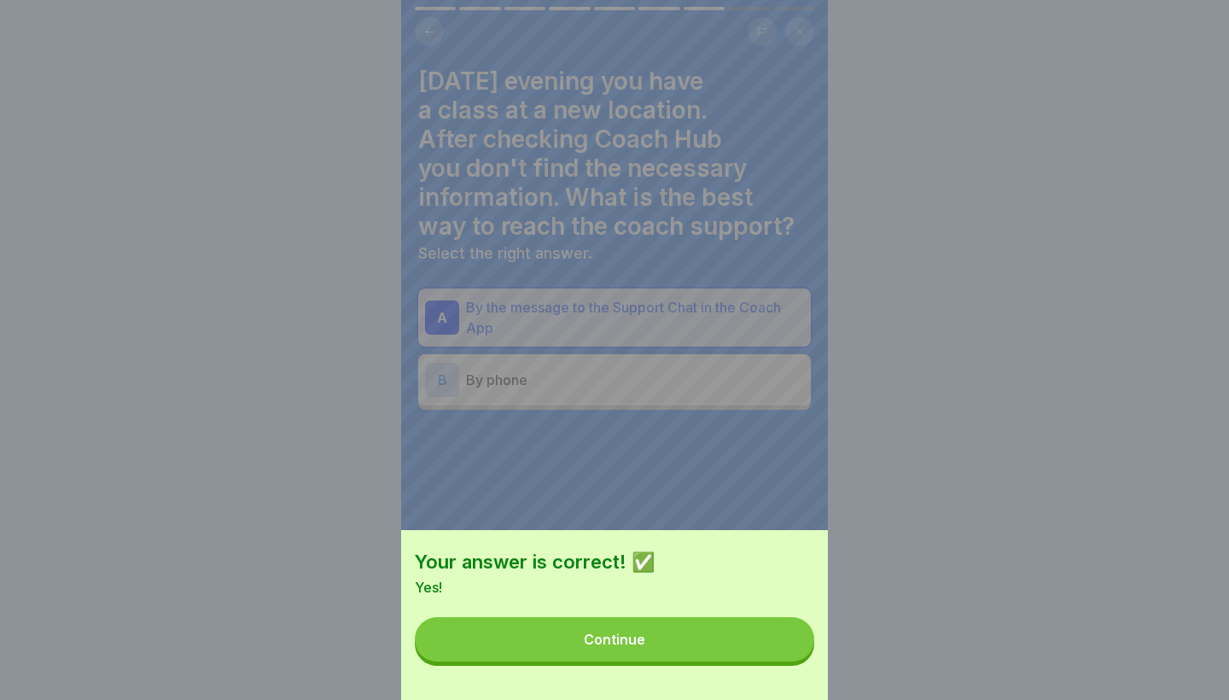
click at [747, 644] on button "Continue" at bounding box center [614, 639] width 399 height 44
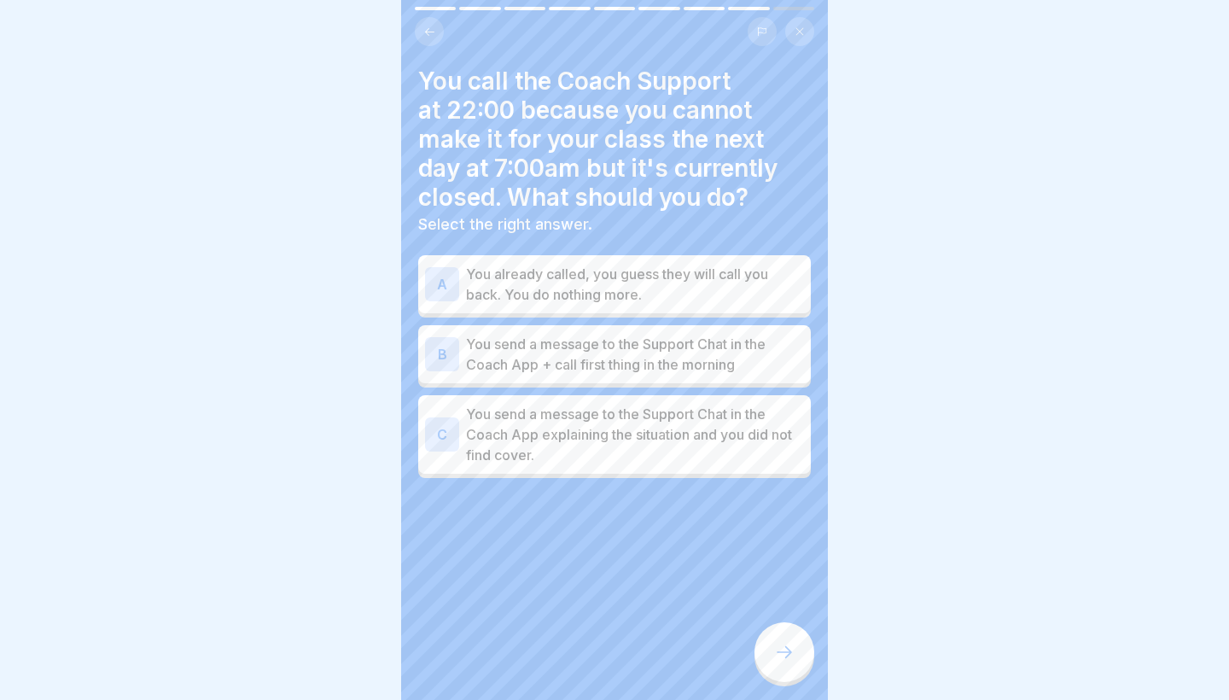
click at [716, 359] on p "You send a message to the Support Chat in the Coach App + call first thing in t…" at bounding box center [635, 354] width 338 height 41
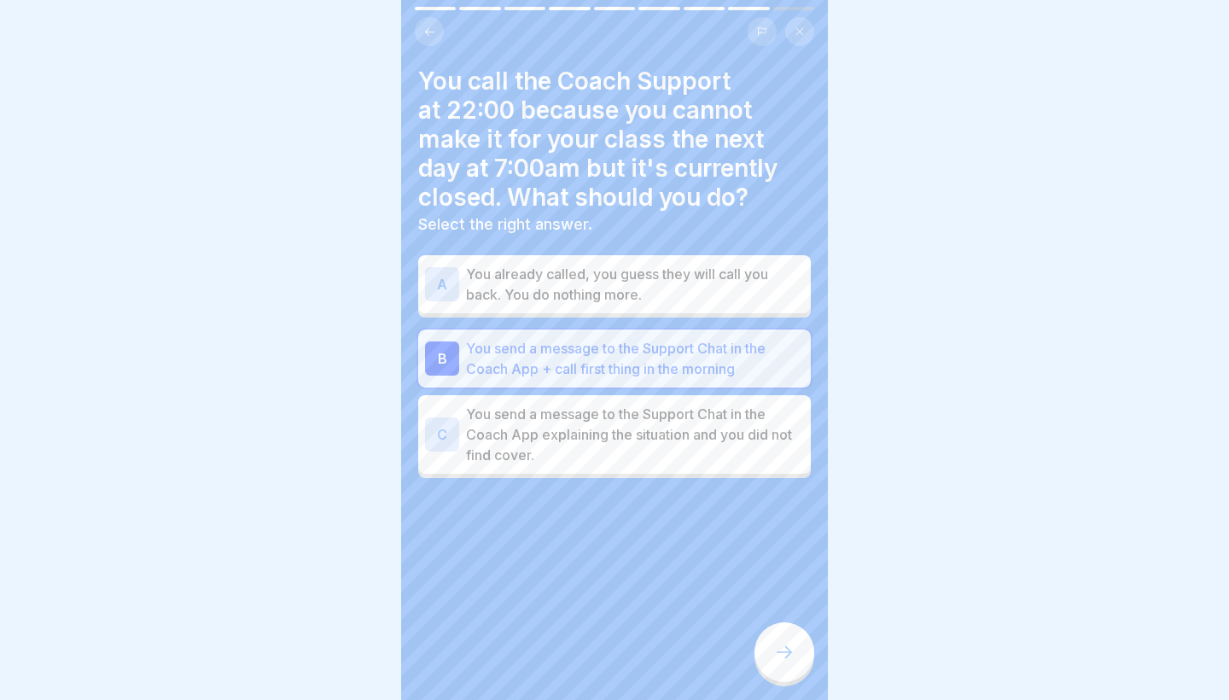
click at [779, 659] on icon at bounding box center [784, 652] width 20 height 20
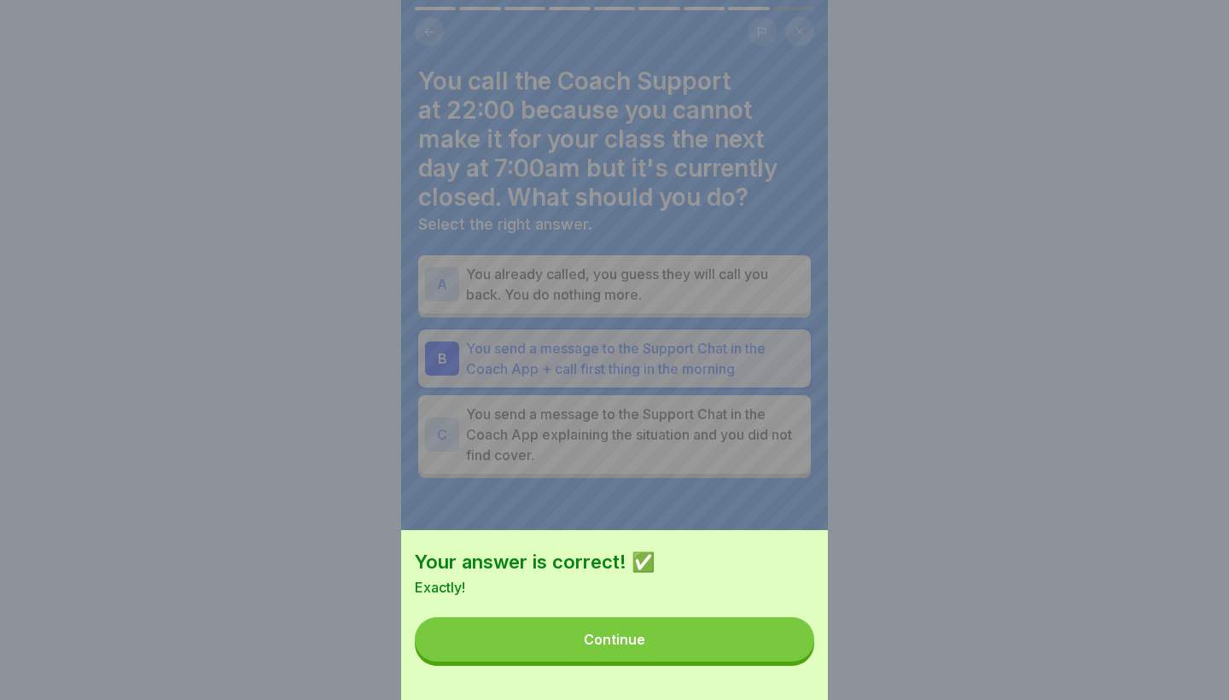
click at [751, 647] on button "Continue" at bounding box center [614, 639] width 399 height 44
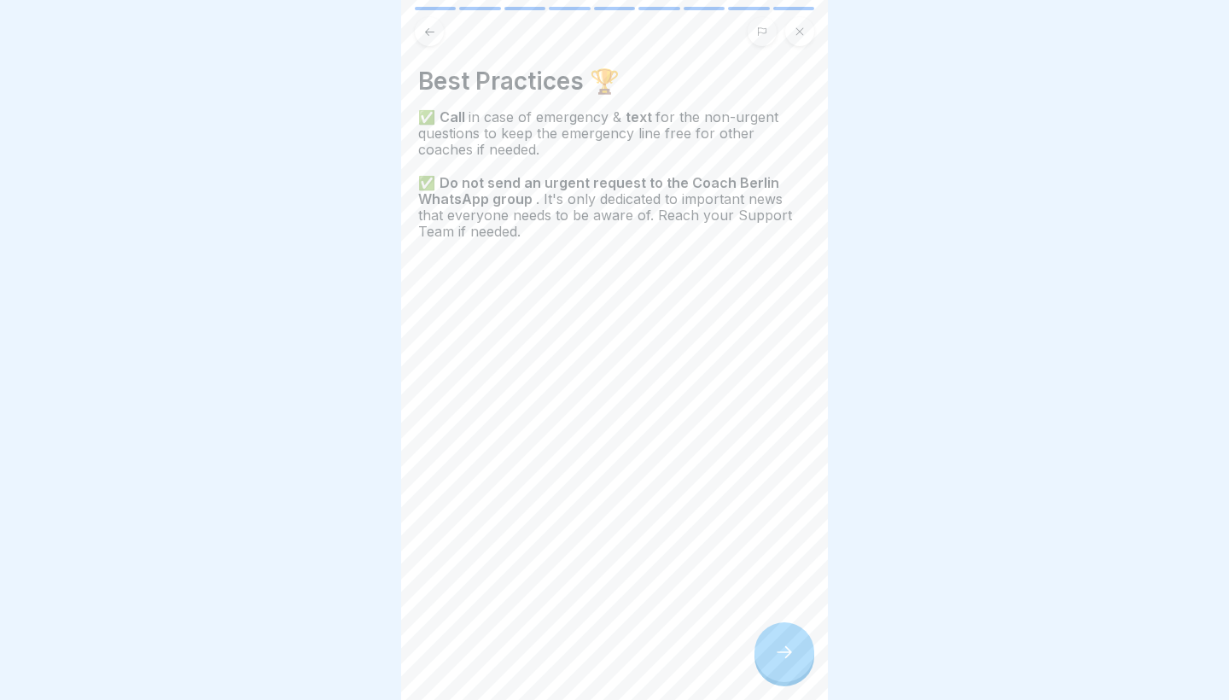
click at [784, 646] on icon at bounding box center [784, 652] width 20 height 20
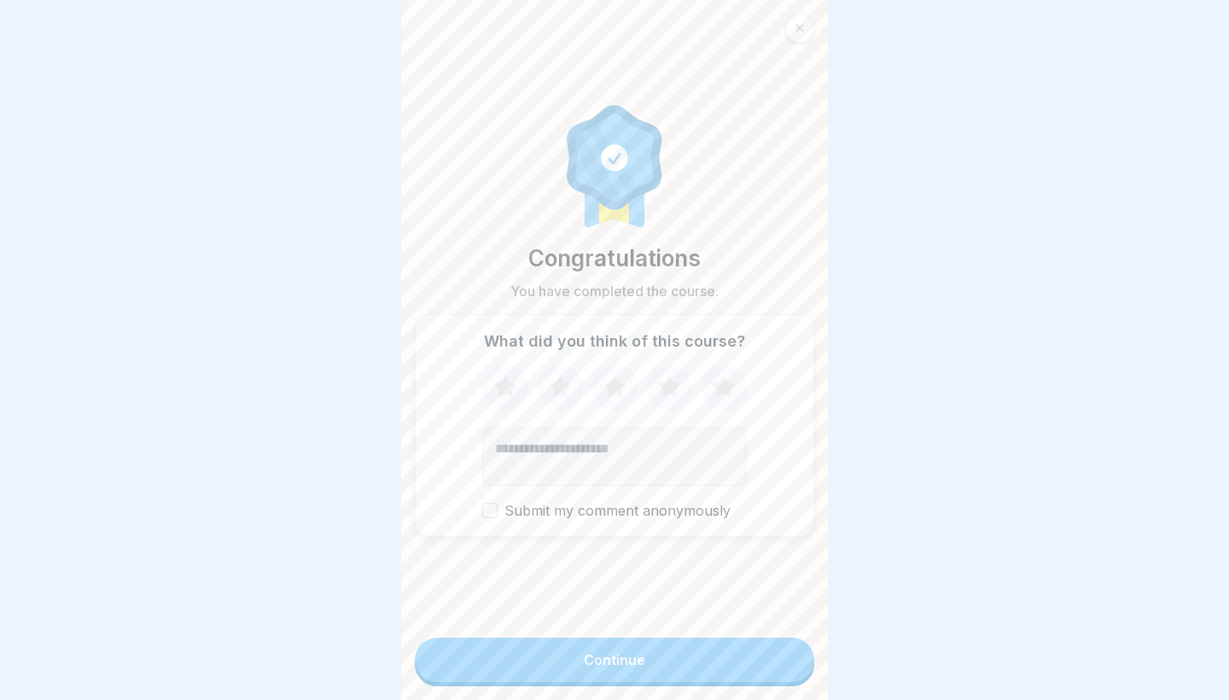
click at [742, 649] on button "Continue" at bounding box center [614, 660] width 399 height 44
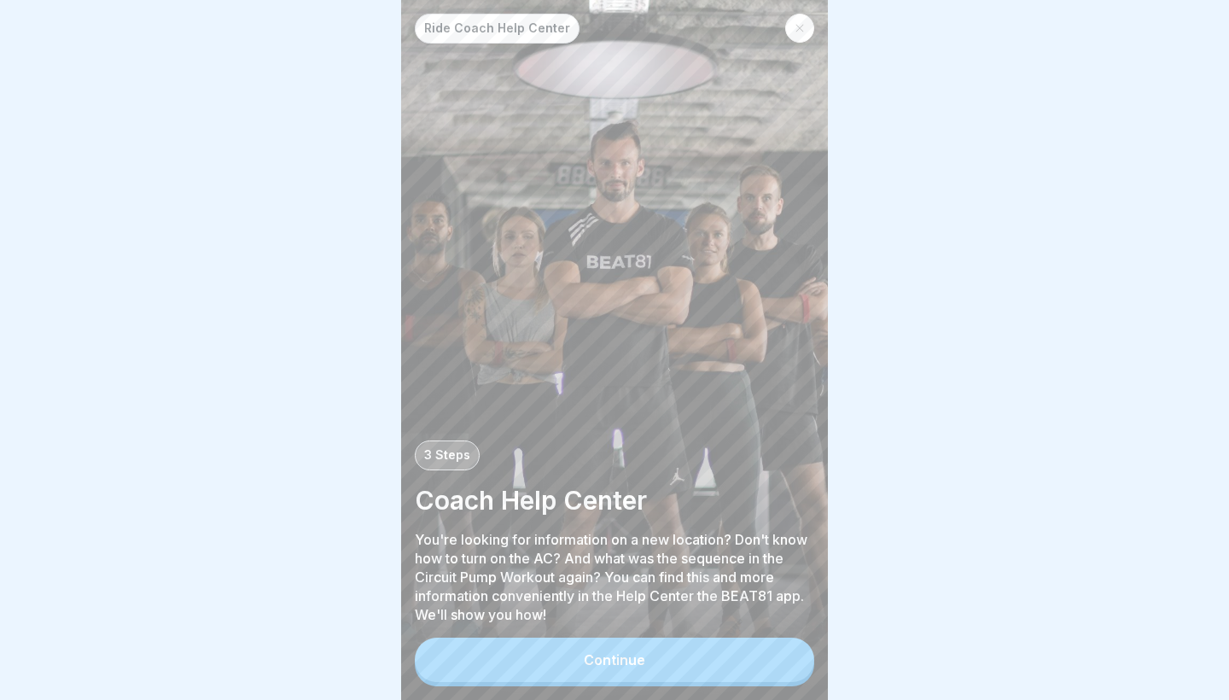
click at [717, 650] on button "Continue" at bounding box center [614, 660] width 399 height 44
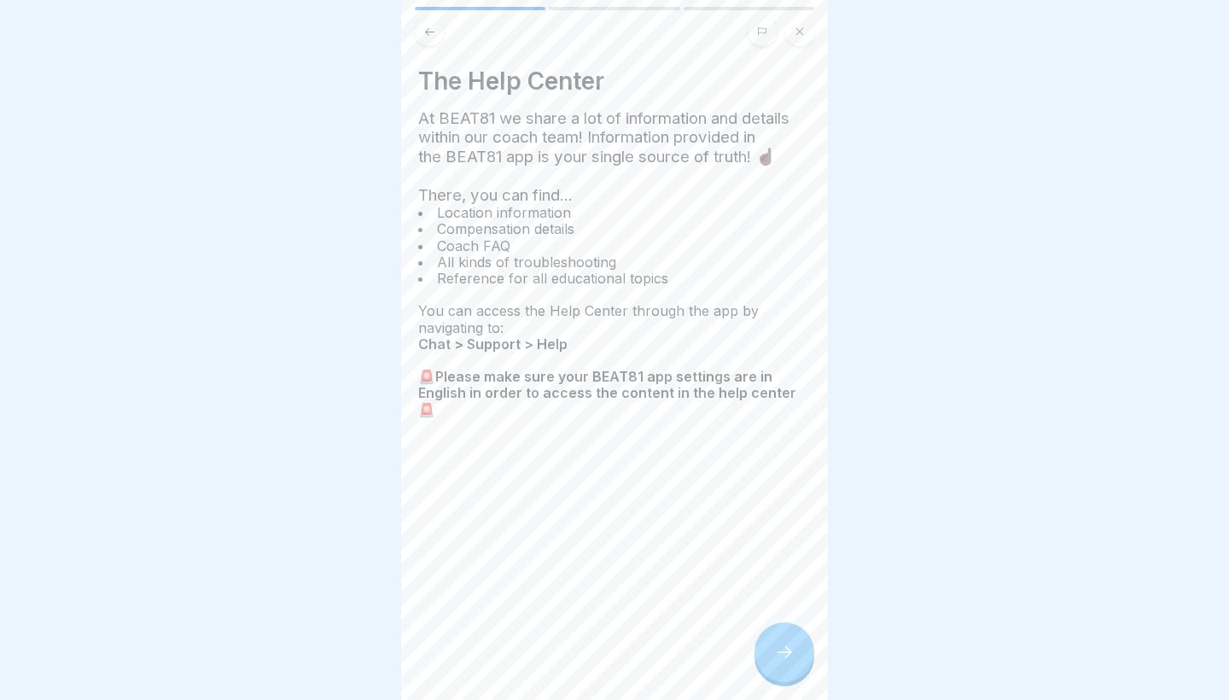
click at [784, 655] on icon at bounding box center [784, 652] width 20 height 20
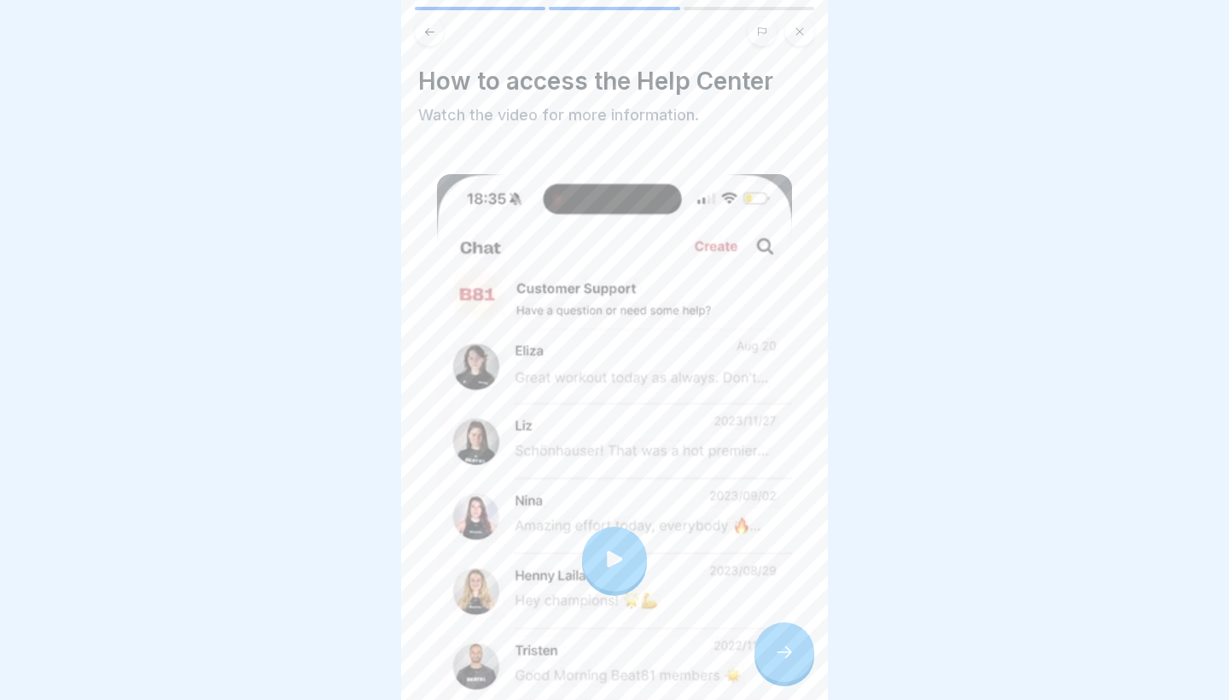
click at [622, 568] on icon at bounding box center [615, 559] width 24 height 24
click at [798, 646] on div at bounding box center [784, 652] width 60 height 60
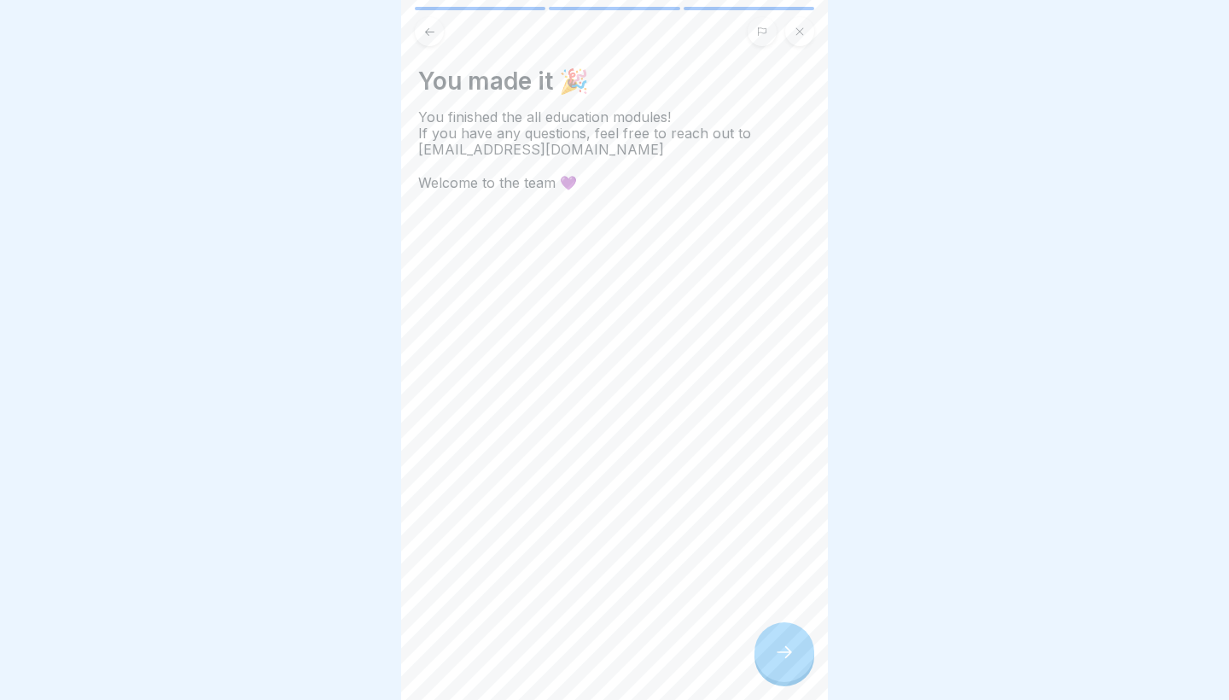
click at [798, 646] on div at bounding box center [784, 652] width 60 height 60
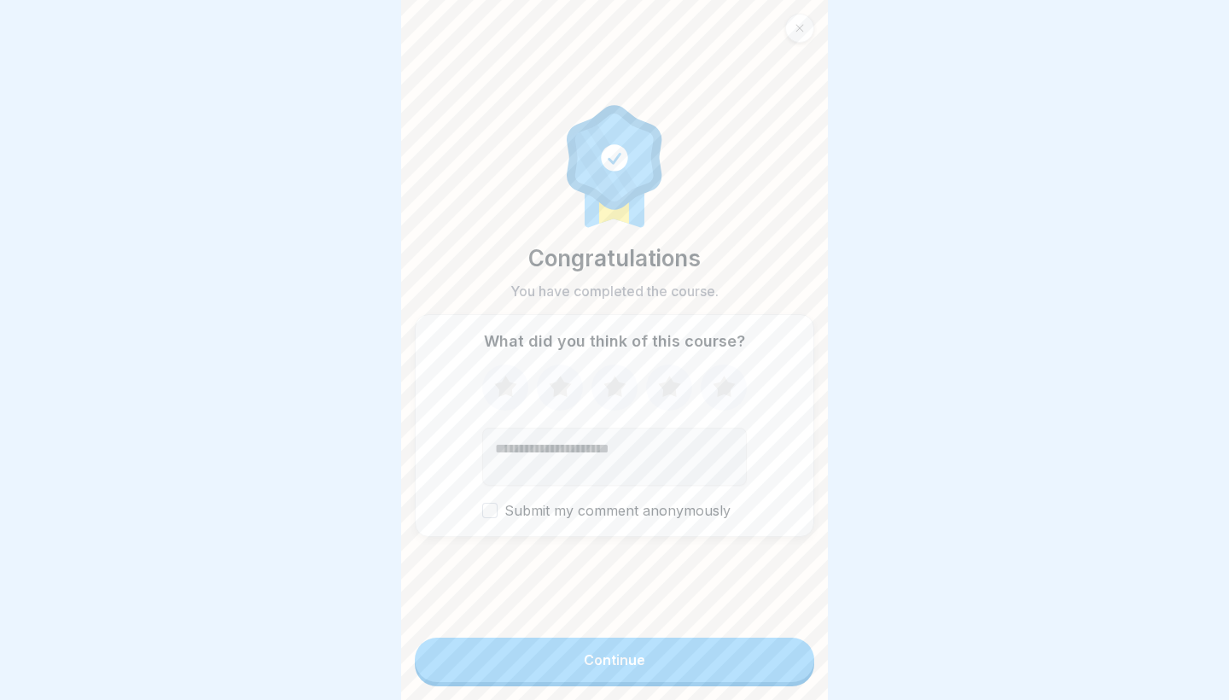
click at [769, 649] on button "Continue" at bounding box center [614, 660] width 399 height 44
